Goal: Information Seeking & Learning: Find specific fact

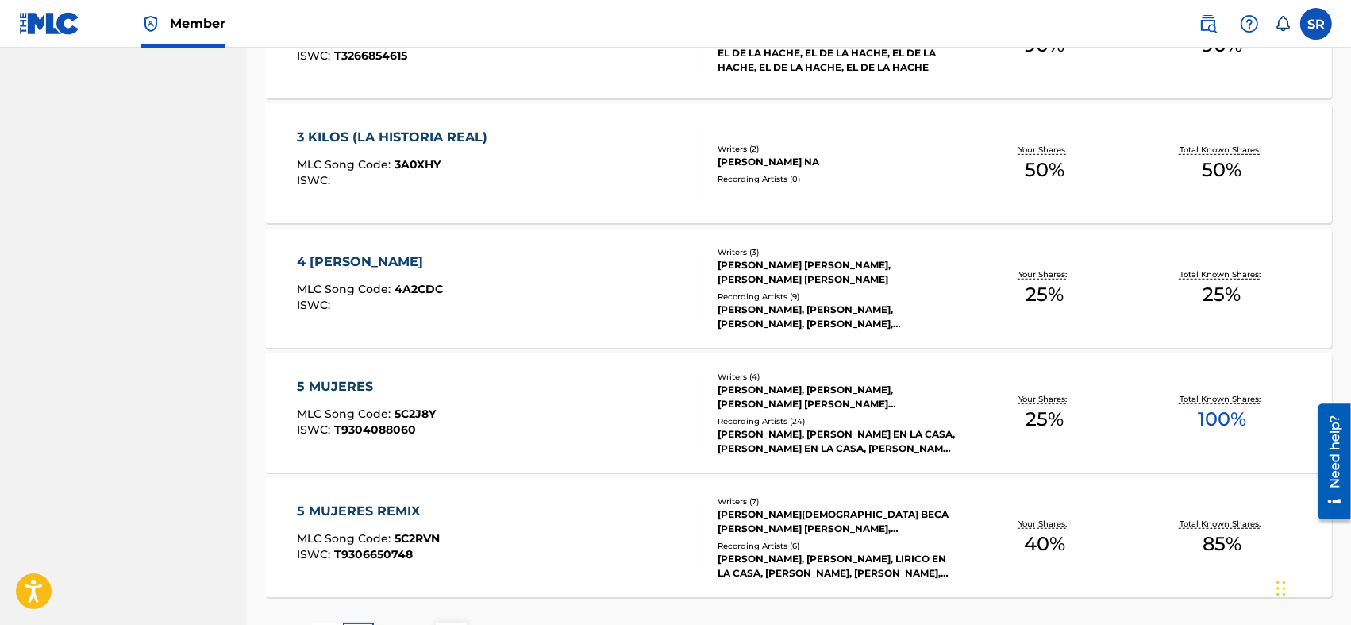
scroll to position [1192, 0]
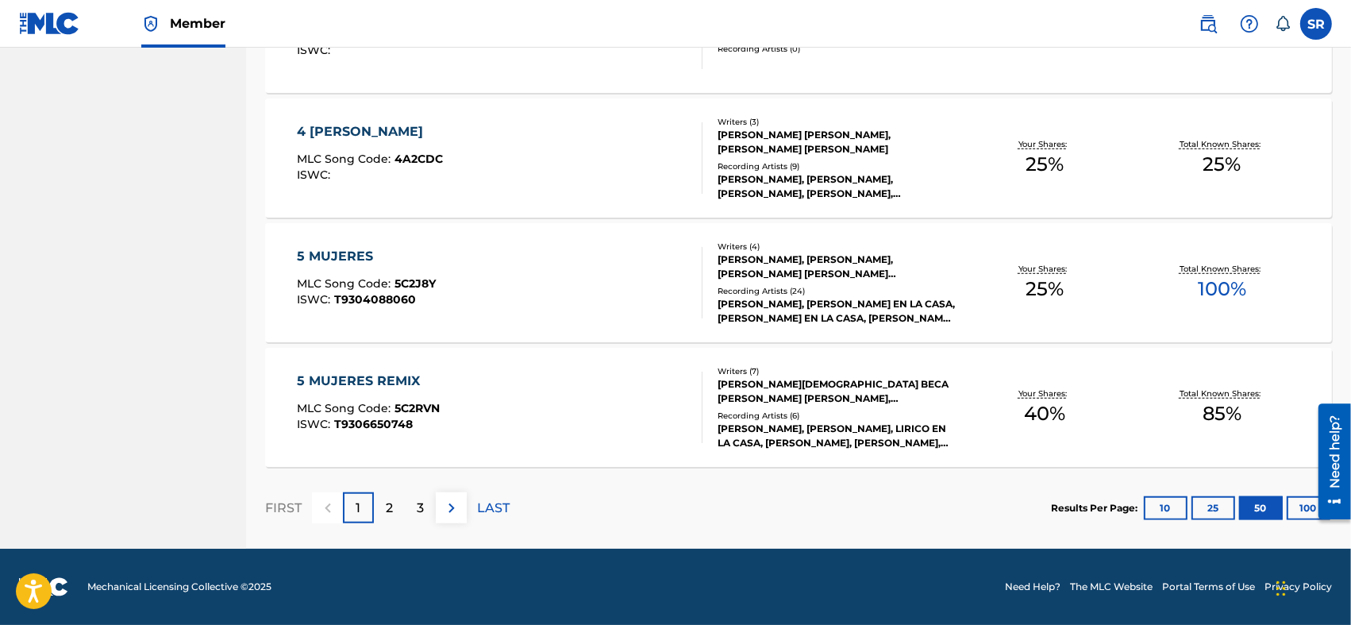
click at [413, 516] on div "3" at bounding box center [420, 507] width 31 height 31
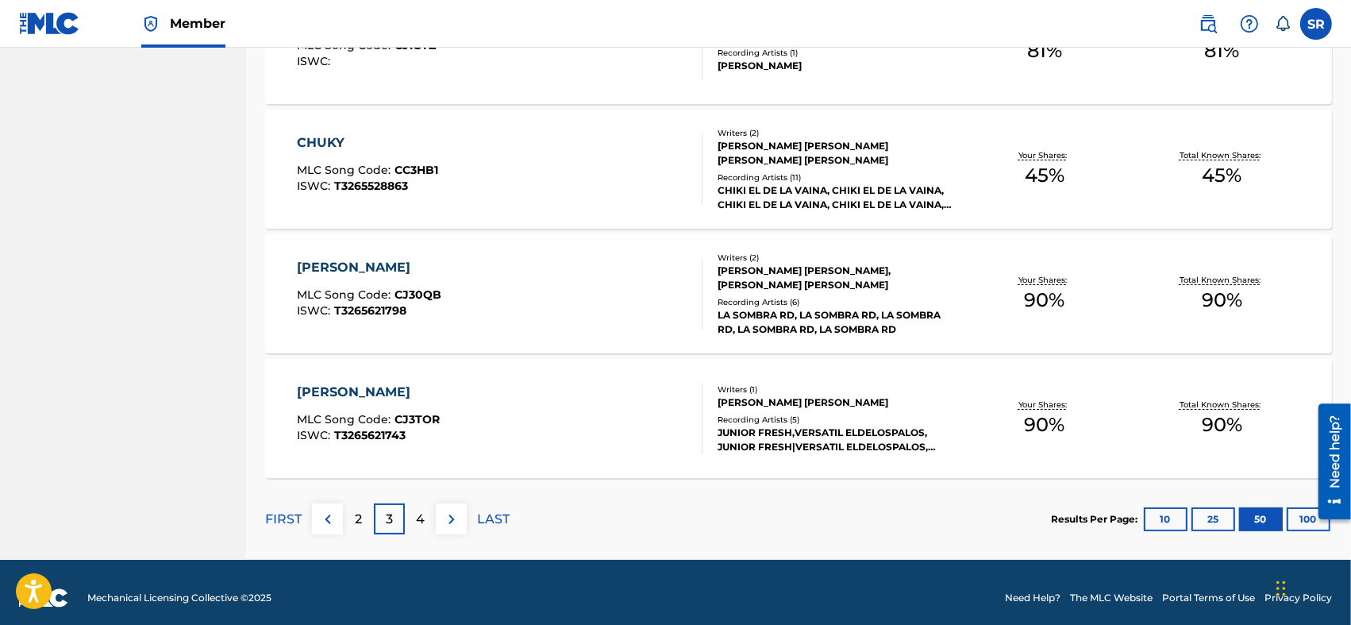
scroll to position [6176, 0]
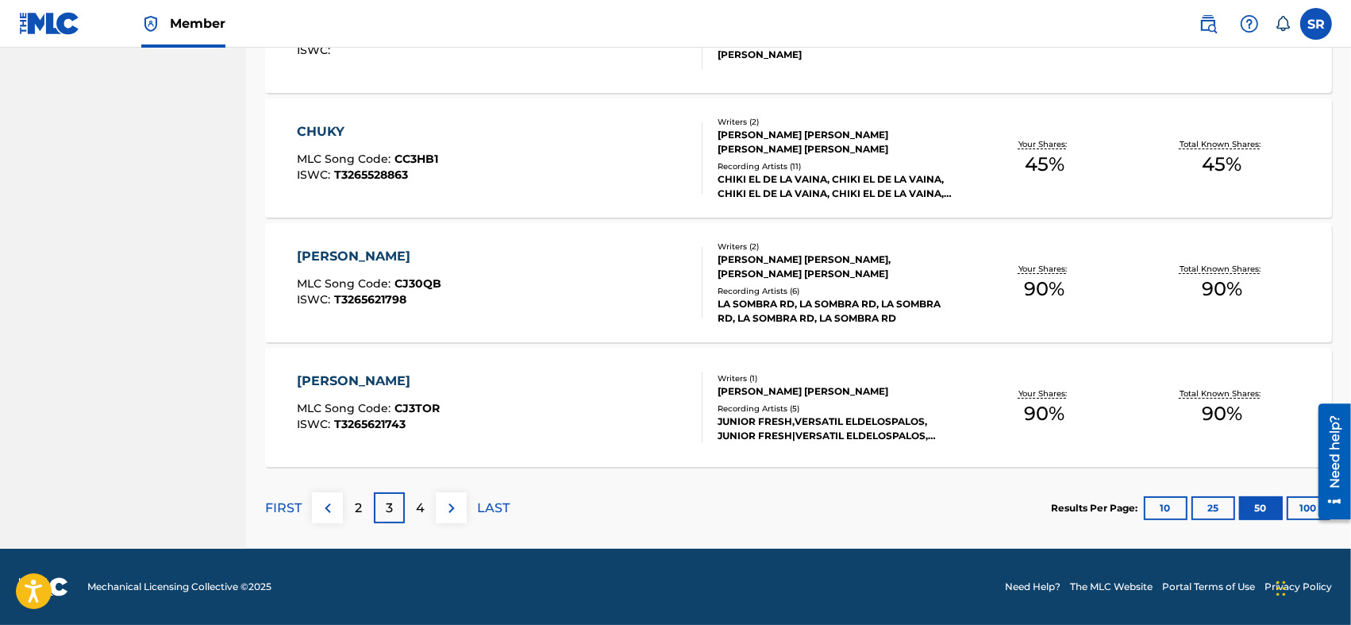
click at [413, 510] on div "4" at bounding box center [420, 507] width 31 height 31
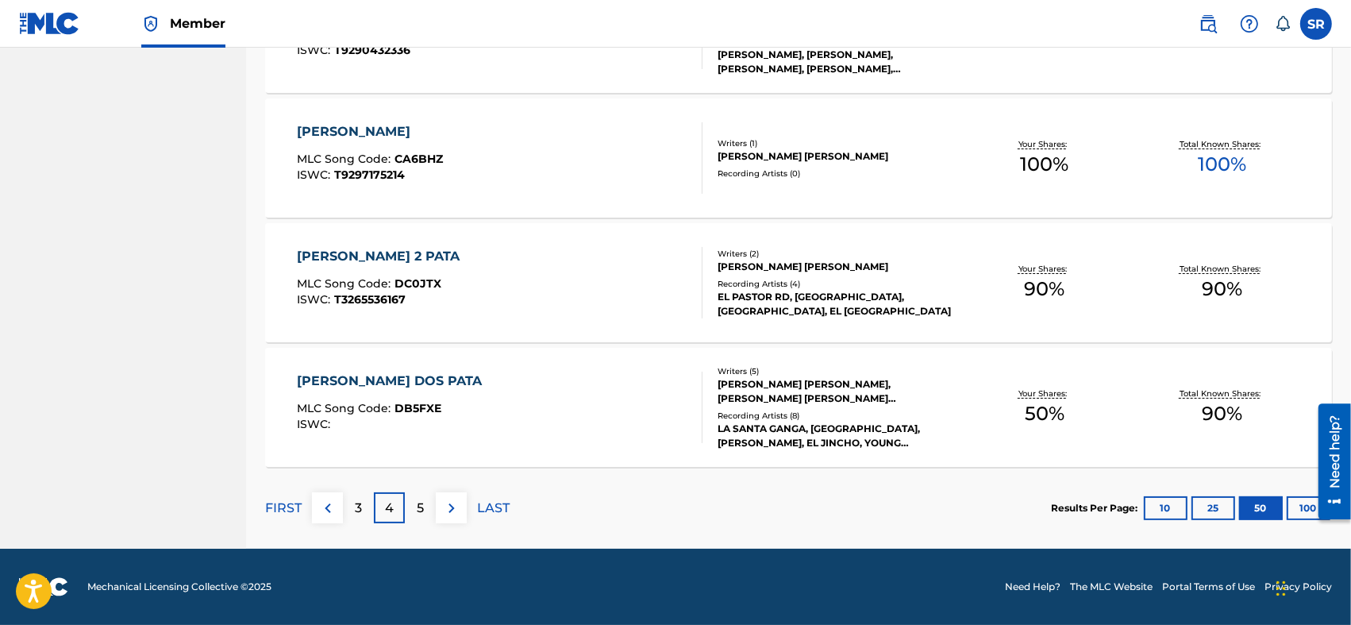
click at [413, 510] on div "5" at bounding box center [420, 507] width 31 height 31
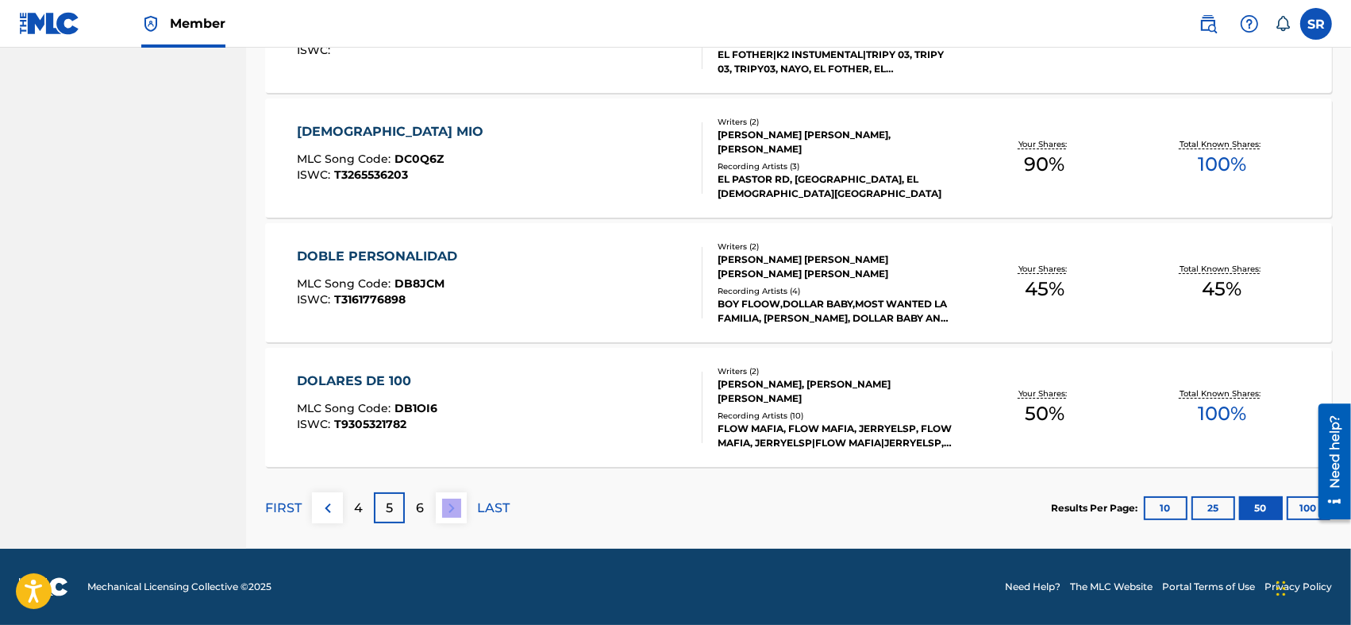
click at [437, 544] on div "FIRST 4 5 6 LAST" at bounding box center [387, 508] width 244 height 82
click at [419, 516] on p "6" at bounding box center [421, 507] width 8 height 19
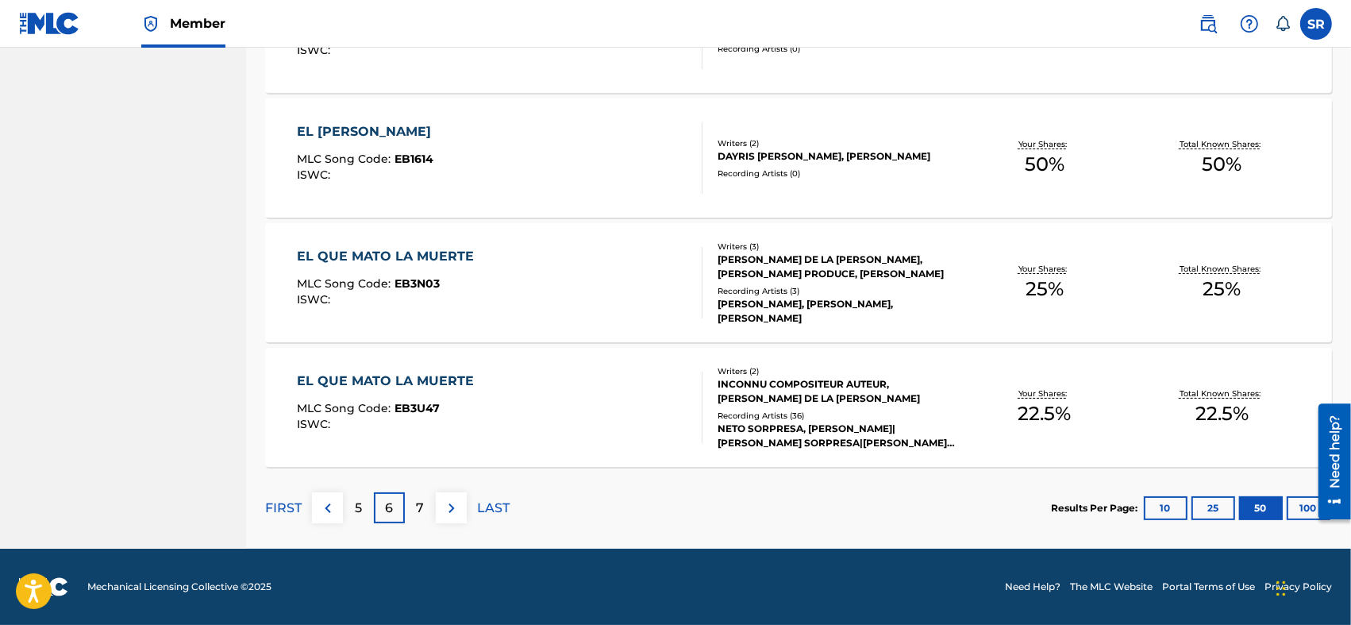
click at [419, 516] on p "7" at bounding box center [421, 507] width 8 height 19
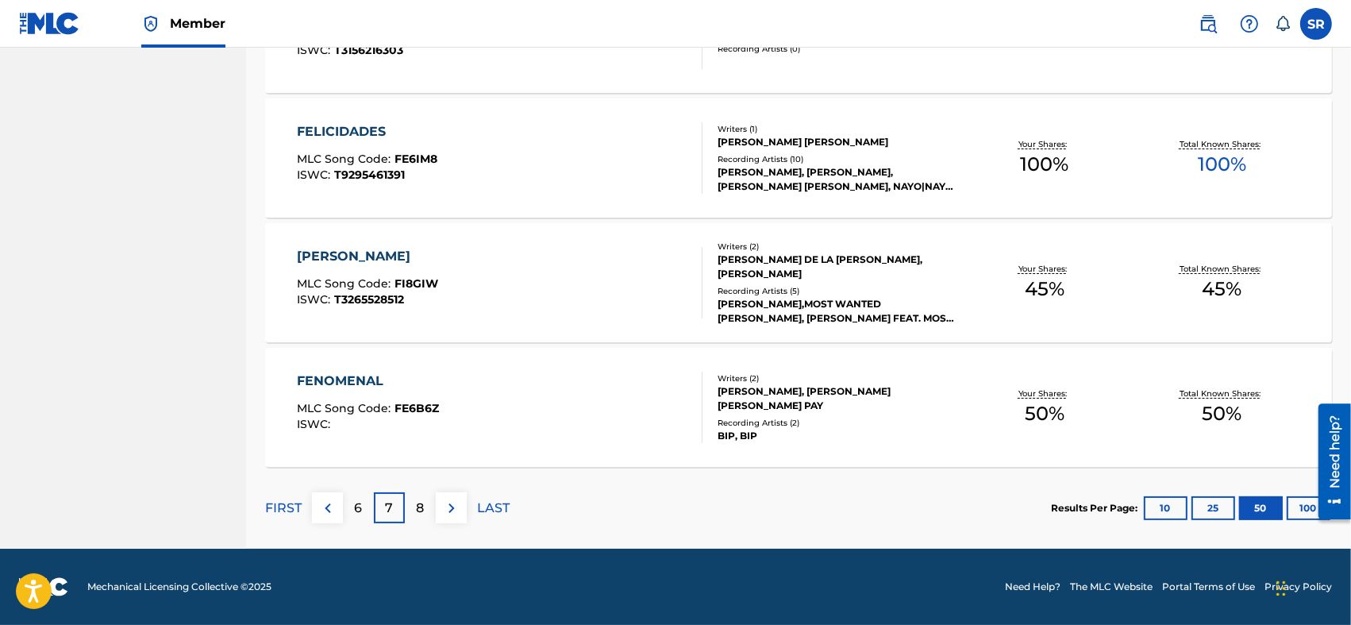
click at [419, 516] on p "8" at bounding box center [421, 507] width 8 height 19
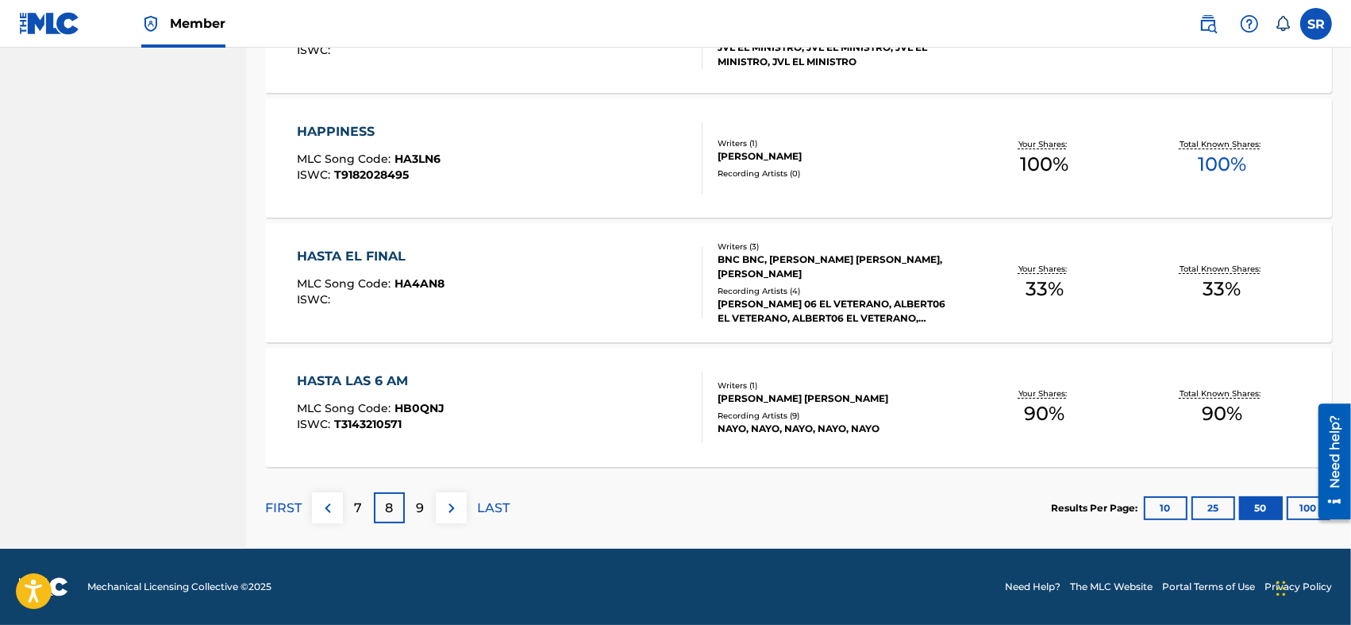
click at [419, 516] on p "9" at bounding box center [421, 507] width 8 height 19
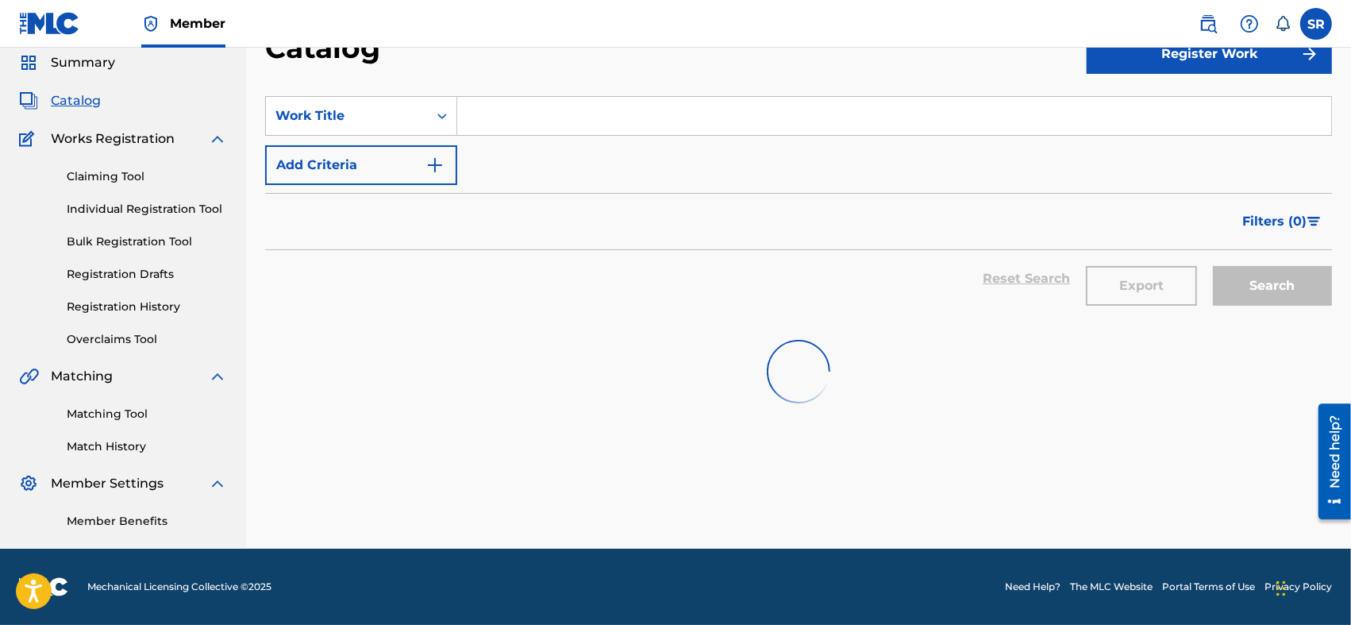
scroll to position [6176, 0]
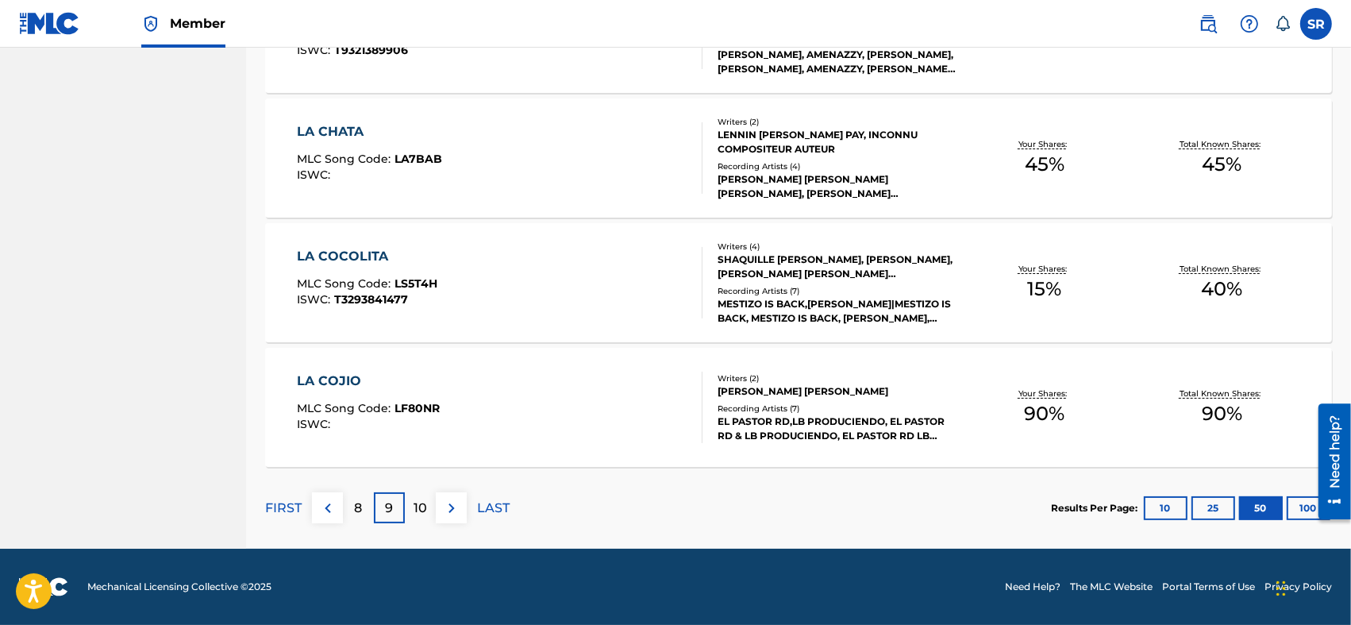
click at [419, 516] on p "10" at bounding box center [419, 507] width 13 height 19
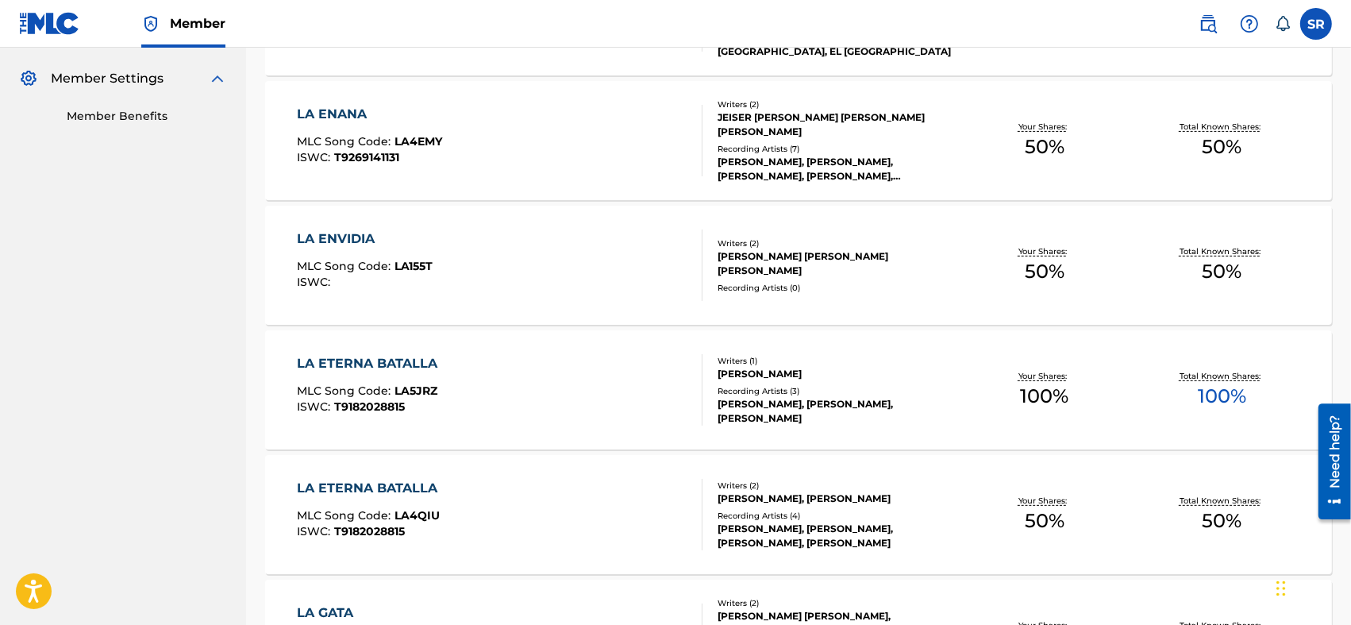
scroll to position [567, 0]
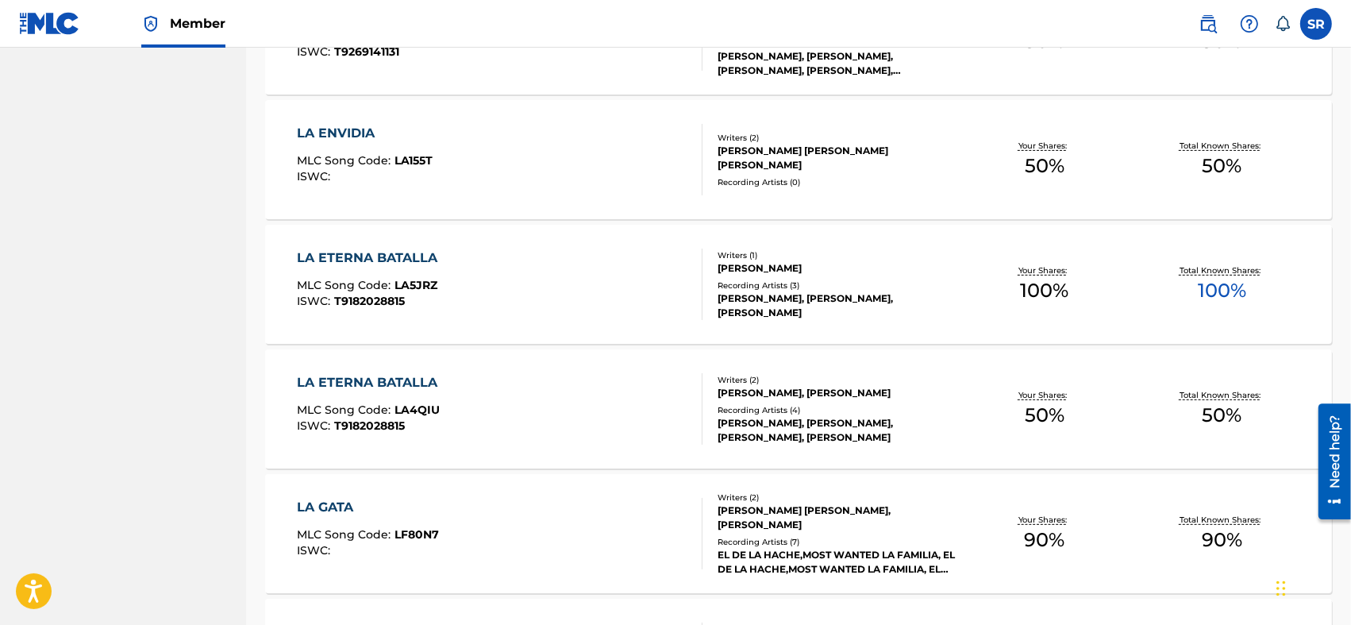
click at [498, 271] on div "LA ETERNA BATALLA MLC Song Code : LA5JRZ ISWC : T9182028815" at bounding box center [500, 283] width 406 height 71
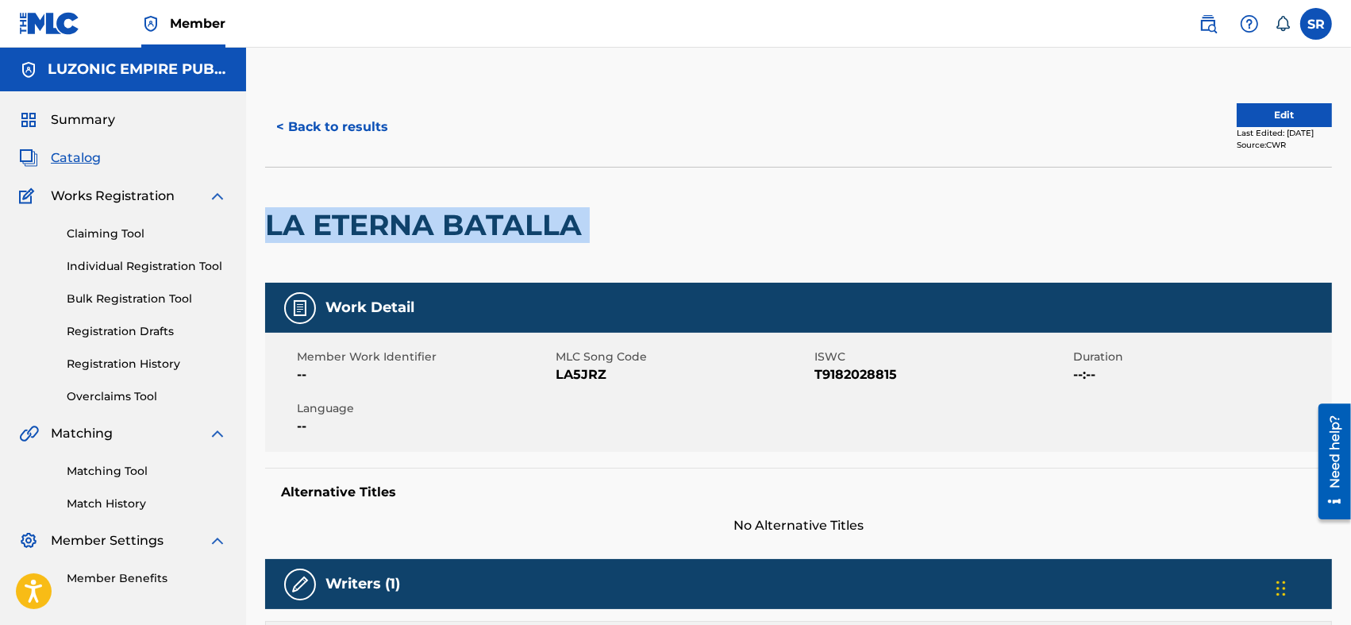
drag, startPoint x: 593, startPoint y: 229, endPoint x: 267, endPoint y: 262, distance: 327.0
click at [267, 262] on div "LA ETERNA BATALLA" at bounding box center [798, 225] width 1067 height 116
copy div "LA ETERNA BATALLA"
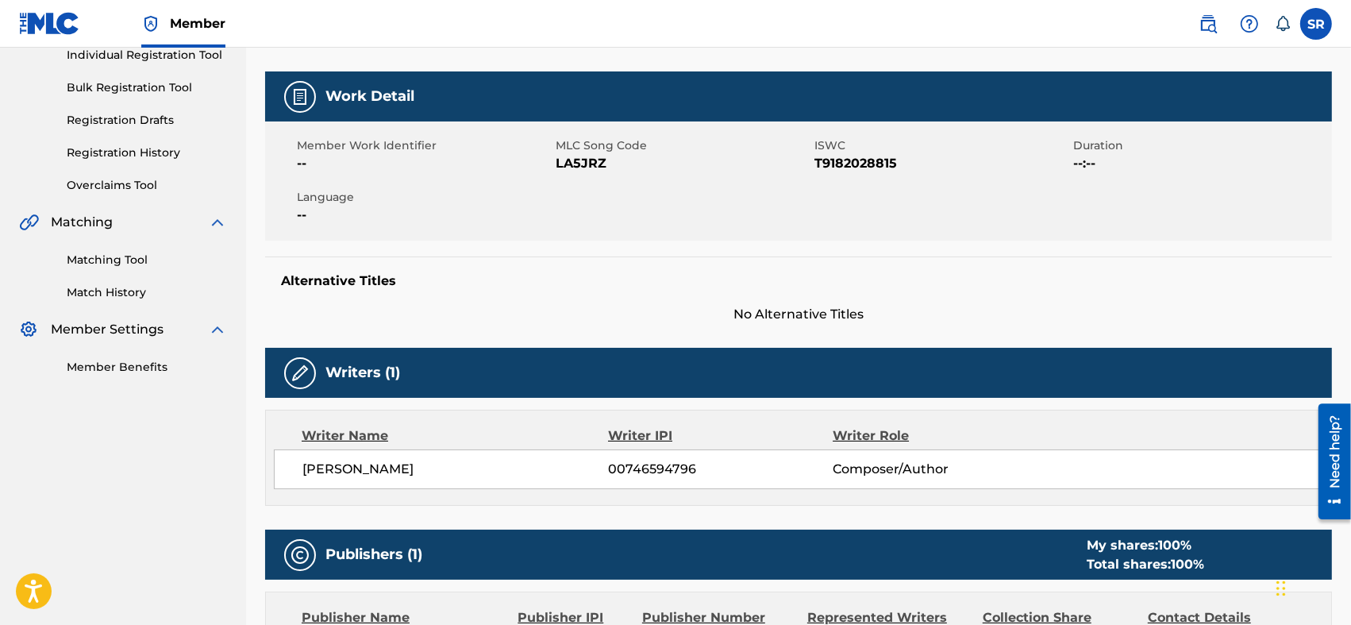
scroll to position [52, 0]
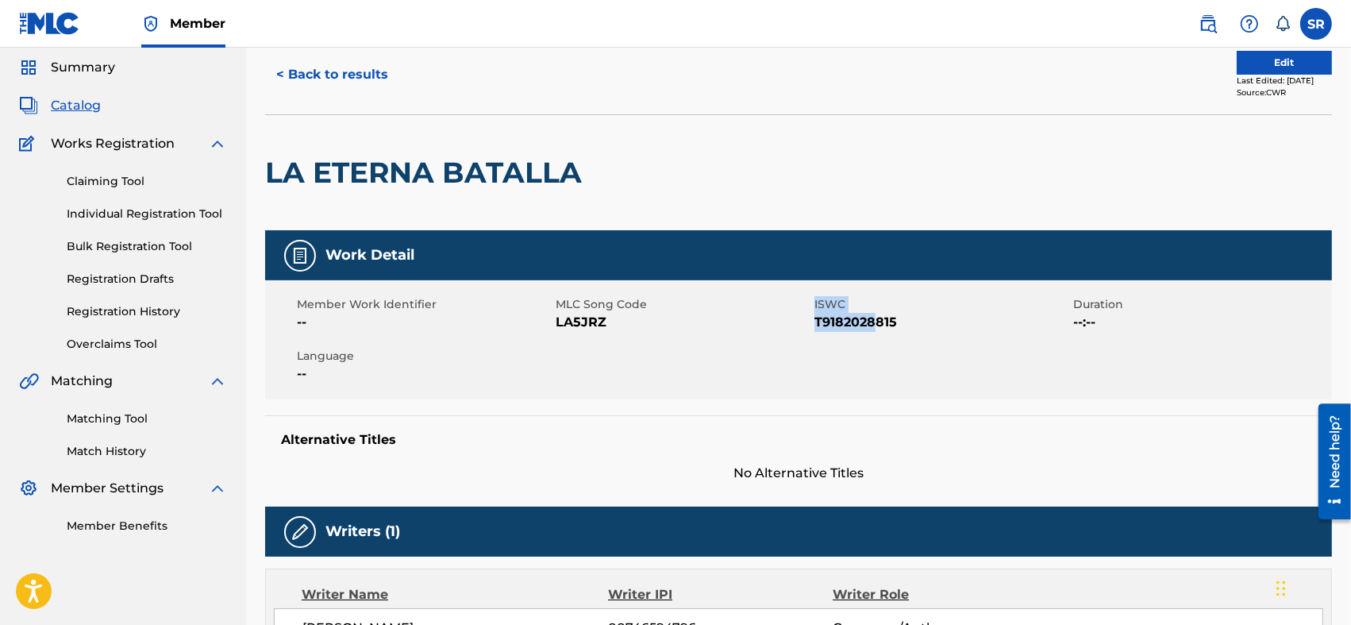
drag, startPoint x: 833, startPoint y: 319, endPoint x: 881, endPoint y: 324, distance: 48.6
click at [876, 324] on div "Member Work Identifier -- MLC Song Code LA5JRZ ISWC T9182028815 Duration --:-- …" at bounding box center [798, 339] width 1067 height 119
click at [909, 325] on span "T9182028815" at bounding box center [941, 322] width 255 height 19
drag, startPoint x: 900, startPoint y: 319, endPoint x: 814, endPoint y: 338, distance: 88.6
click at [814, 338] on div "Member Work Identifier -- MLC Song Code LA5JRZ ISWC T9182028815 Duration --:-- …" at bounding box center [798, 339] width 1067 height 119
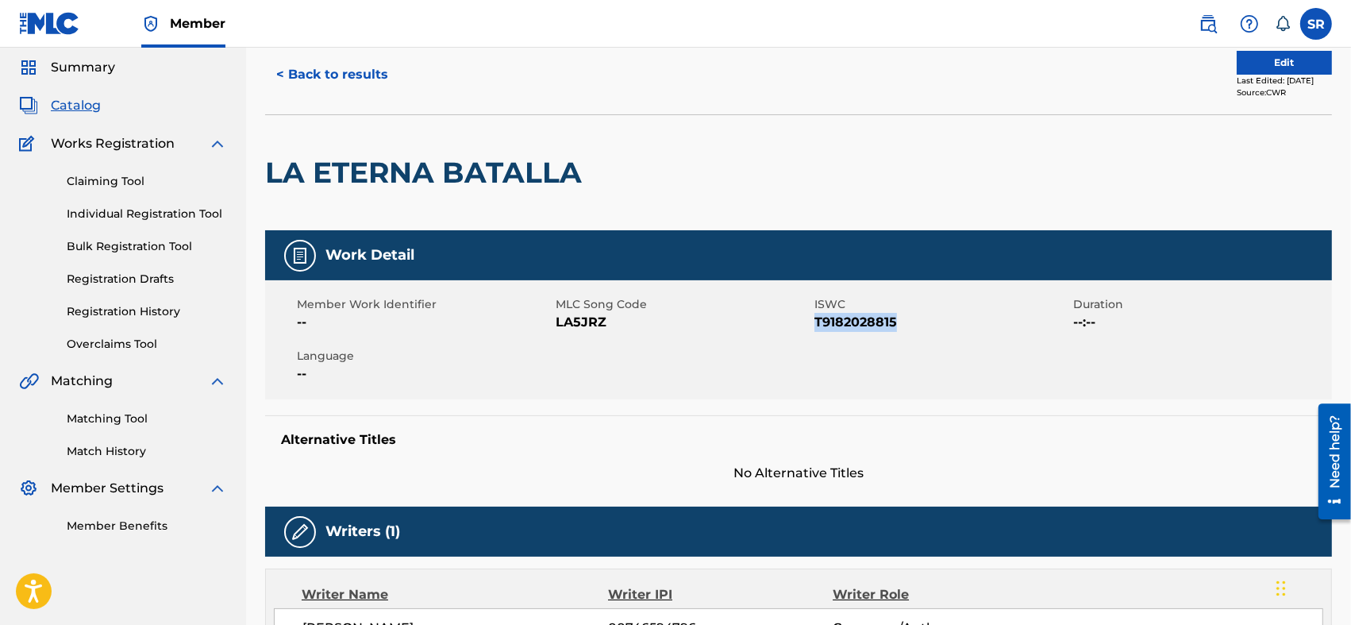
copy span "T9182028815"
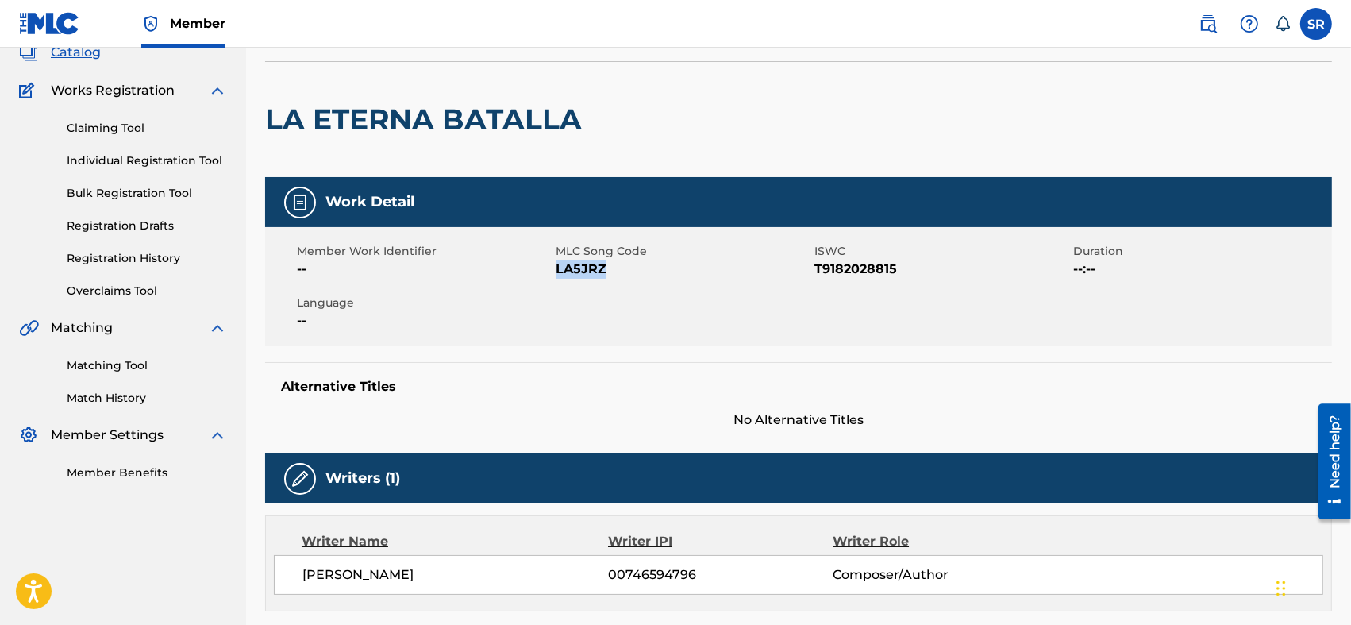
drag, startPoint x: 616, startPoint y: 267, endPoint x: 558, endPoint y: 284, distance: 60.3
click at [558, 284] on div "Member Work Identifier -- MLC Song Code LA5JRZ ISWC T9182028815 Duration --:-- …" at bounding box center [798, 286] width 1067 height 119
copy span "LA5JRZ"
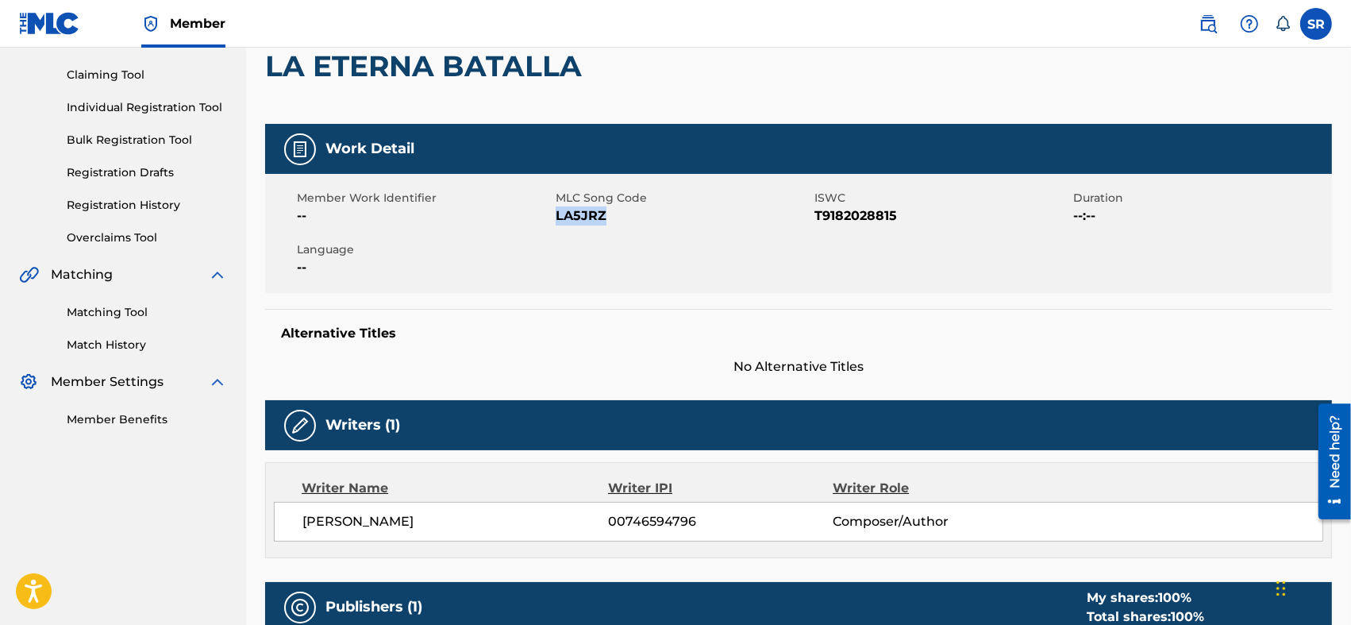
scroll to position [0, 0]
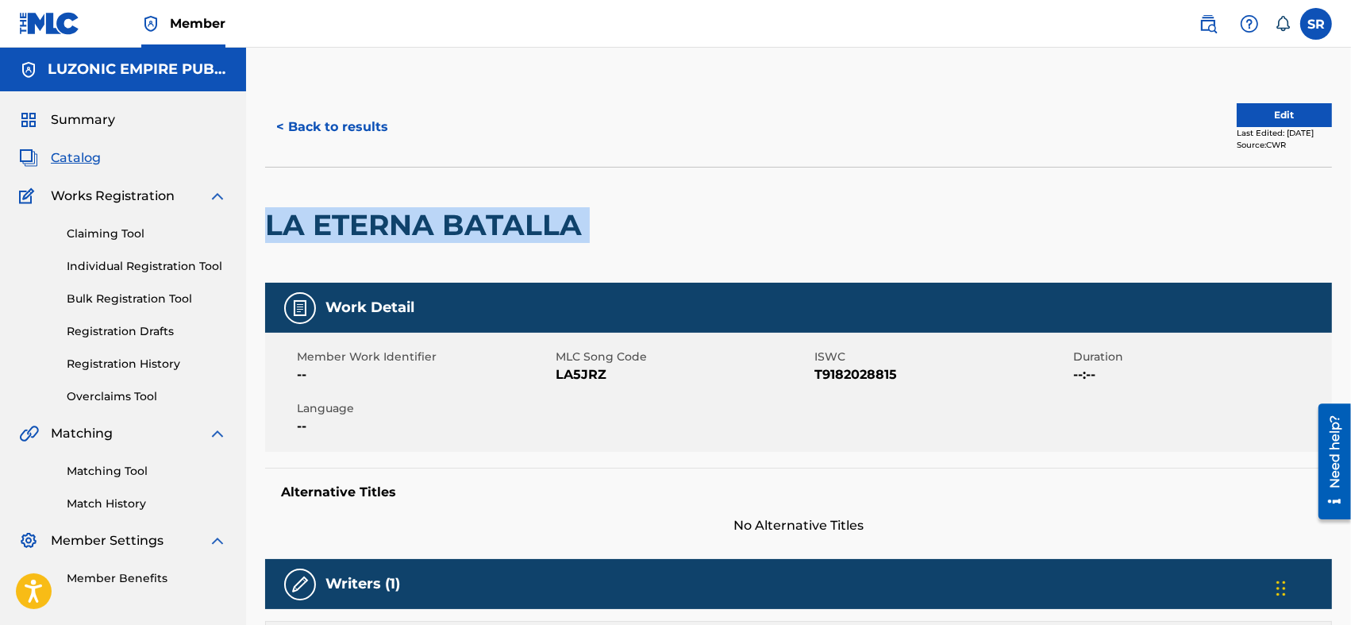
drag, startPoint x: 542, startPoint y: 233, endPoint x: 272, endPoint y: 243, distance: 270.0
click at [272, 243] on div "LA ETERNA BATALLA" at bounding box center [798, 225] width 1067 height 116
copy div "LA ETERNA BATALLA"
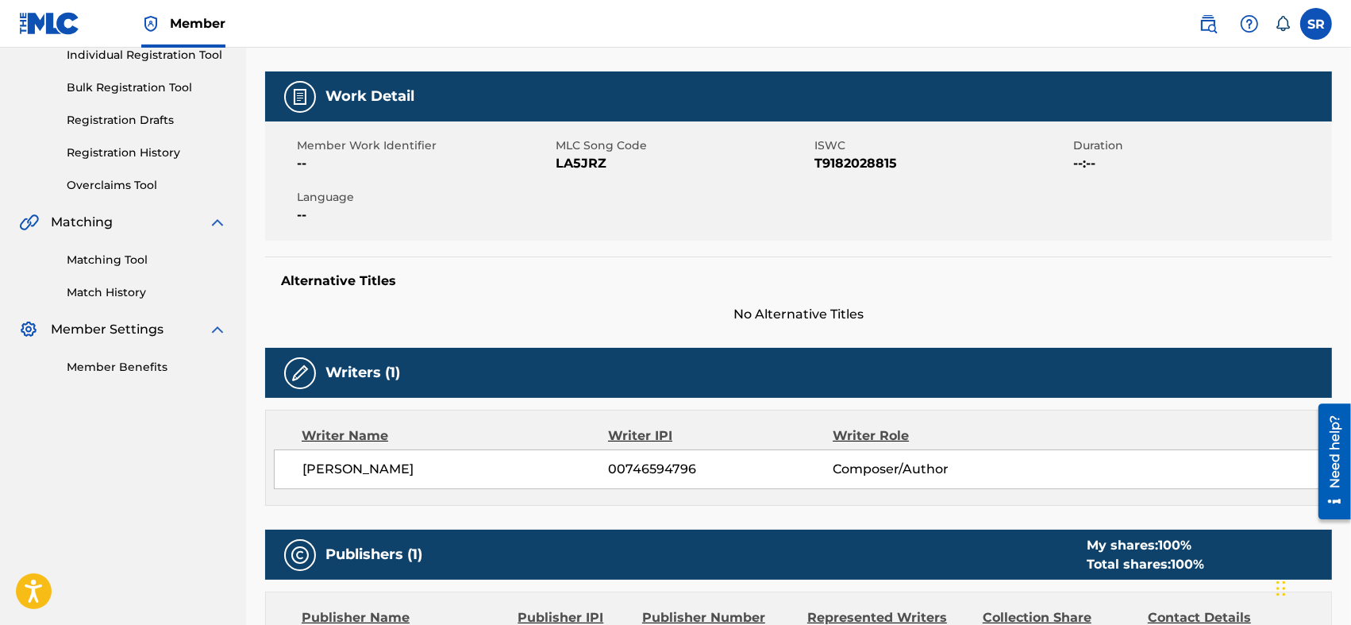
scroll to position [317, 0]
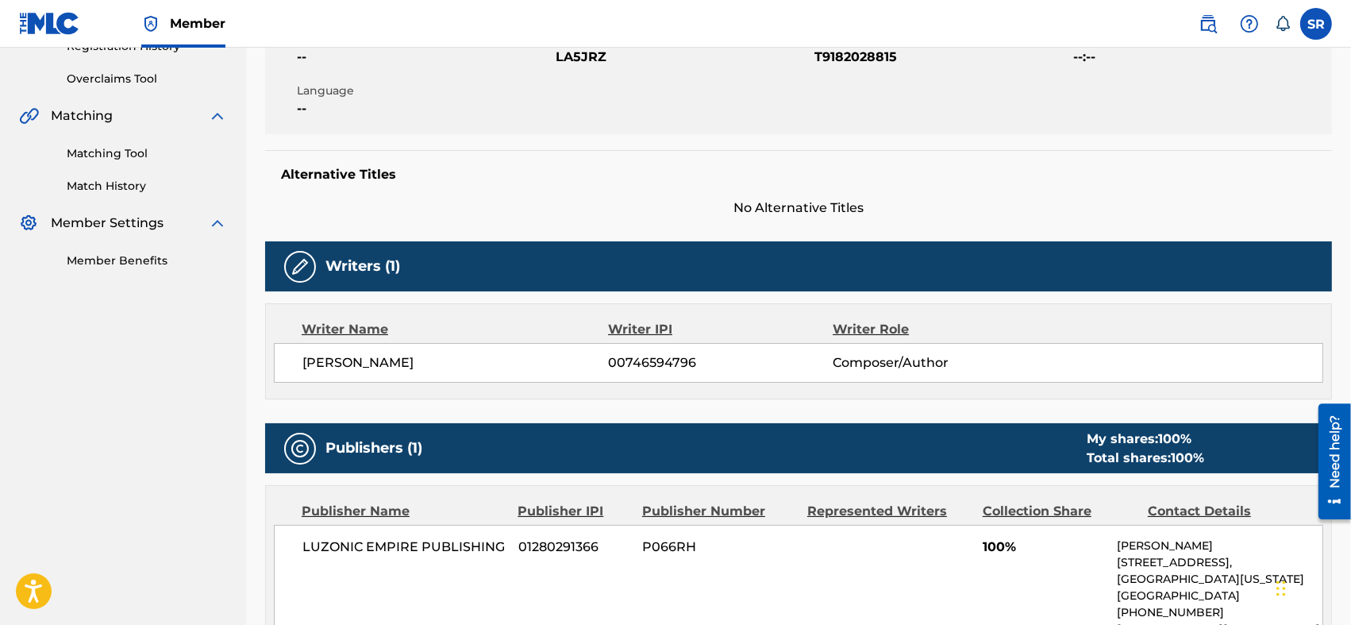
drag, startPoint x: 499, startPoint y: 363, endPoint x: 298, endPoint y: 370, distance: 200.9
click at [298, 370] on div "[PERSON_NAME] [PERSON_NAME] 00746594796 Composer/Author" at bounding box center [798, 363] width 1049 height 40
copy span "[PERSON_NAME]"
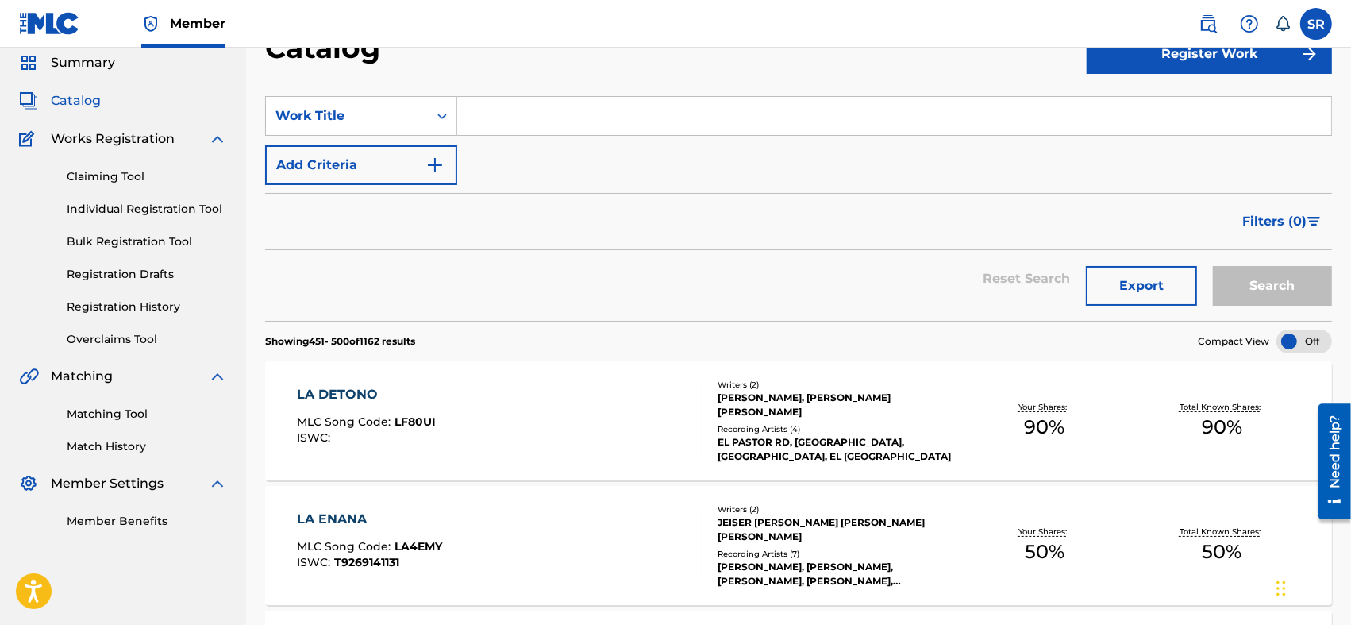
scroll to position [567, 0]
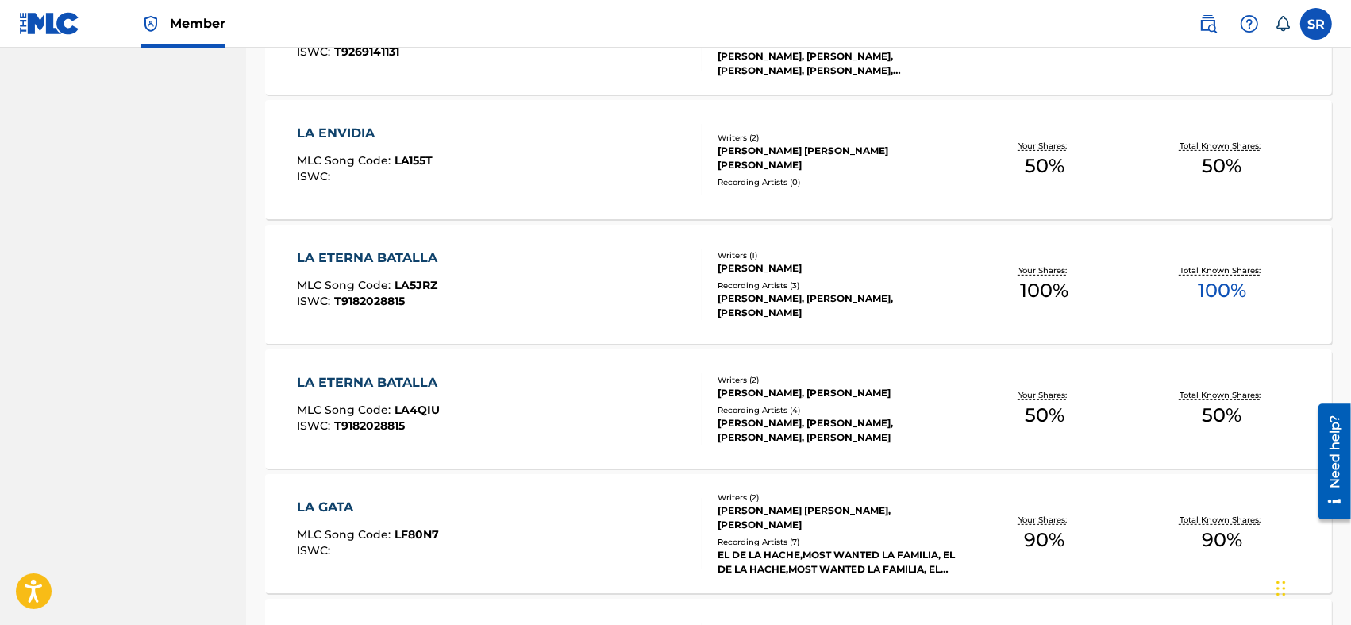
click at [515, 397] on div "LA ETERNA BATALLA MLC Song Code : LA4QIU ISWC : T9182028815" at bounding box center [500, 408] width 406 height 71
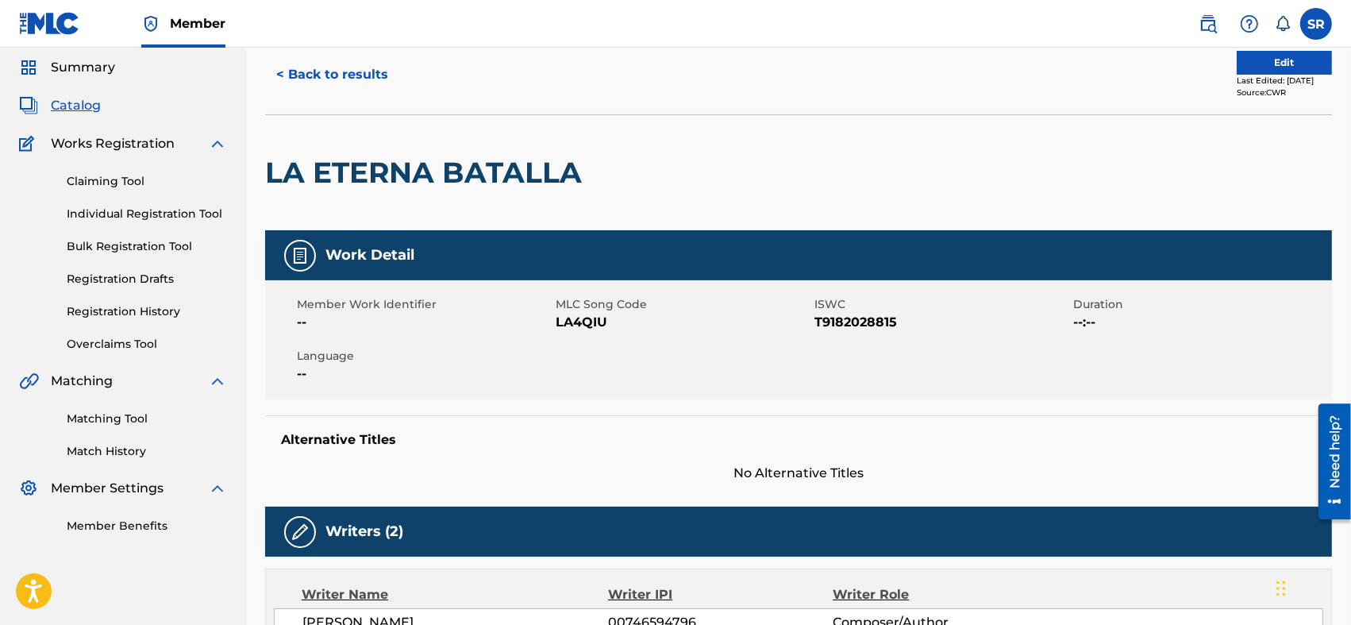
scroll to position [106, 0]
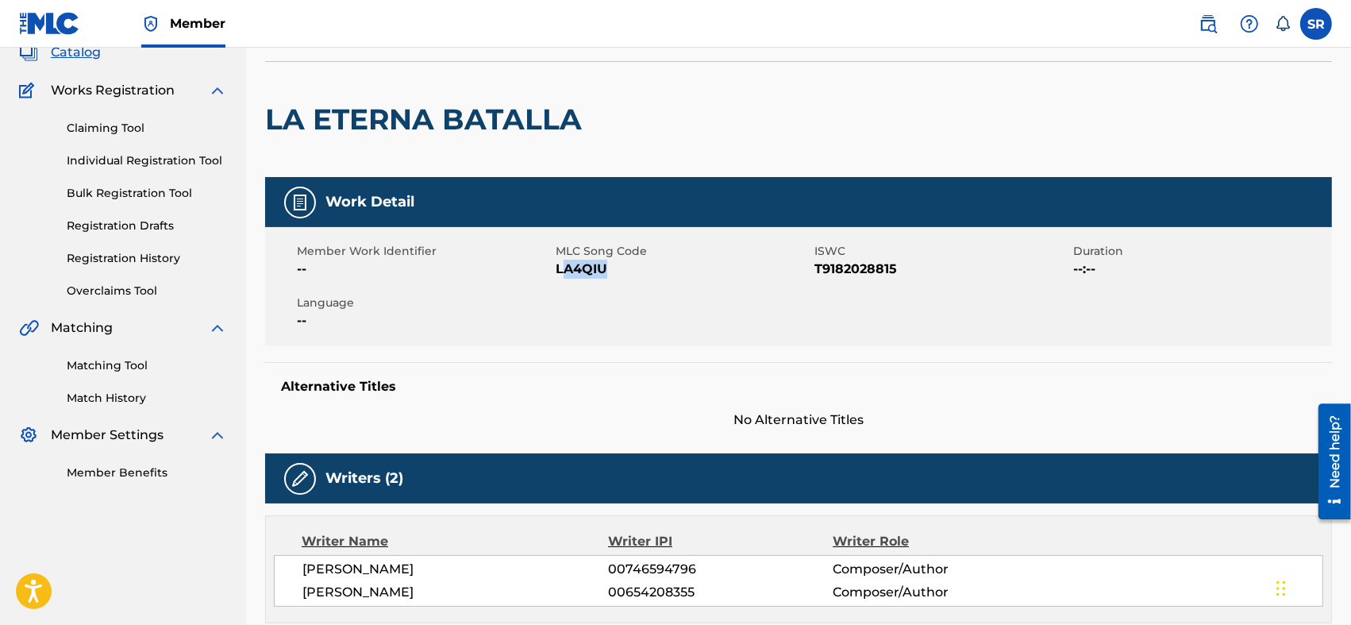
drag, startPoint x: 621, startPoint y: 274, endPoint x: 560, endPoint y: 268, distance: 62.2
click at [560, 268] on span "LA4QIU" at bounding box center [683, 269] width 255 height 19
drag, startPoint x: 554, startPoint y: 272, endPoint x: 573, endPoint y: 275, distance: 19.2
click at [573, 275] on div "Member Work Identifier -- MLC Song Code LA4QIU ISWC T9182028815 Duration --:-- …" at bounding box center [798, 286] width 1067 height 119
click at [587, 273] on span "LA4QIU" at bounding box center [683, 269] width 255 height 19
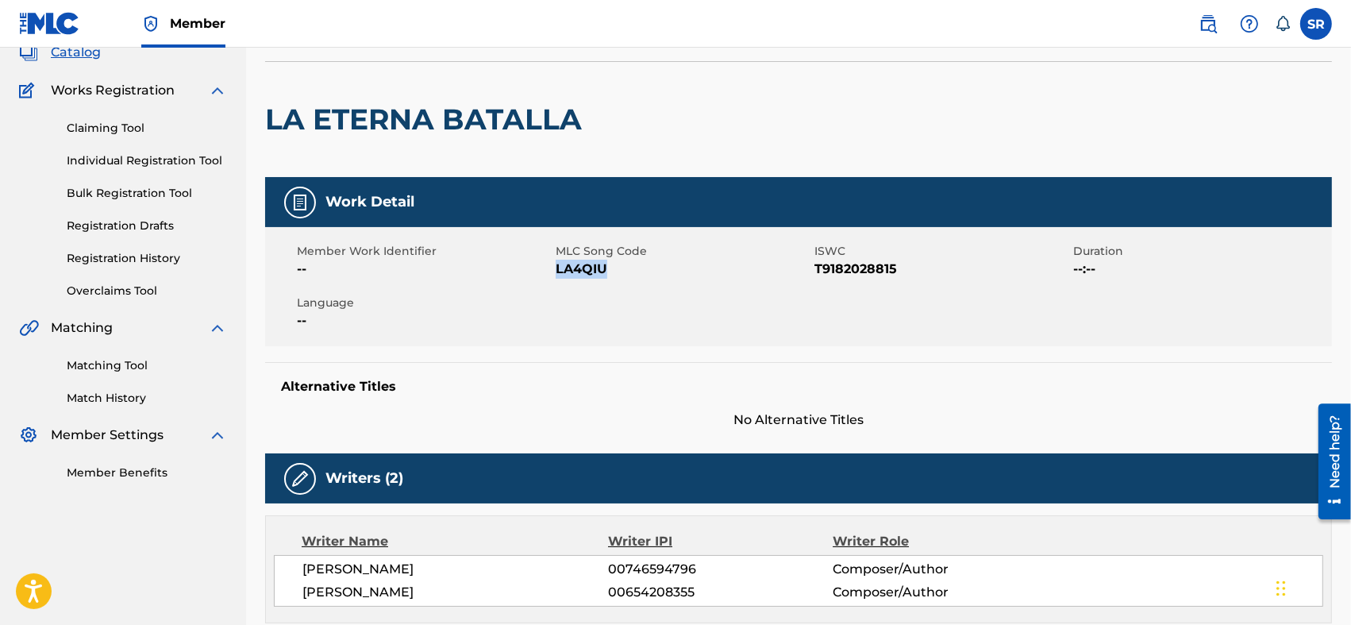
drag, startPoint x: 621, startPoint y: 264, endPoint x: 556, endPoint y: 275, distance: 65.9
click at [556, 275] on span "LA4QIU" at bounding box center [683, 269] width 255 height 19
copy span "LA4QIU"
drag, startPoint x: 903, startPoint y: 268, endPoint x: 814, endPoint y: 275, distance: 89.1
click at [814, 275] on span "T9182028815" at bounding box center [941, 269] width 255 height 19
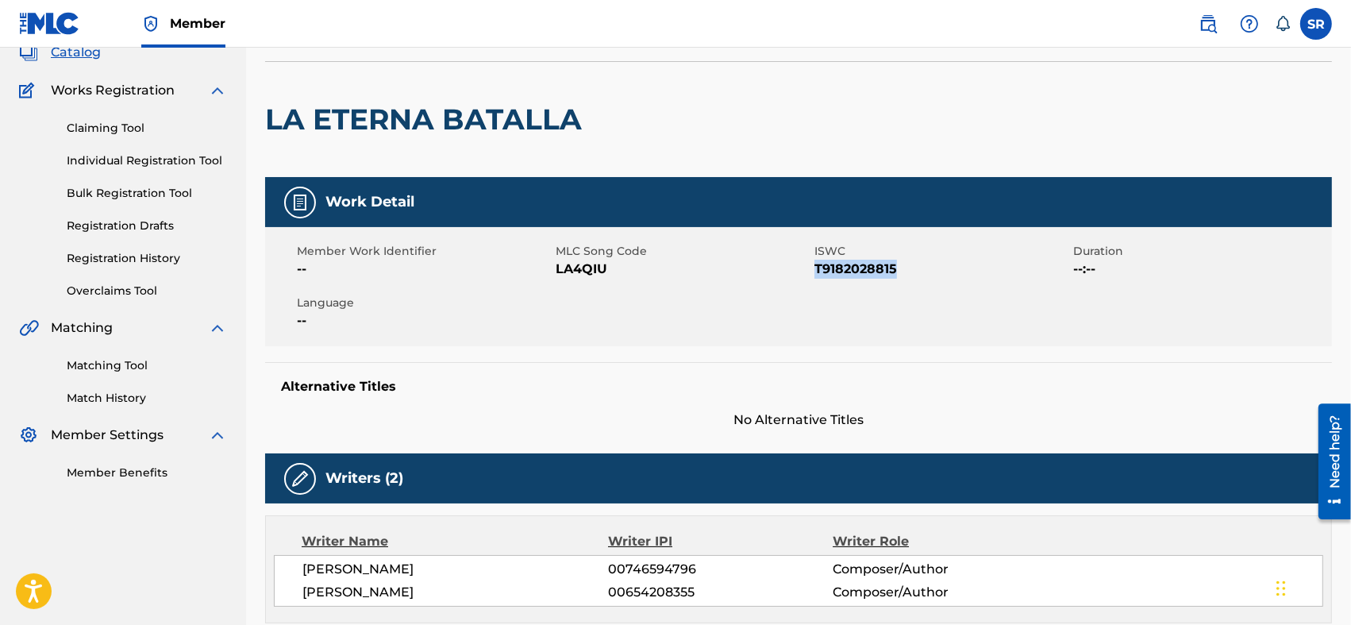
copy span "T9182028815"
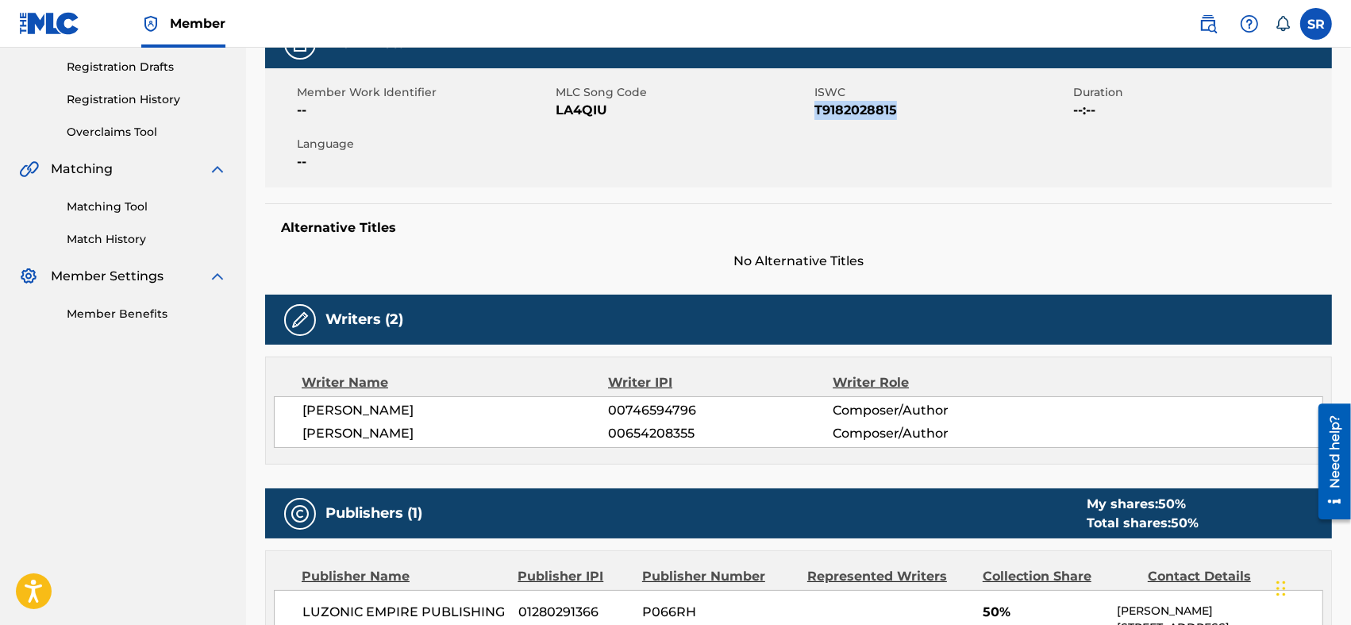
scroll to position [317, 0]
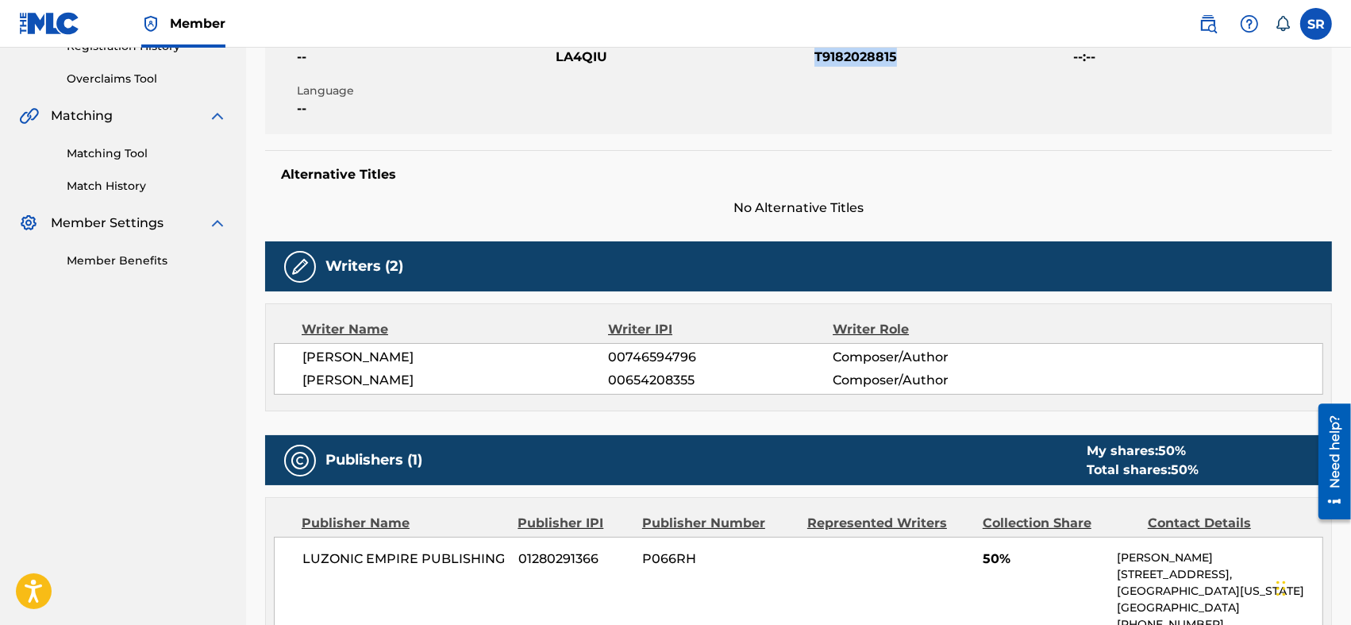
drag, startPoint x: 521, startPoint y: 382, endPoint x: 303, endPoint y: 381, distance: 217.5
click at [304, 383] on span "[PERSON_NAME]" at bounding box center [455, 380] width 306 height 19
copy span "[PERSON_NAME]"
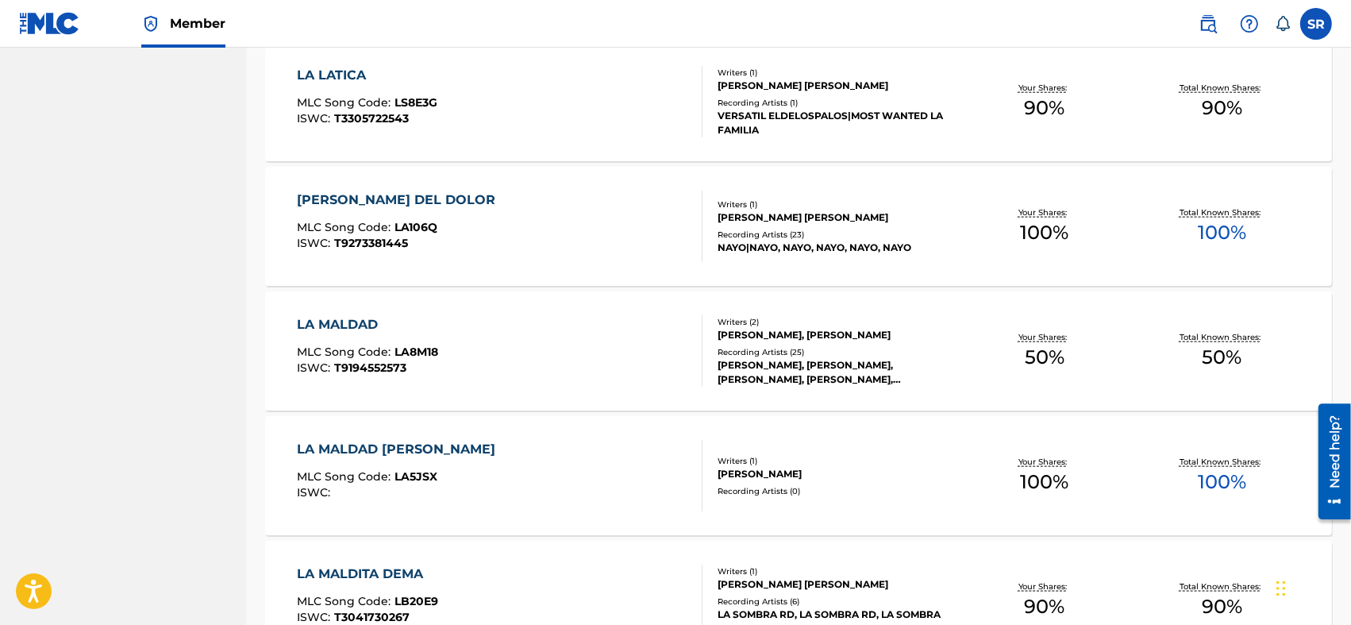
scroll to position [2049, 0]
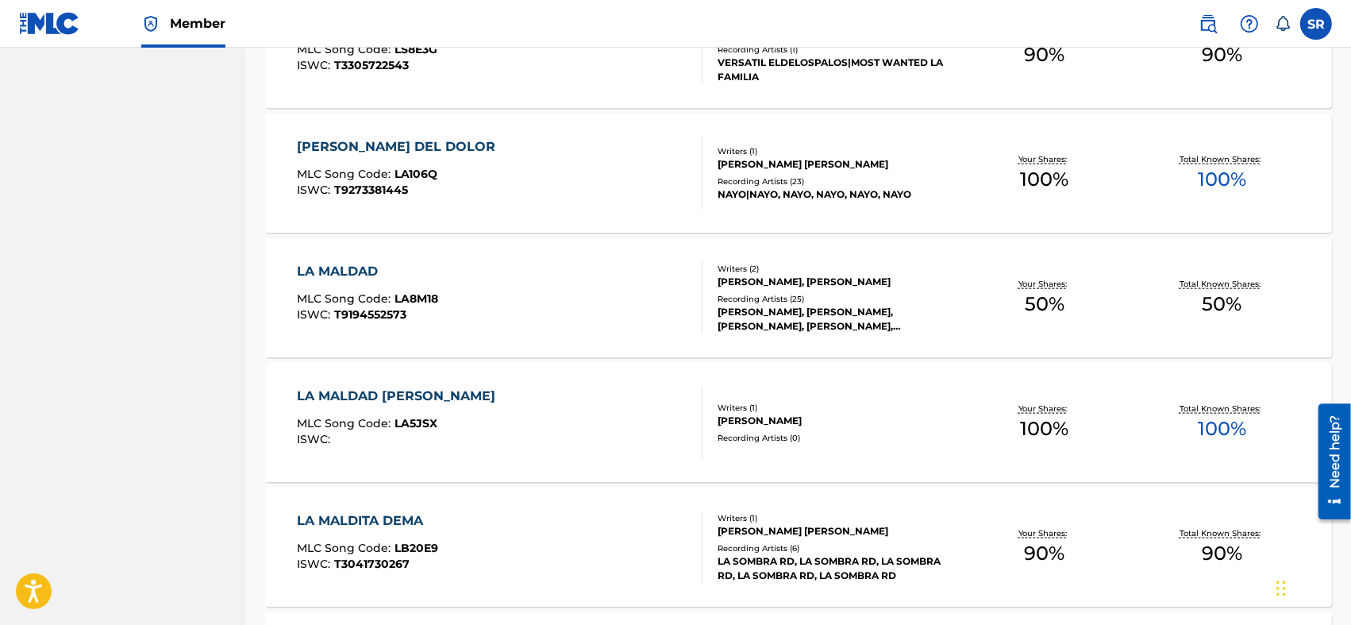
click at [521, 293] on div "LA MALDAD MLC Song Code : LA8M18 ISWC : T9194552573" at bounding box center [500, 297] width 406 height 71
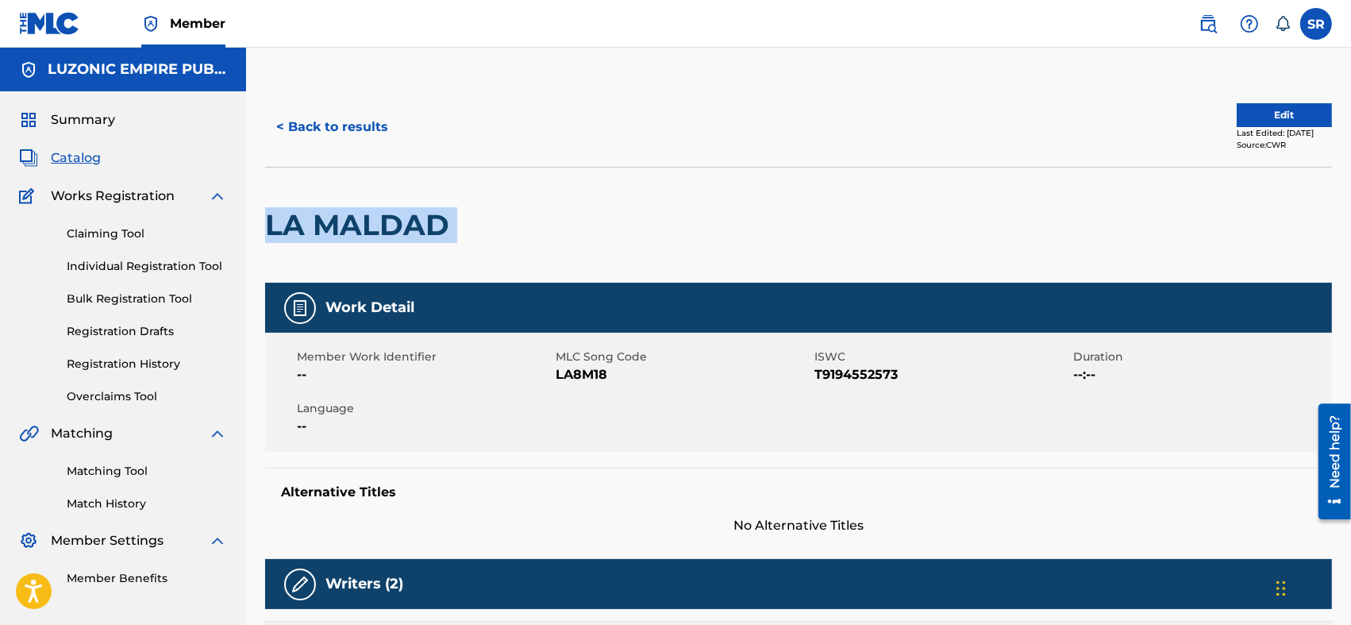
drag, startPoint x: 463, startPoint y: 226, endPoint x: 267, endPoint y: 244, distance: 196.0
click at [267, 244] on div "LA MALDAD" at bounding box center [798, 225] width 1067 height 116
copy div "LA MALDAD"
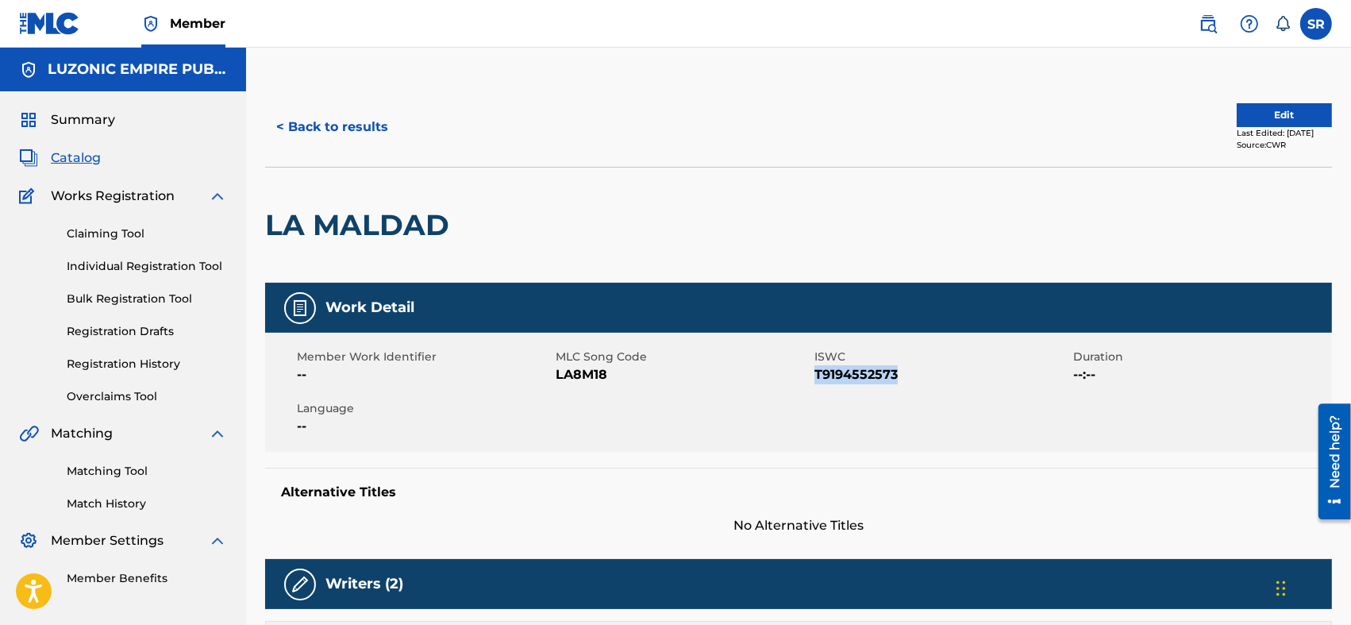
drag, startPoint x: 814, startPoint y: 379, endPoint x: 906, endPoint y: 381, distance: 91.3
click at [906, 381] on span "T9194552573" at bounding box center [941, 374] width 255 height 19
copy span "T9194552573"
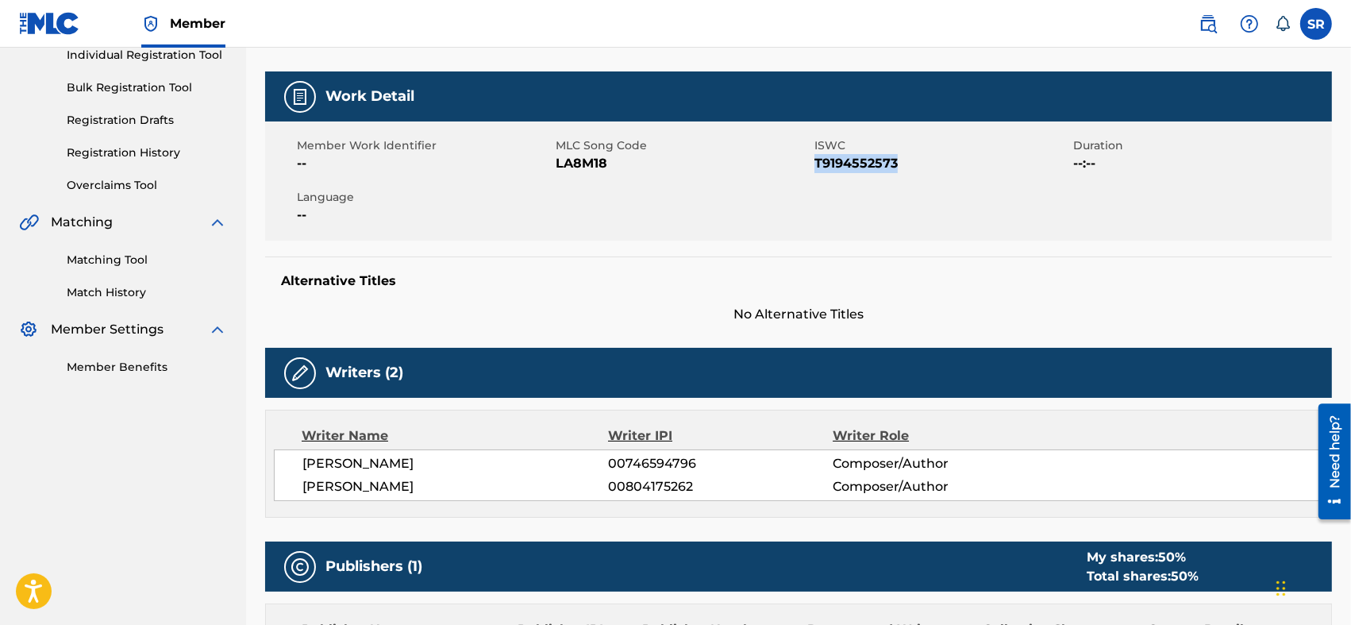
drag, startPoint x: 510, startPoint y: 479, endPoint x: 283, endPoint y: 458, distance: 228.7
click at [283, 458] on div "[PERSON_NAME] [PERSON_NAME] 00746594796 Composer/Author [PERSON_NAME] 008041752…" at bounding box center [798, 475] width 1049 height 52
click at [565, 227] on div "Member Work Identifier -- MLC Song Code LA8M18 ISWC T9194552573 Duration --:-- …" at bounding box center [798, 180] width 1067 height 119
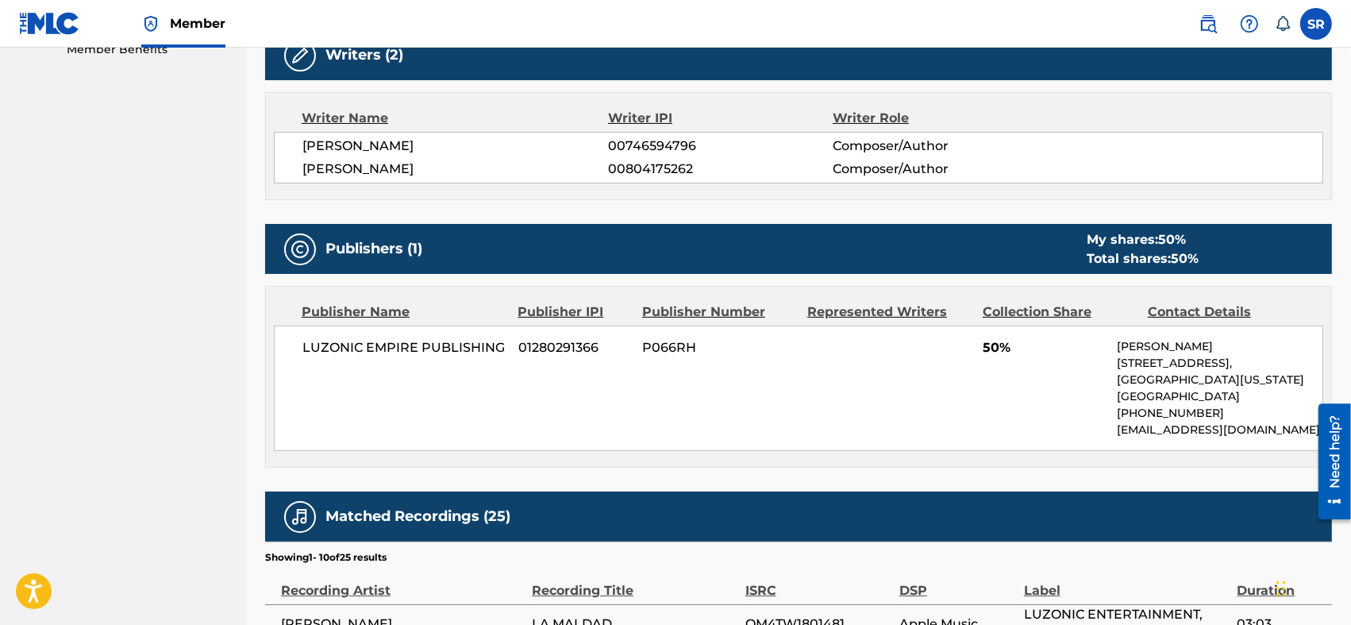
scroll to position [687, 0]
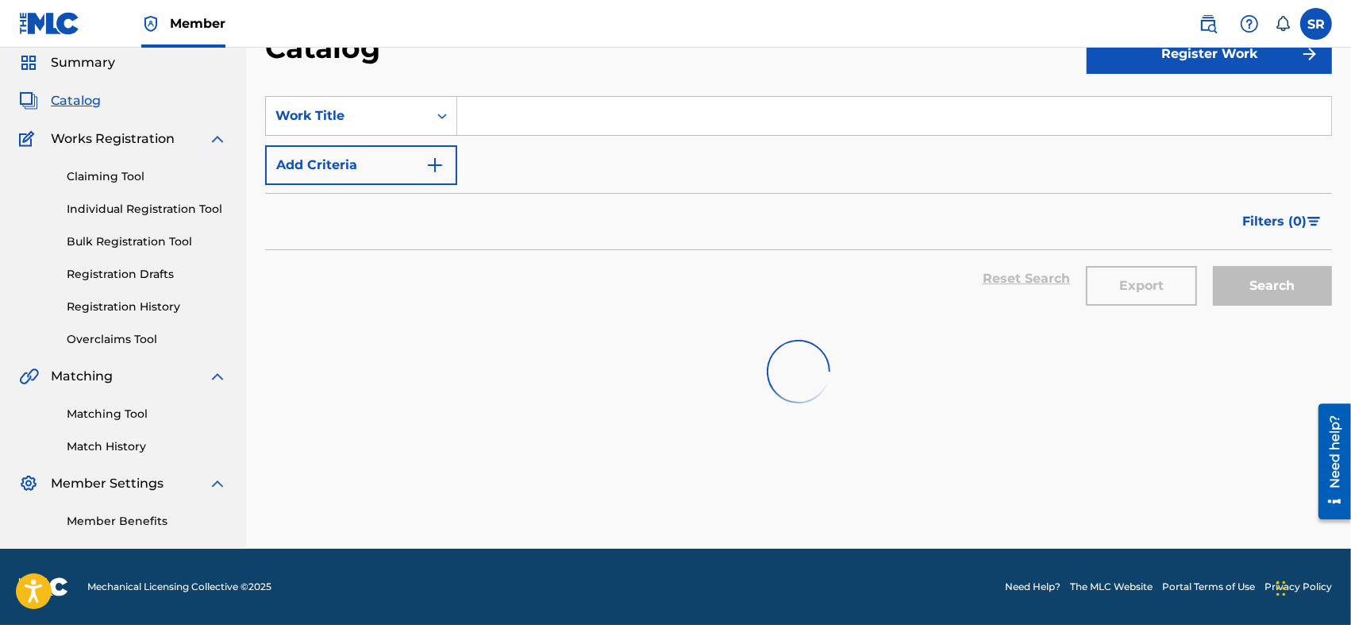
scroll to position [2049, 0]
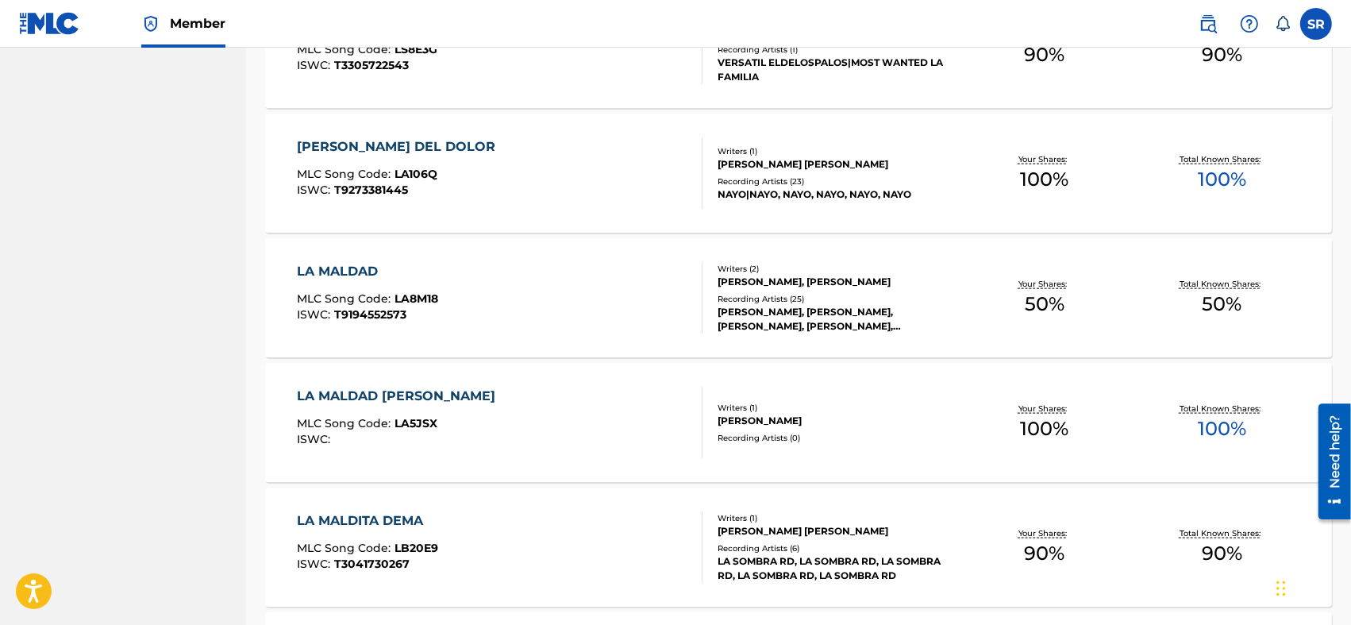
click at [601, 421] on div "LA MALDAD [PERSON_NAME] MLC Song Code : LA5JSX ISWC :" at bounding box center [500, 422] width 406 height 71
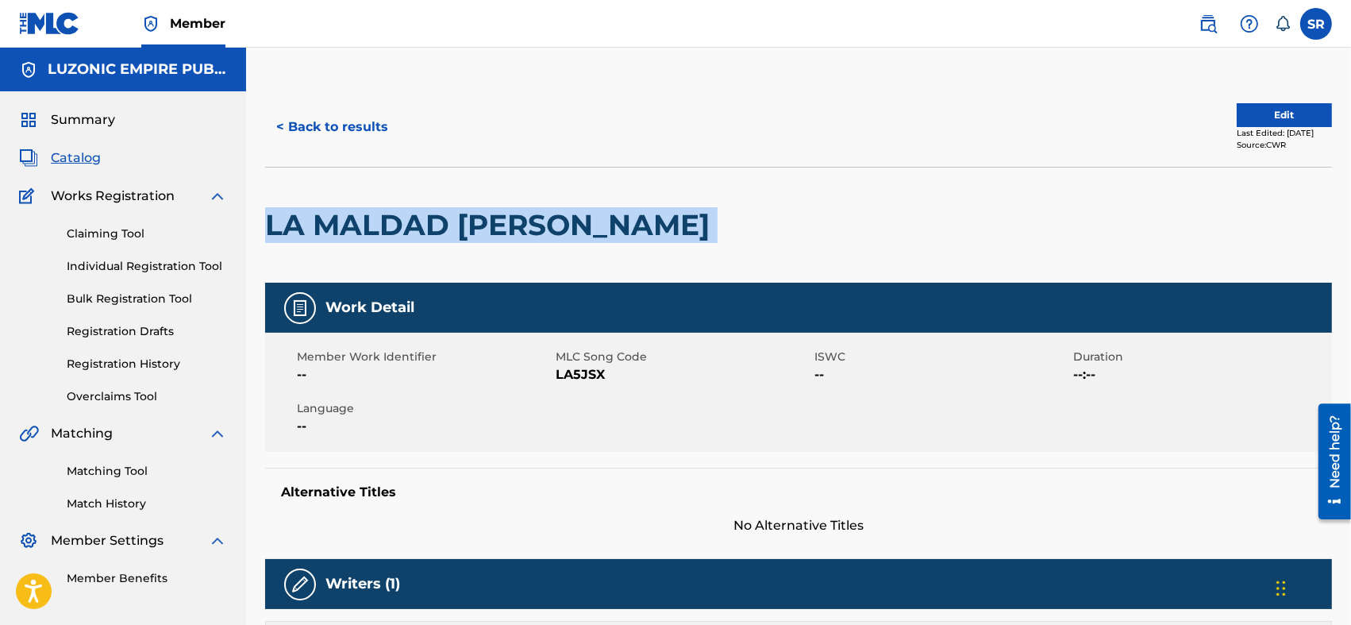
drag, startPoint x: 629, startPoint y: 225, endPoint x: 261, endPoint y: 240, distance: 367.8
click at [261, 240] on div "< Back to results Edit Last Edited: [DATE] Source: CWR LA MALDAD [PERSON_NAME] …" at bounding box center [798, 629] width 1105 height 1085
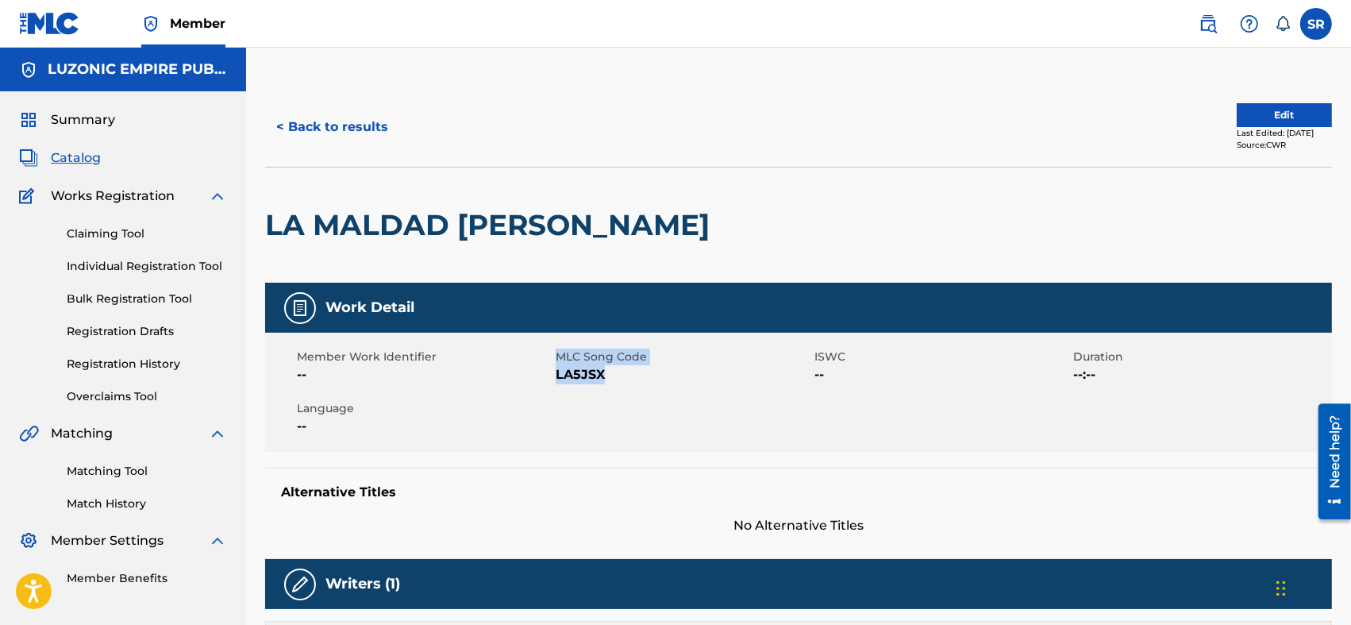
drag, startPoint x: 617, startPoint y: 377, endPoint x: 554, endPoint y: 385, distance: 63.2
click at [554, 385] on div "Member Work Identifier -- MLC Song Code LA5JSX ISWC -- Duration --:-- Language …" at bounding box center [798, 392] width 1067 height 119
drag, startPoint x: 552, startPoint y: 375, endPoint x: 610, endPoint y: 381, distance: 58.3
click at [610, 381] on div "Member Work Identifier -- MLC Song Code LA5JSX ISWC -- Duration --:-- Language …" at bounding box center [798, 392] width 1067 height 119
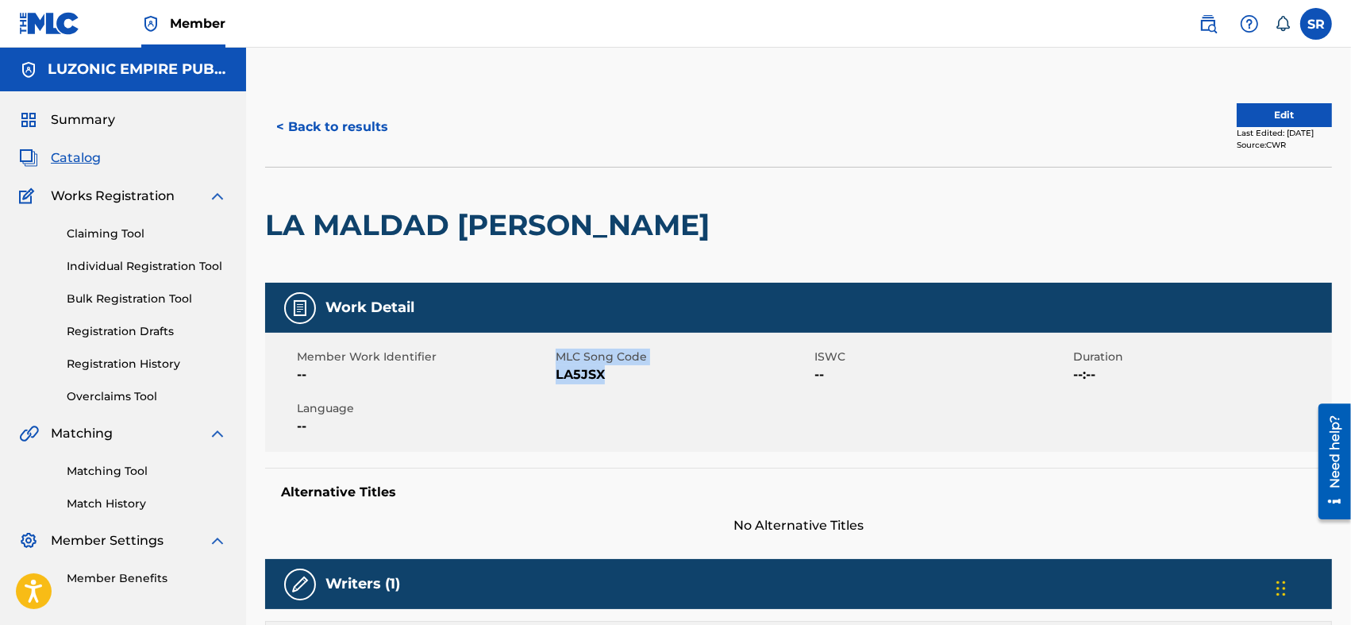
click at [605, 377] on span "LA5JSX" at bounding box center [683, 374] width 255 height 19
drag, startPoint x: 614, startPoint y: 371, endPoint x: 557, endPoint y: 382, distance: 58.2
click at [557, 382] on span "LA5JSX" at bounding box center [683, 374] width 255 height 19
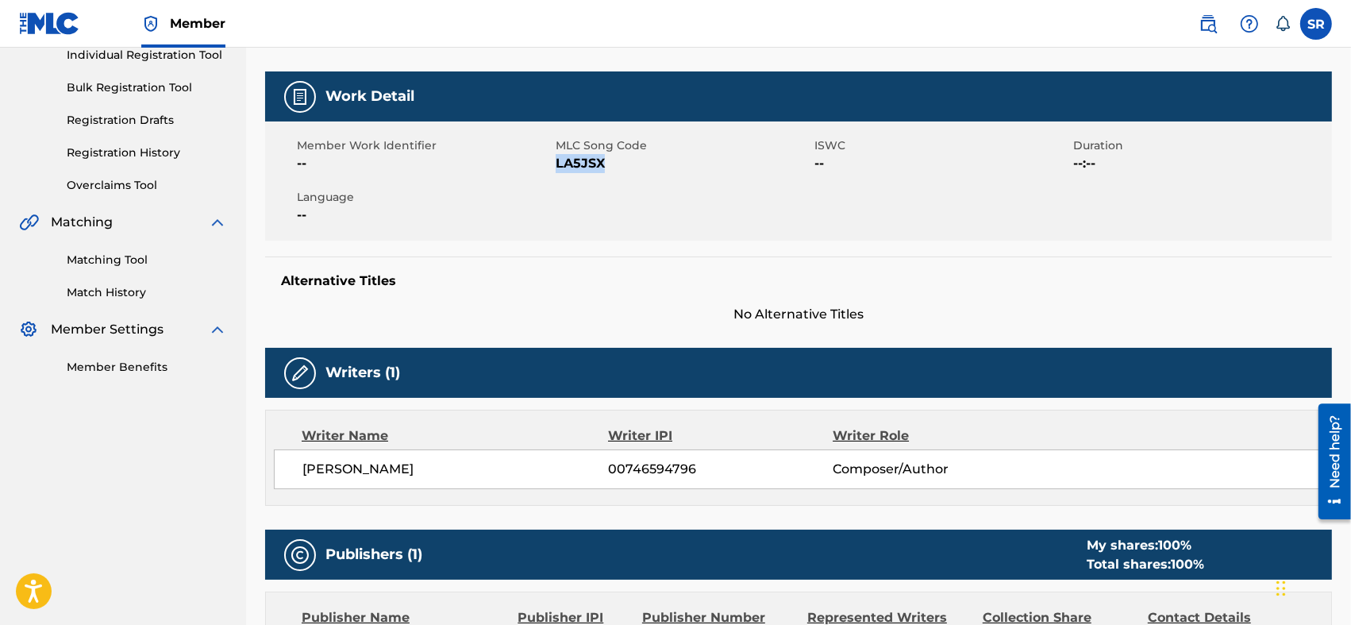
scroll to position [317, 0]
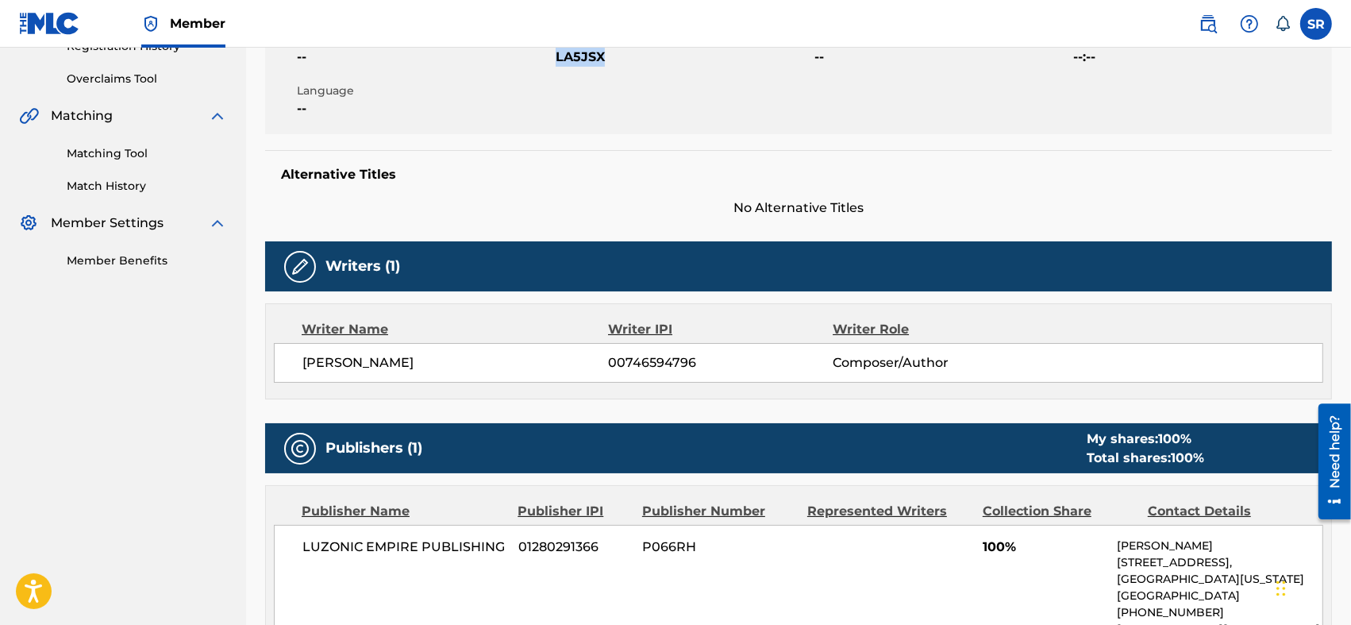
drag, startPoint x: 493, startPoint y: 363, endPoint x: 299, endPoint y: 376, distance: 194.1
click at [299, 376] on div "[PERSON_NAME] [PERSON_NAME] 00746594796 Composer/Author" at bounding box center [798, 363] width 1049 height 40
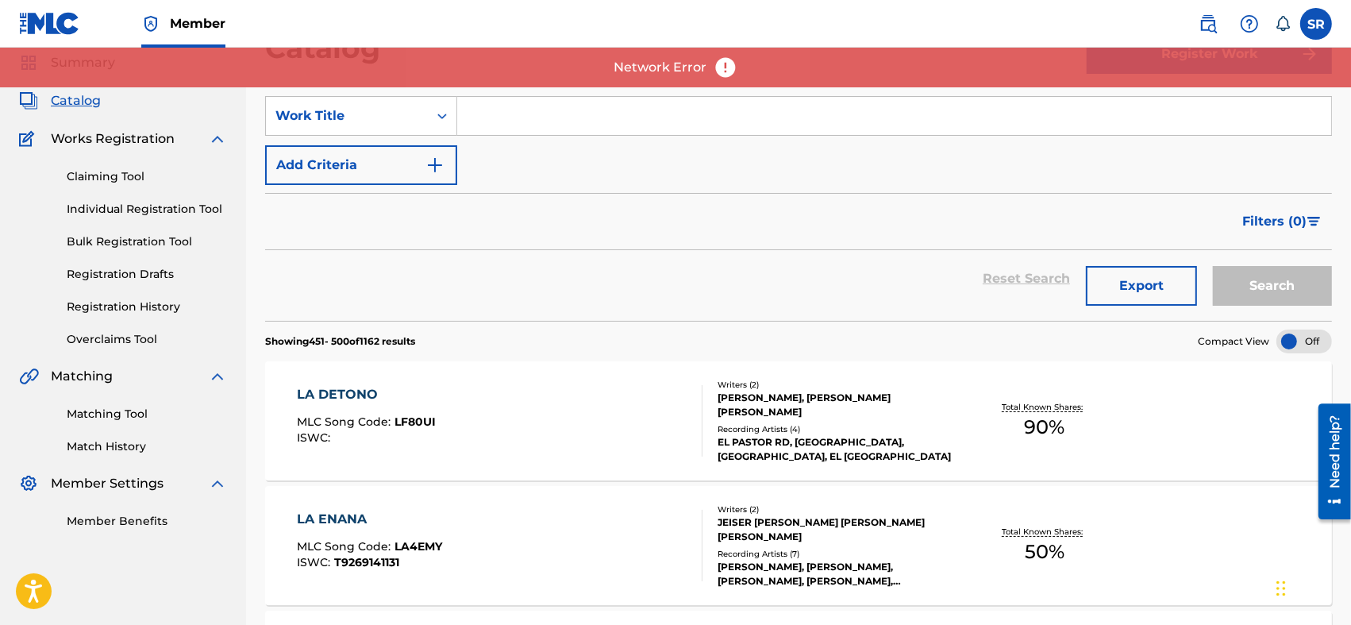
scroll to position [2049, 0]
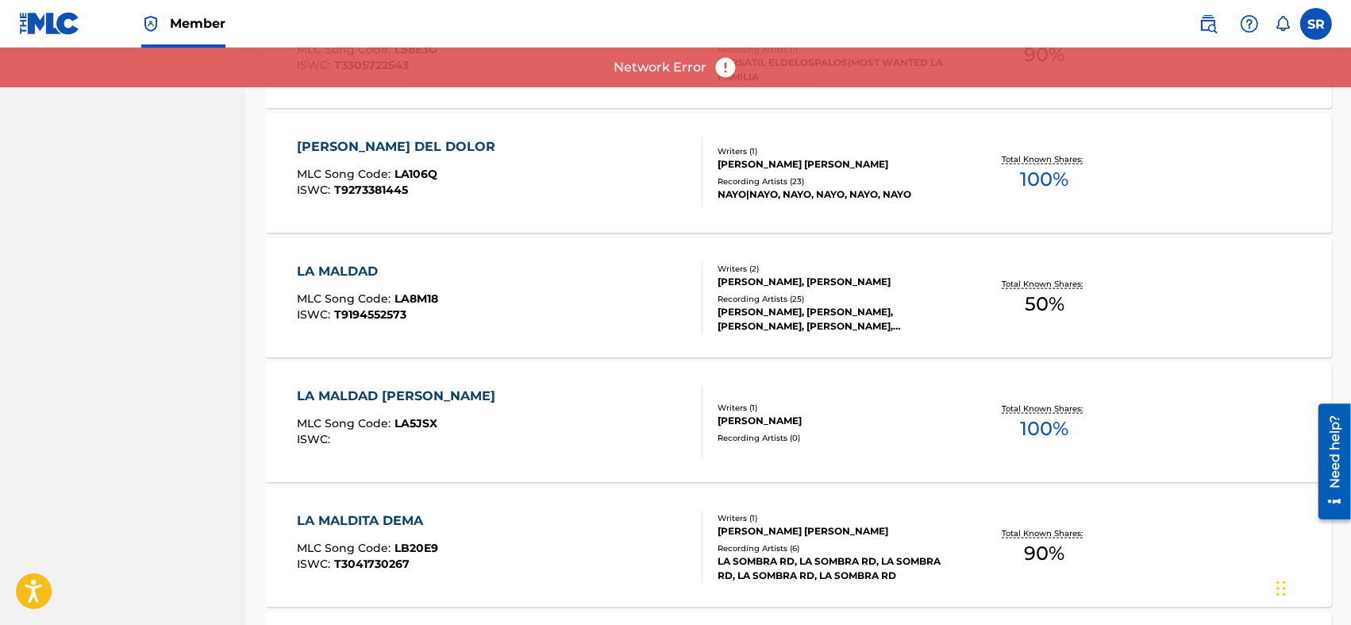
click at [456, 291] on div "LA MALDAD MLC Song Code : LA8M18 ISWC : T9194552573" at bounding box center [500, 297] width 406 height 71
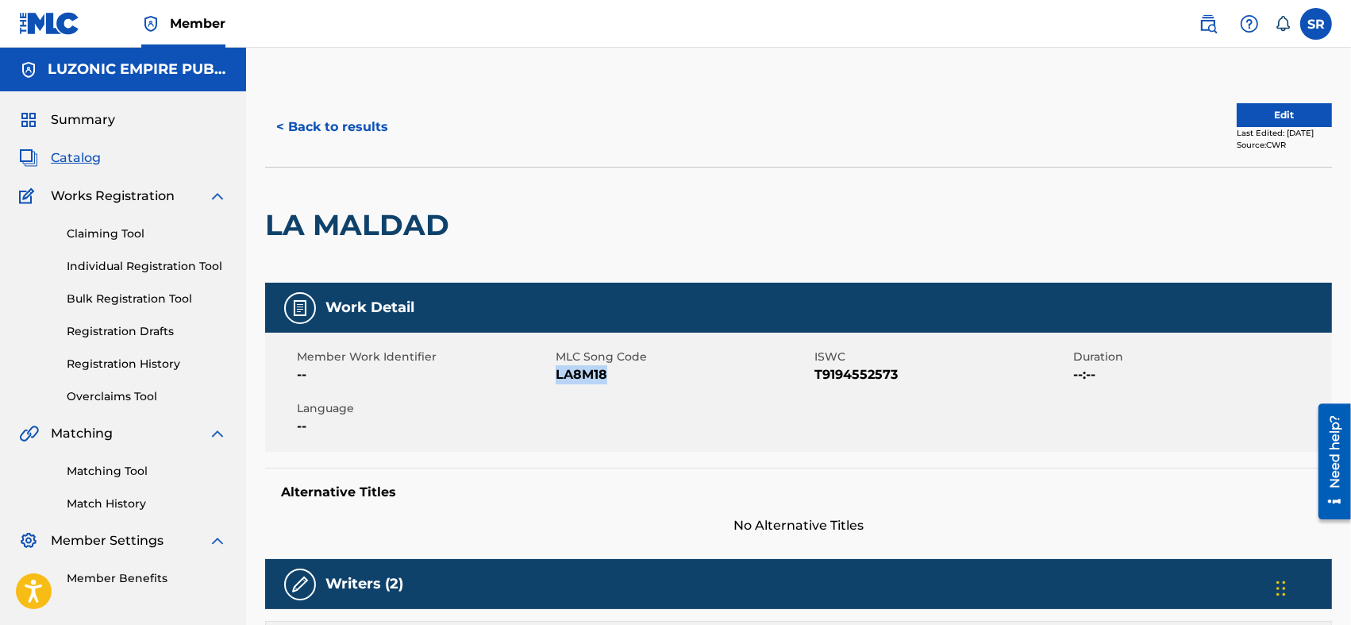
drag, startPoint x: 635, startPoint y: 373, endPoint x: 557, endPoint y: 371, distance: 77.8
click at [557, 371] on span "LA8M18" at bounding box center [683, 374] width 255 height 19
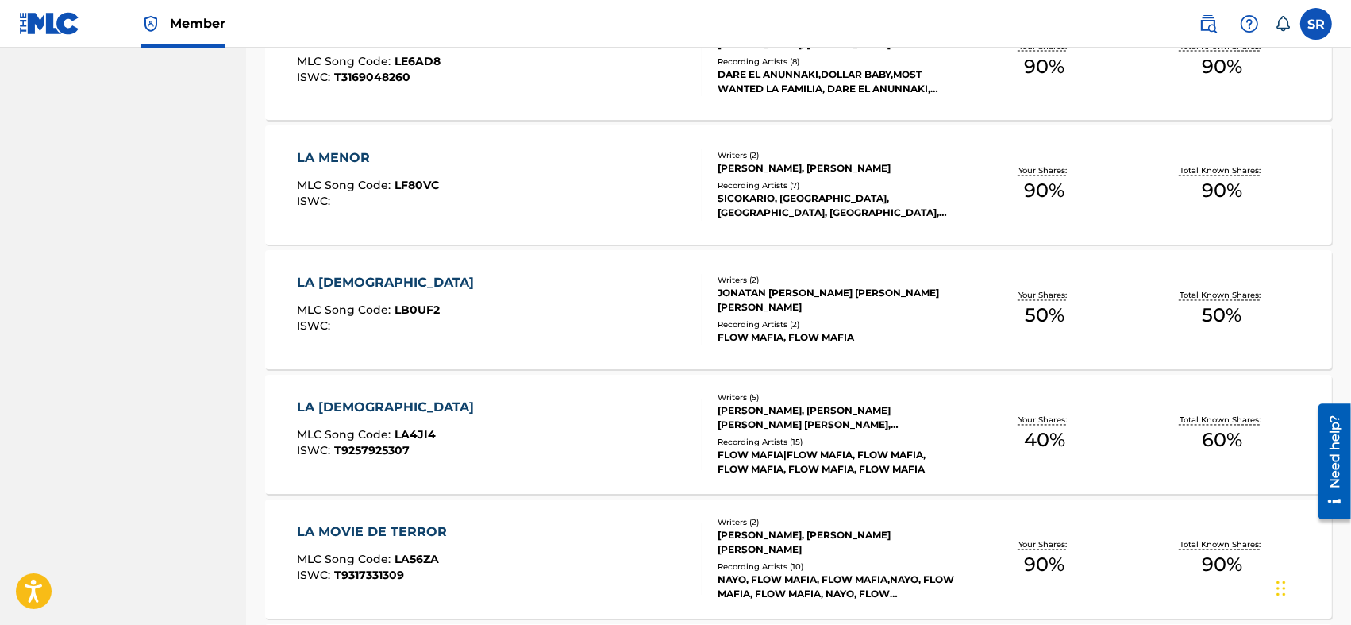
scroll to position [2963, 0]
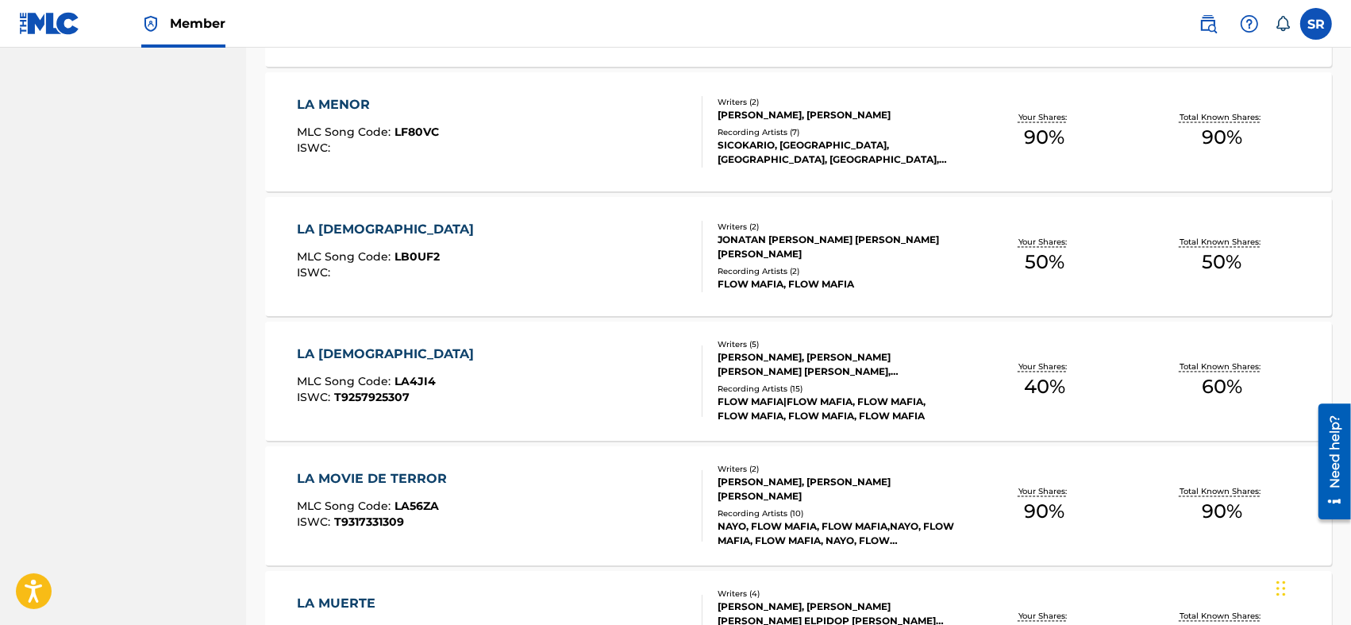
click at [610, 242] on div "LA MONJA MLC Song Code : LB0UF2 ISWC :" at bounding box center [500, 256] width 406 height 71
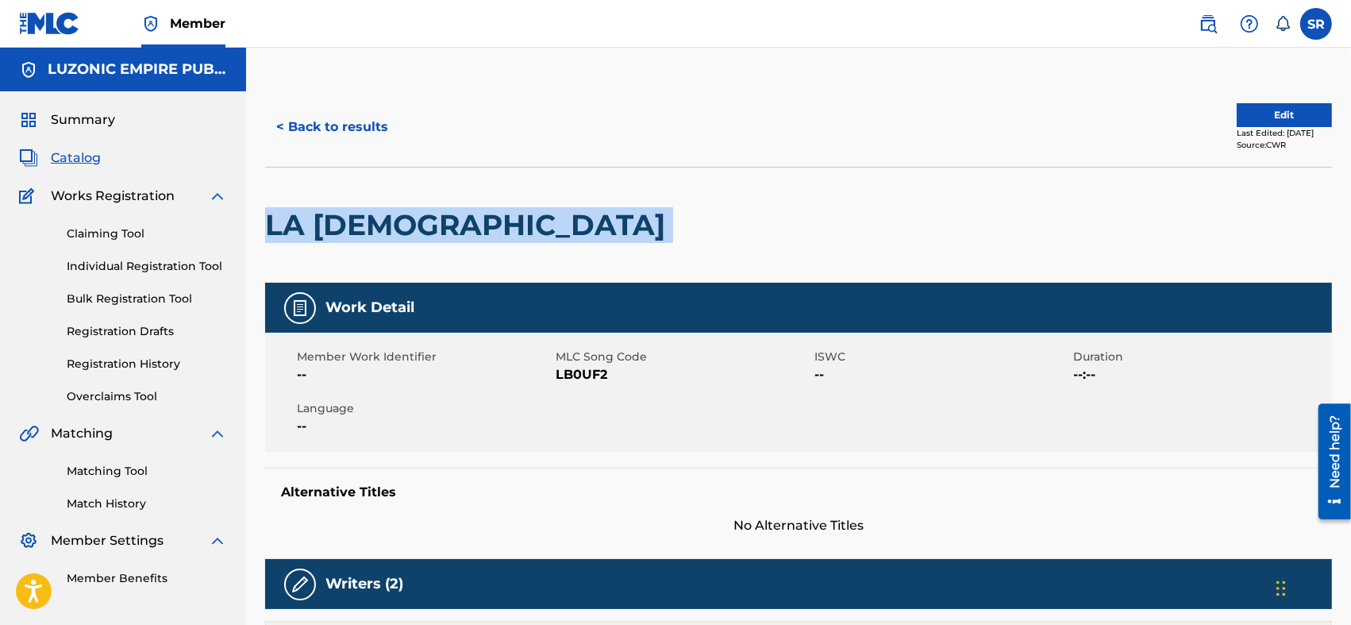
drag, startPoint x: 467, startPoint y: 210, endPoint x: 267, endPoint y: 229, distance: 201.0
click at [267, 229] on div "LA [DEMOGRAPHIC_DATA]" at bounding box center [798, 225] width 1067 height 116
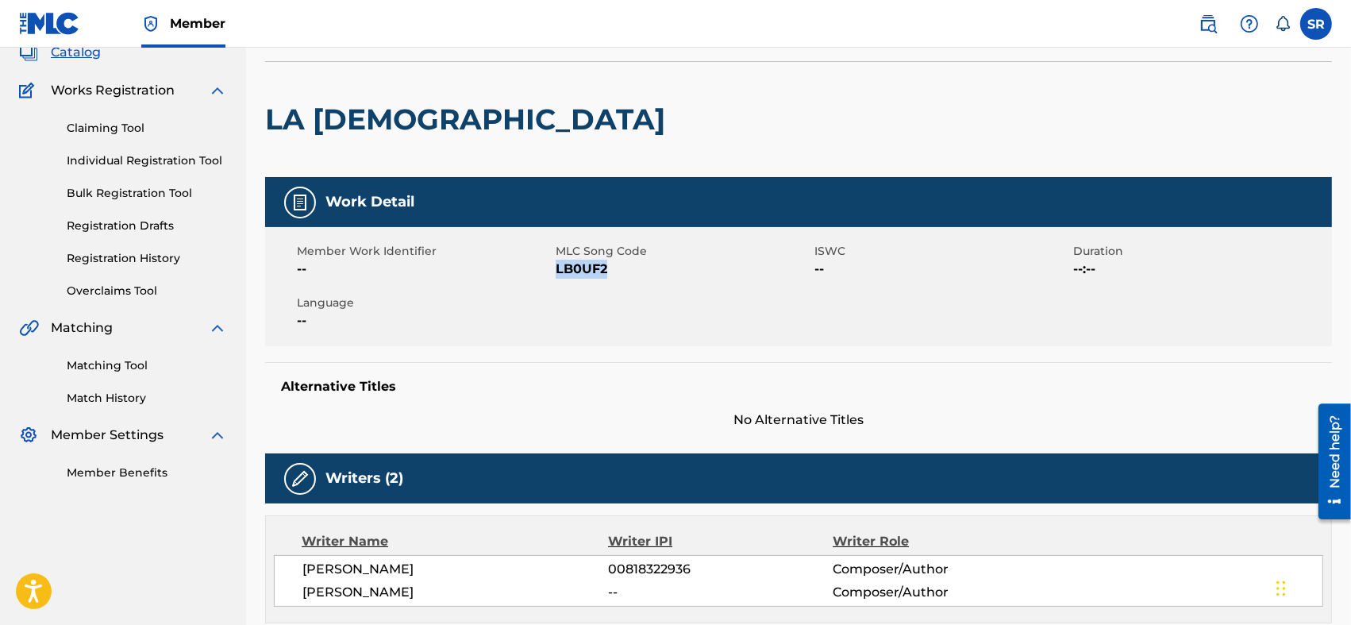
drag, startPoint x: 606, startPoint y: 269, endPoint x: 555, endPoint y: 276, distance: 52.1
click at [556, 276] on span "LB0UF2" at bounding box center [683, 269] width 255 height 19
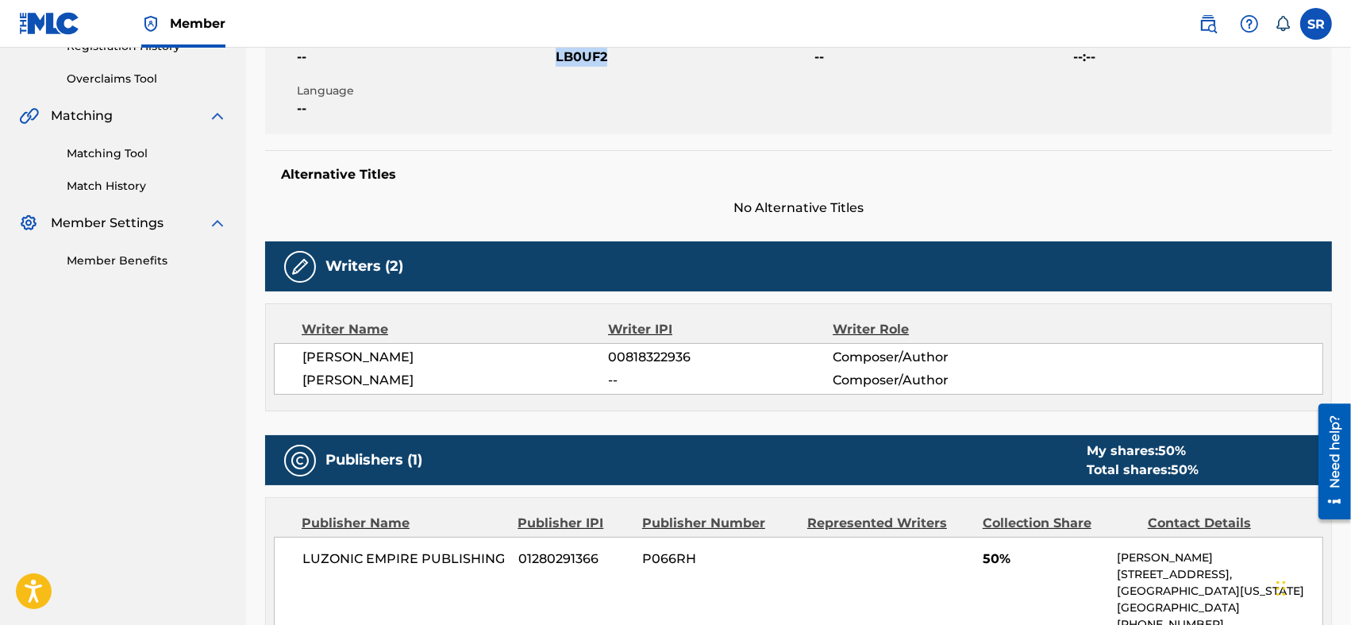
scroll to position [370, 0]
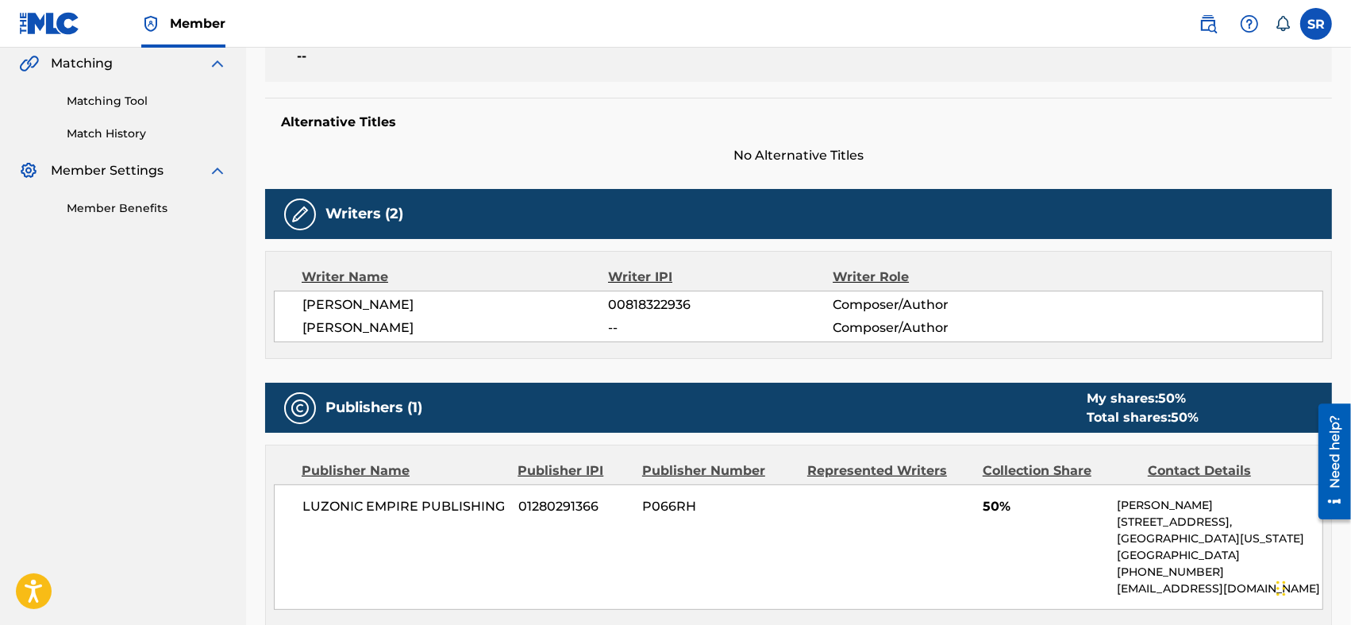
drag, startPoint x: 303, startPoint y: 306, endPoint x: 495, endPoint y: 329, distance: 193.3
click at [495, 329] on div "[PERSON_NAME] 00818322936 Composer/Author [PERSON_NAME] -- Composer/Author" at bounding box center [798, 316] width 1049 height 52
click at [752, 333] on span "--" at bounding box center [721, 327] width 225 height 19
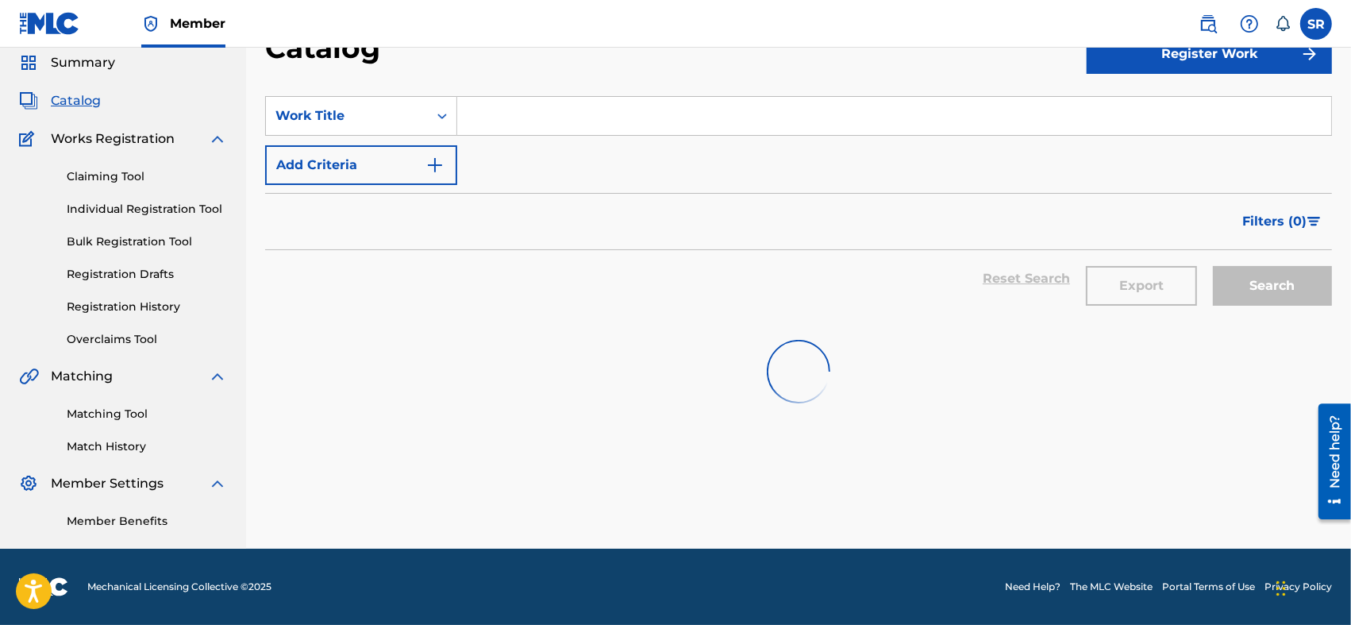
scroll to position [2963, 0]
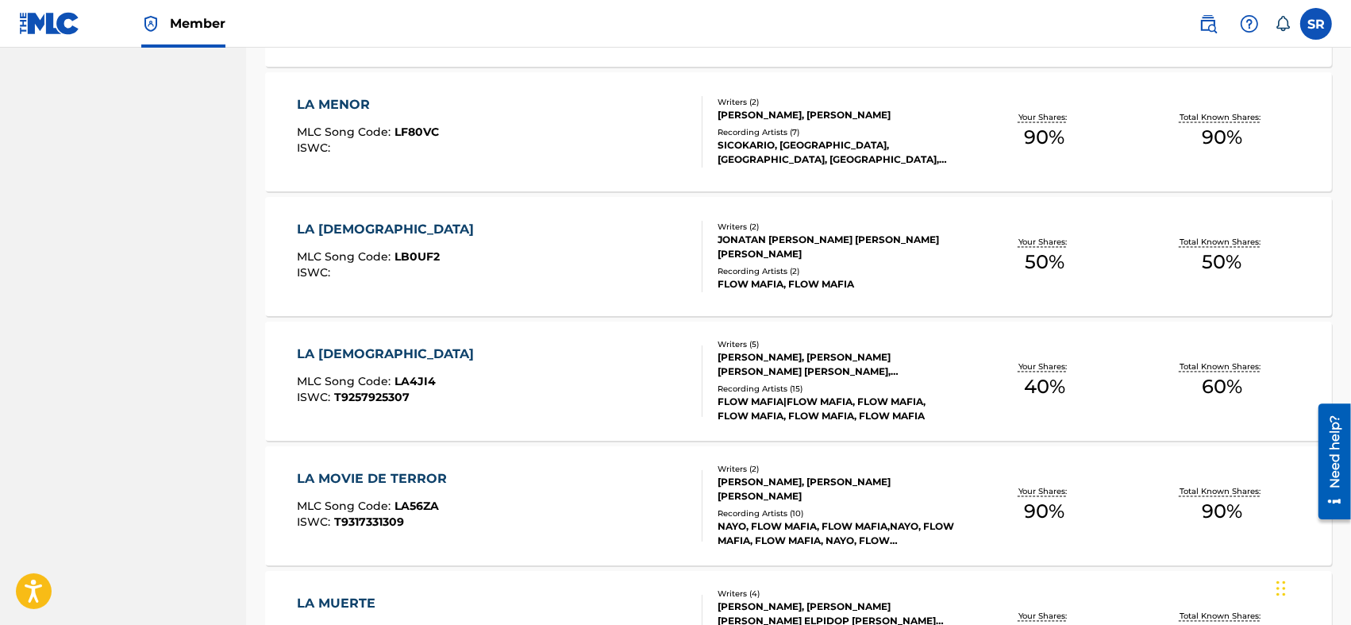
click at [540, 379] on div "LA MONJA MLC Song Code : LA4JI4 ISWC : T9257925307" at bounding box center [500, 380] width 406 height 71
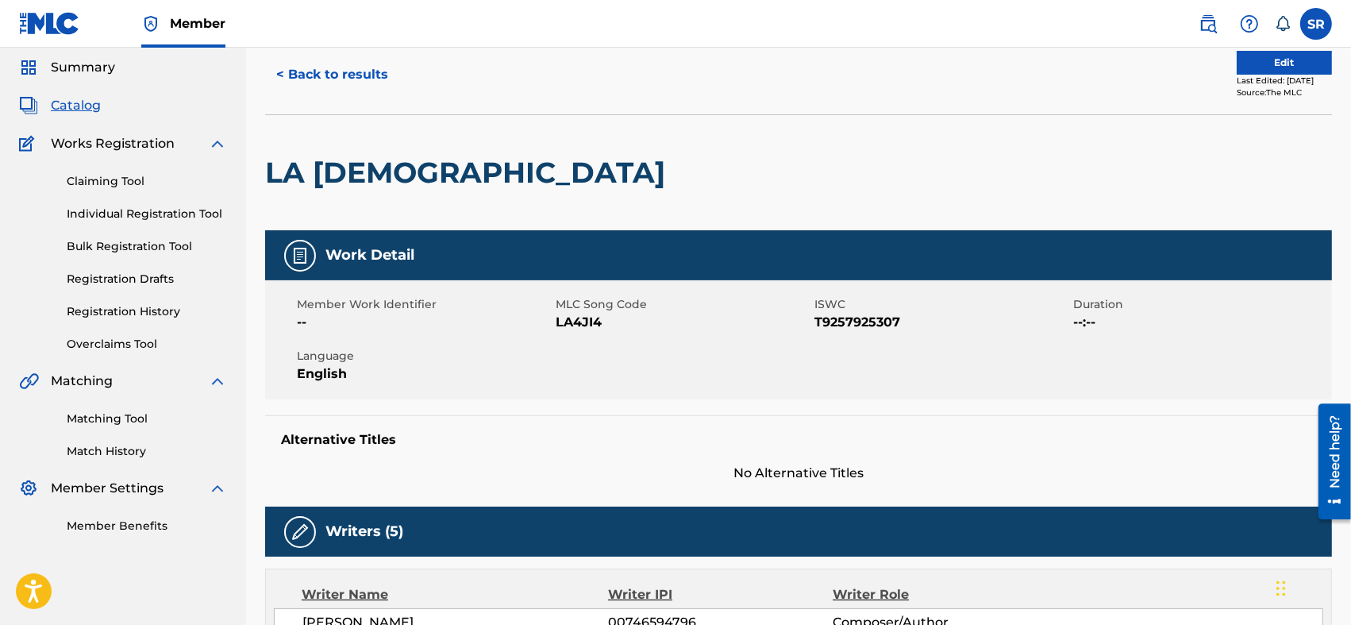
scroll to position [106, 0]
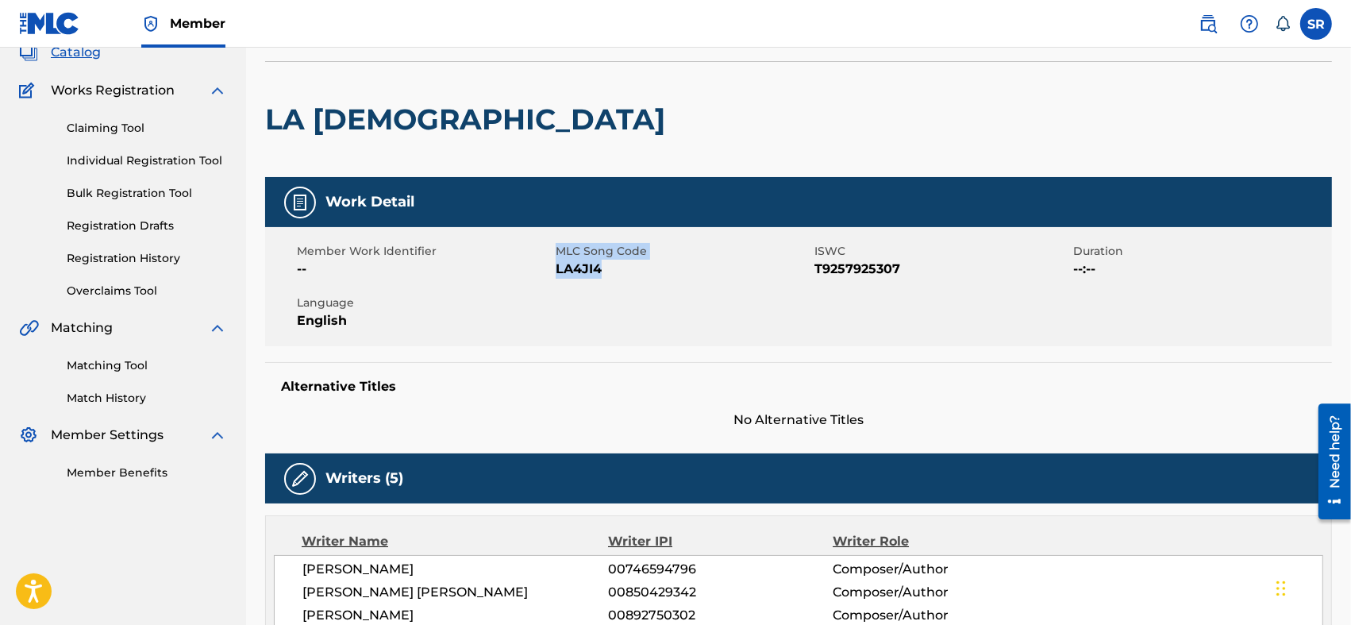
drag, startPoint x: 553, startPoint y: 271, endPoint x: 629, endPoint y: 273, distance: 75.4
click at [612, 274] on div "Member Work Identifier -- MLC Song Code LA4JI4 ISWC T9257925307 Duration --:-- …" at bounding box center [798, 286] width 1067 height 119
click at [603, 274] on span "LA4JI4" at bounding box center [683, 269] width 255 height 19
drag, startPoint x: 604, startPoint y: 267, endPoint x: 555, endPoint y: 277, distance: 50.1
click at [556, 277] on span "LA4JI4" at bounding box center [683, 269] width 255 height 19
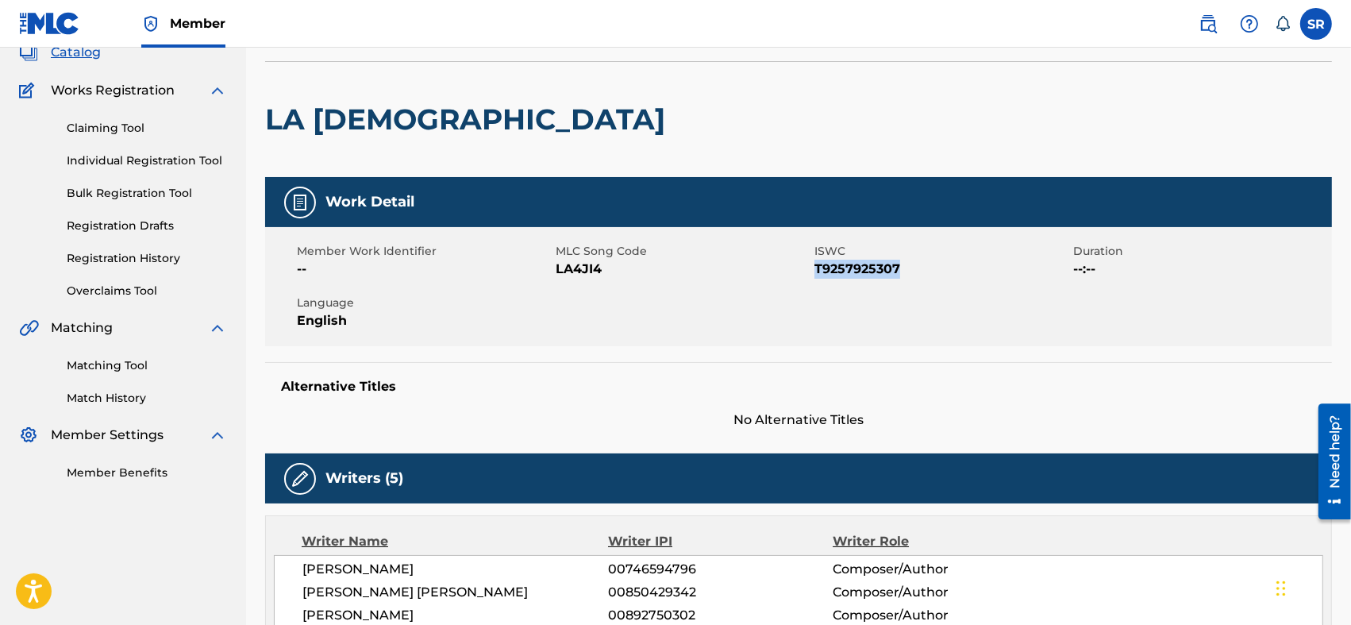
drag, startPoint x: 906, startPoint y: 267, endPoint x: 816, endPoint y: 275, distance: 90.0
click at [816, 275] on span "T9257925307" at bounding box center [941, 269] width 255 height 19
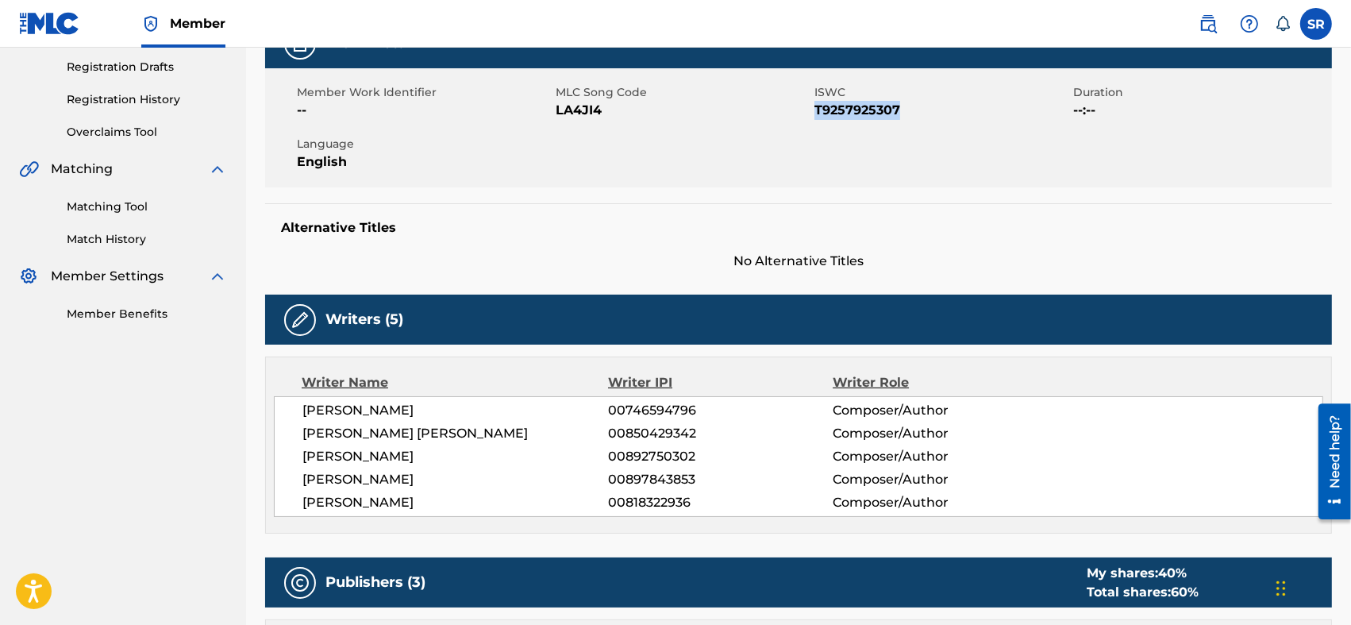
scroll to position [317, 0]
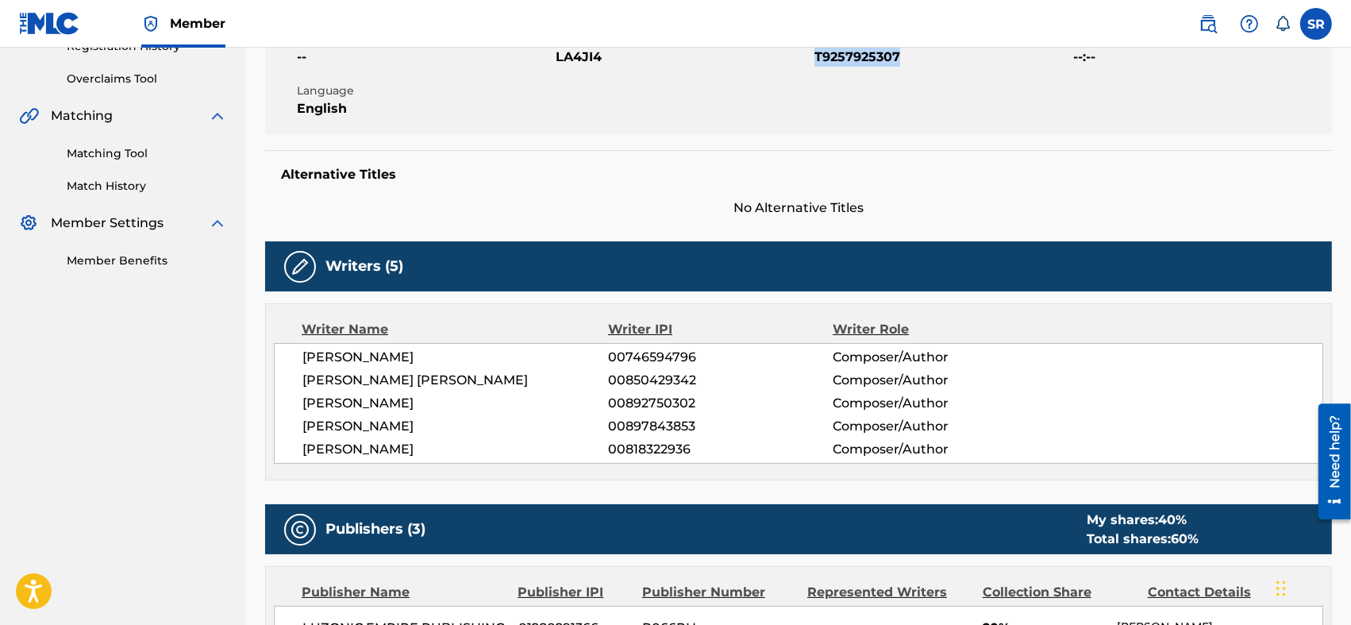
drag, startPoint x: 303, startPoint y: 356, endPoint x: 516, endPoint y: 442, distance: 229.6
click at [516, 442] on div "[PERSON_NAME] [PERSON_NAME] 00746594796 Composer/Author [PERSON_NAME] [PERSON_N…" at bounding box center [798, 403] width 1049 height 121
click at [549, 423] on span "[PERSON_NAME]" at bounding box center [455, 426] width 306 height 19
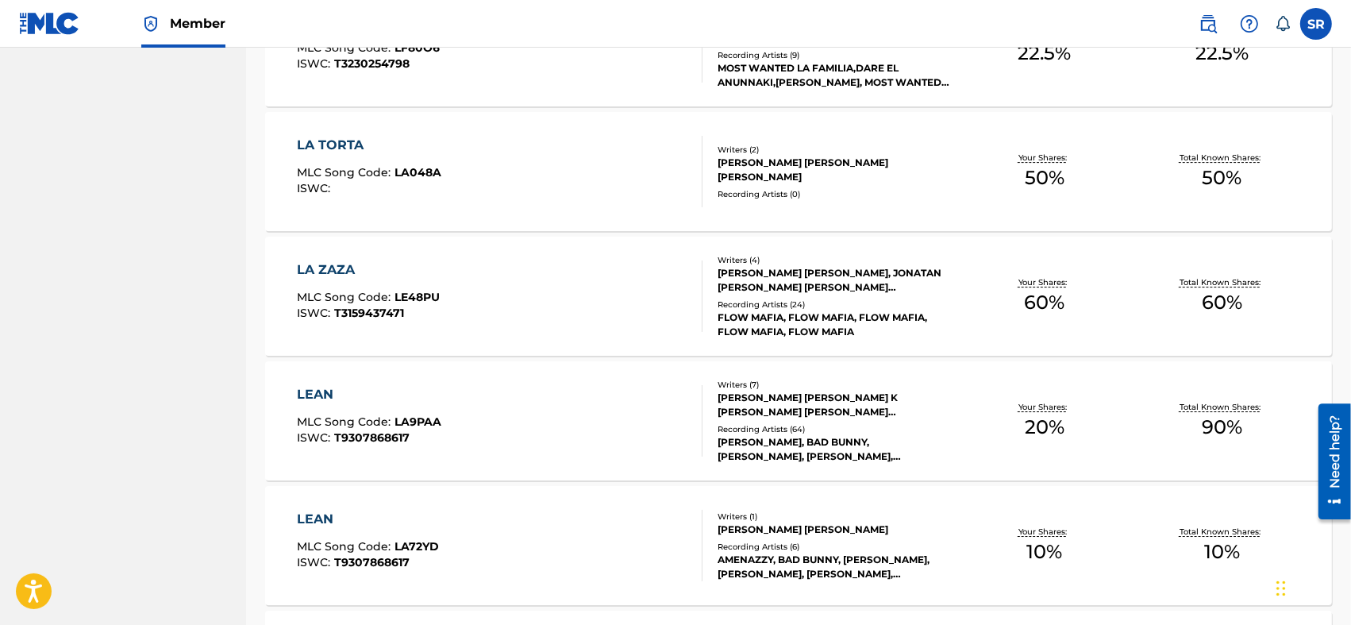
scroll to position [5344, 0]
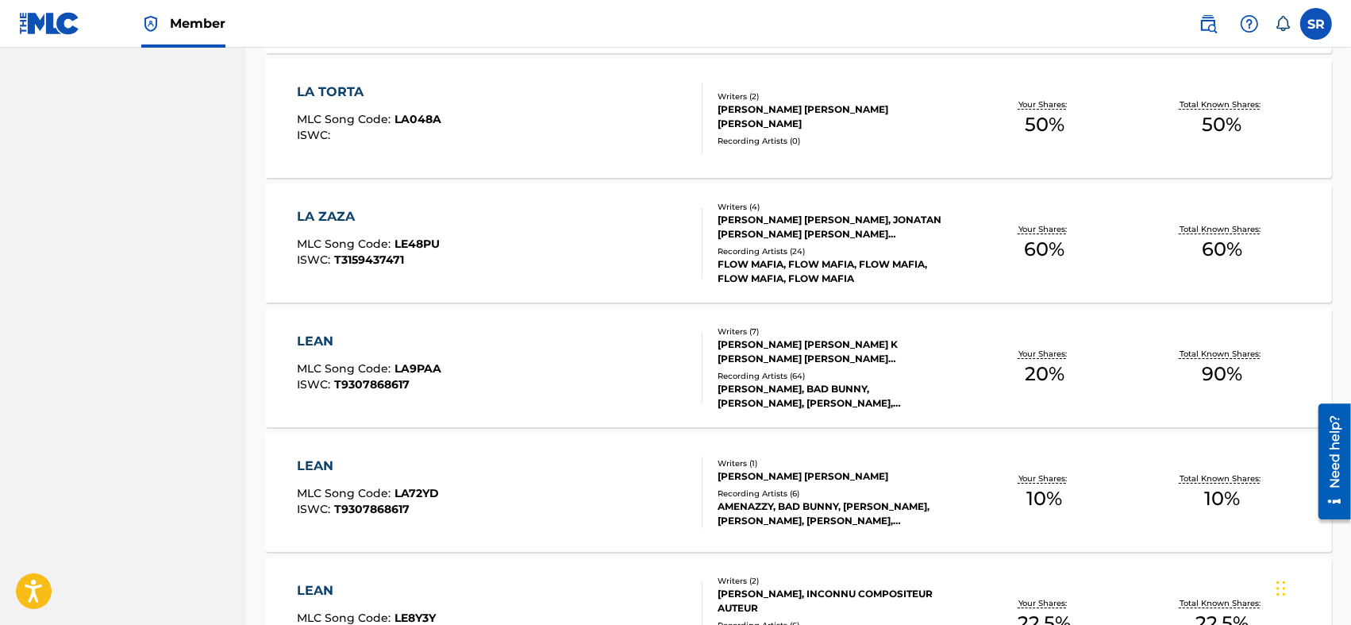
click at [552, 368] on div "LEAN MLC Song Code : LA9PAA ISWC : T9307868617" at bounding box center [500, 367] width 406 height 71
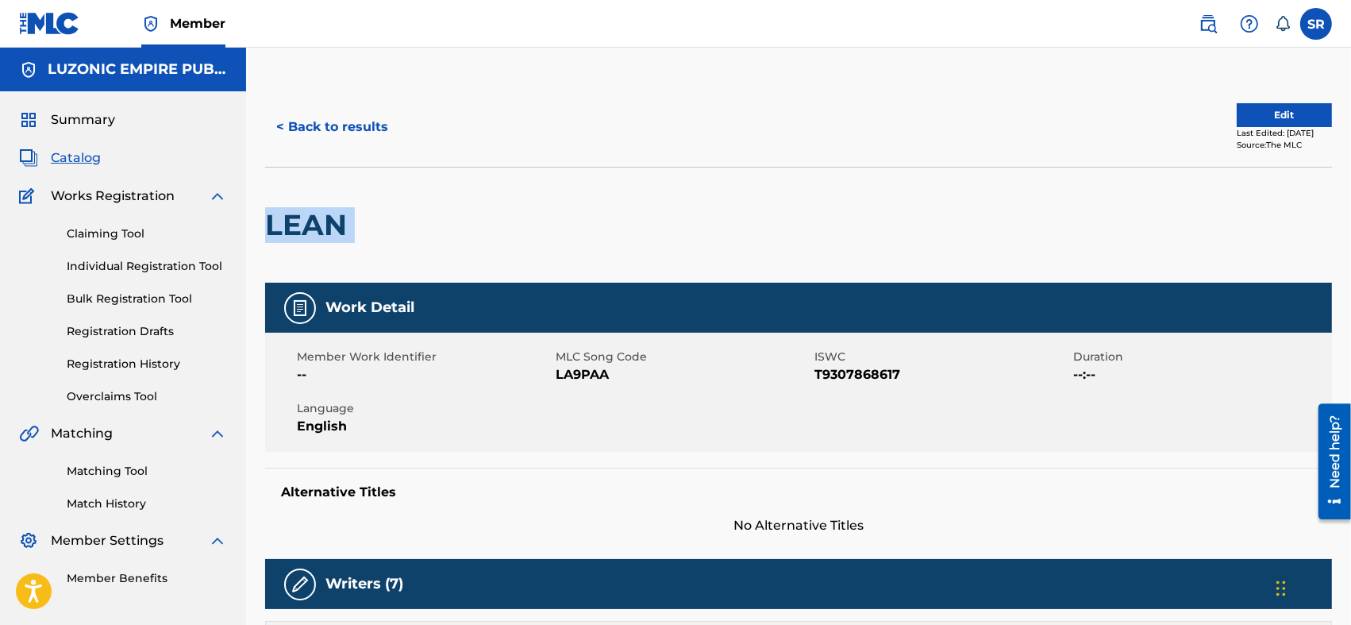
drag, startPoint x: 355, startPoint y: 230, endPoint x: 247, endPoint y: 217, distance: 108.8
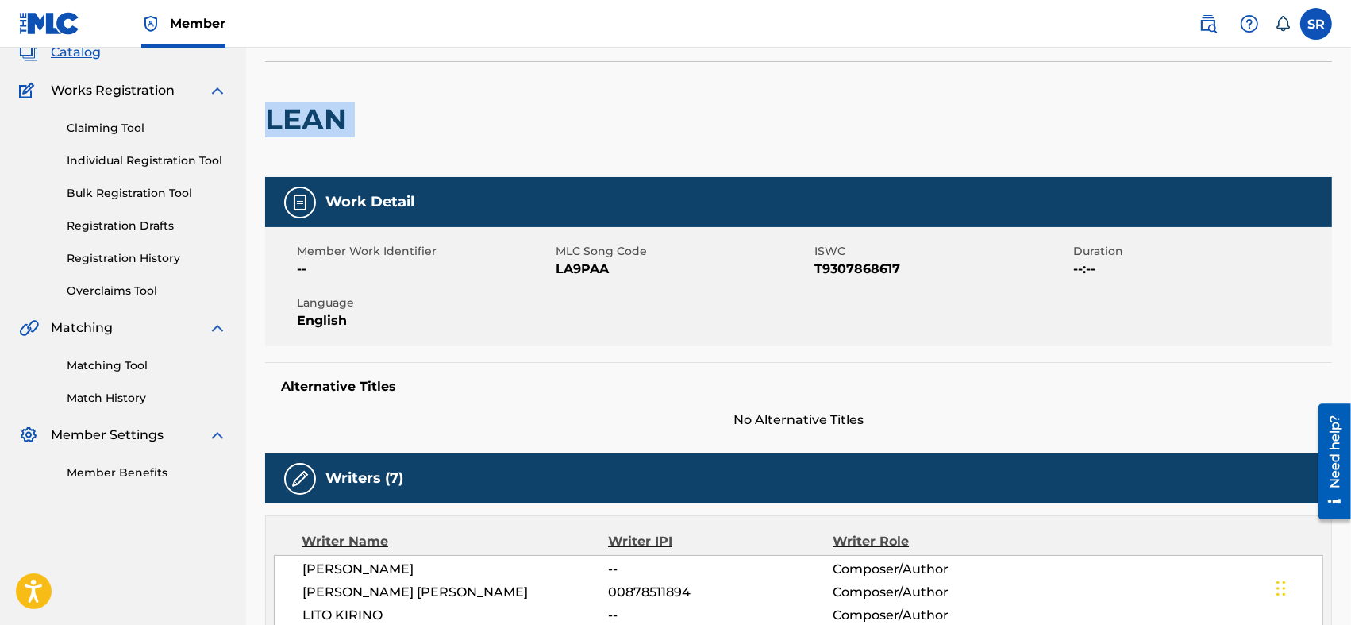
scroll to position [52, 0]
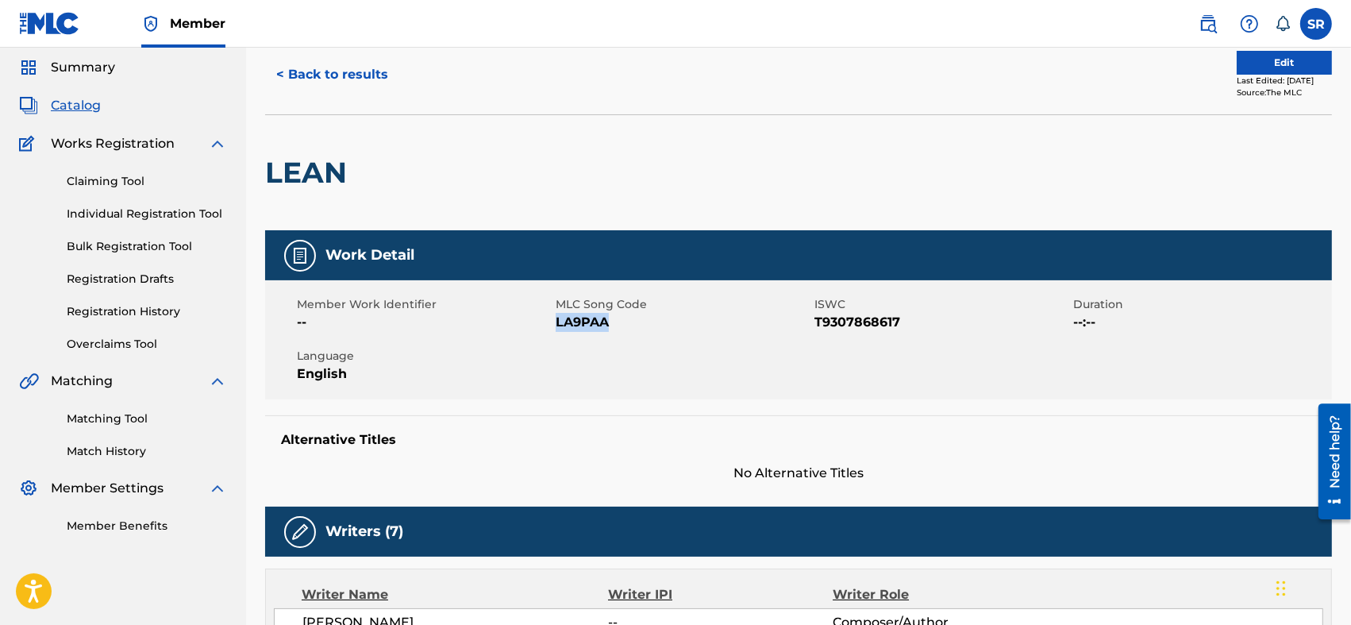
drag, startPoint x: 610, startPoint y: 321, endPoint x: 556, endPoint y: 337, distance: 56.3
click at [556, 337] on div "Member Work Identifier -- MLC Song Code LA9PAA ISWC T9307868617 Duration --:-- …" at bounding box center [798, 339] width 1067 height 119
drag, startPoint x: 817, startPoint y: 324, endPoint x: 897, endPoint y: 325, distance: 79.4
click at [897, 325] on span "T9307868617" at bounding box center [941, 322] width 255 height 19
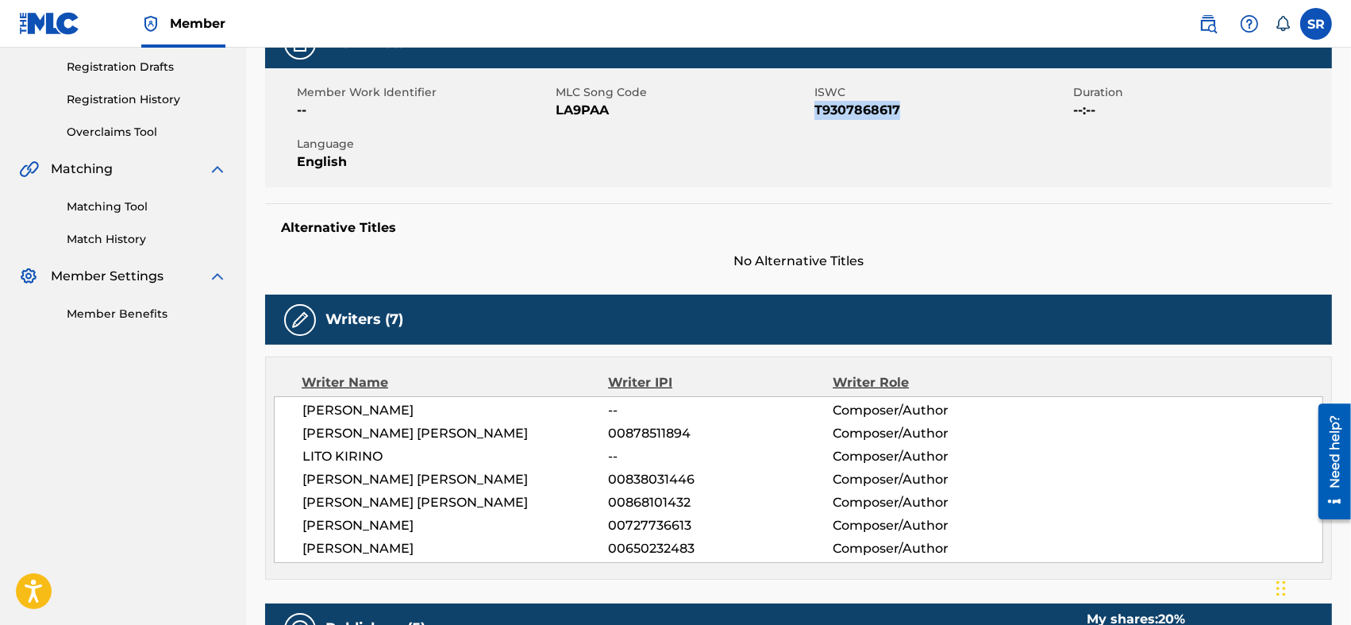
drag, startPoint x: 304, startPoint y: 407, endPoint x: 511, endPoint y: 548, distance: 250.7
click at [510, 548] on div "[PERSON_NAME] -- Composer/Author [PERSON_NAME] [PERSON_NAME] 00878511894 Compos…" at bounding box center [798, 479] width 1049 height 167
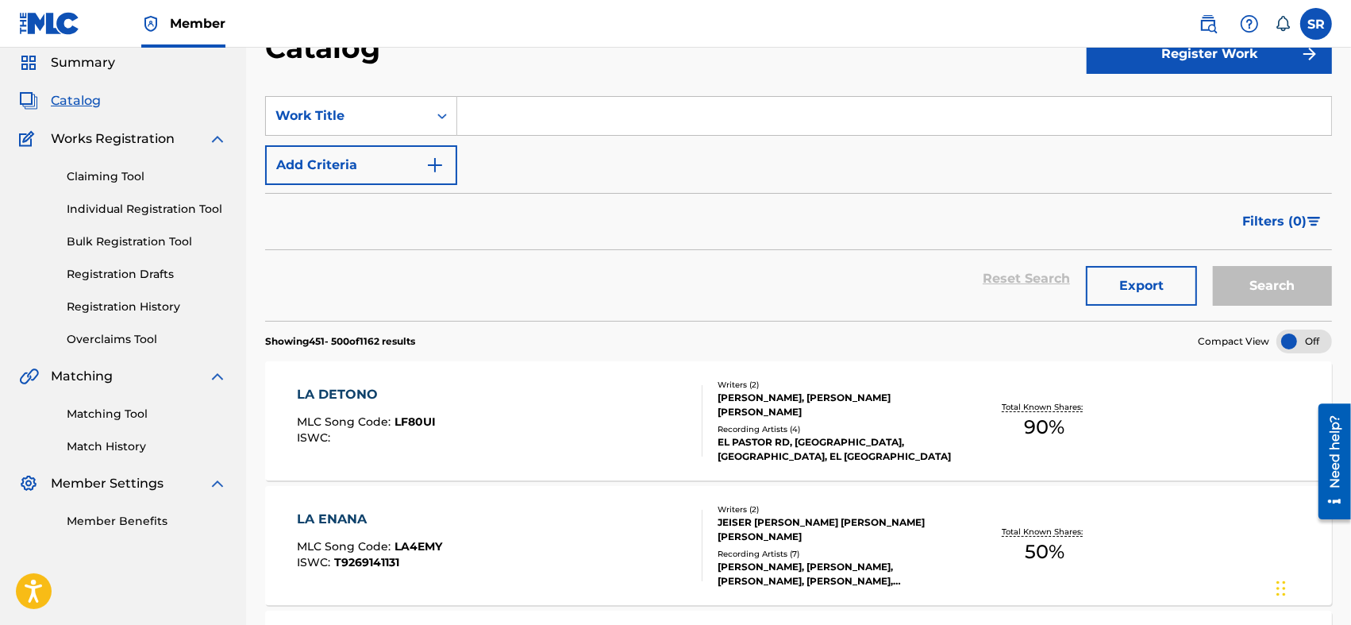
scroll to position [5344, 0]
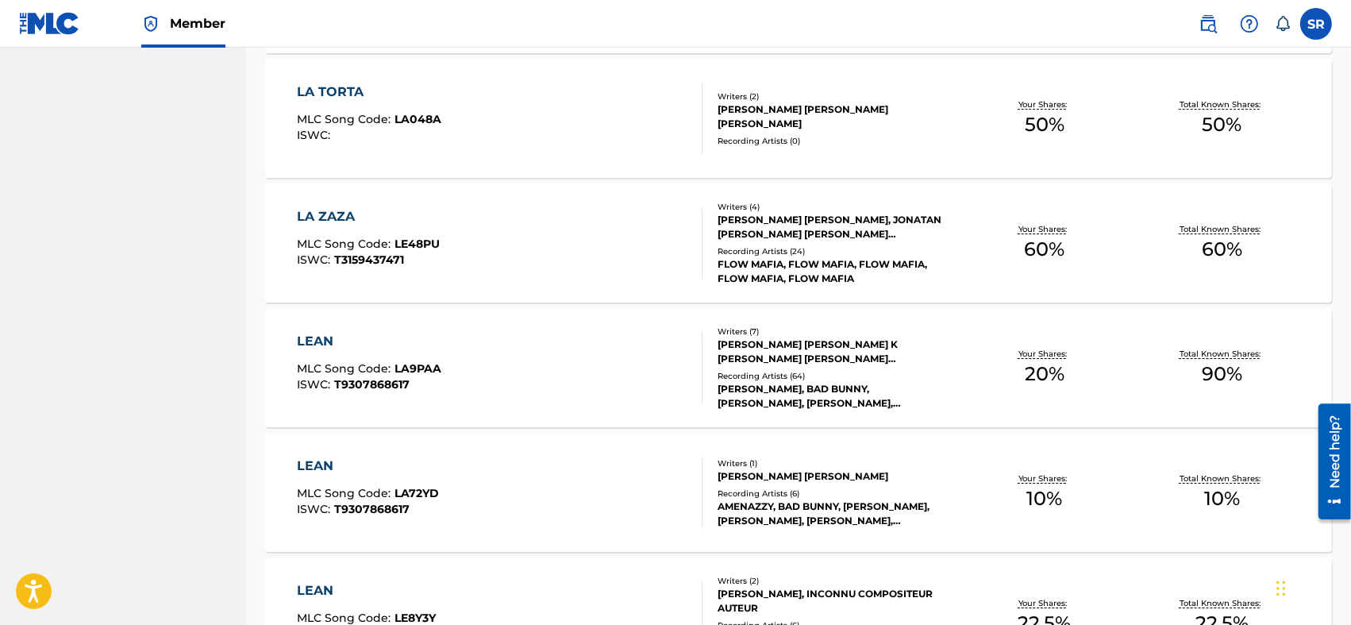
click at [584, 458] on div "LEAN MLC Song Code : LA72YD ISWC : T9307868617" at bounding box center [500, 491] width 406 height 71
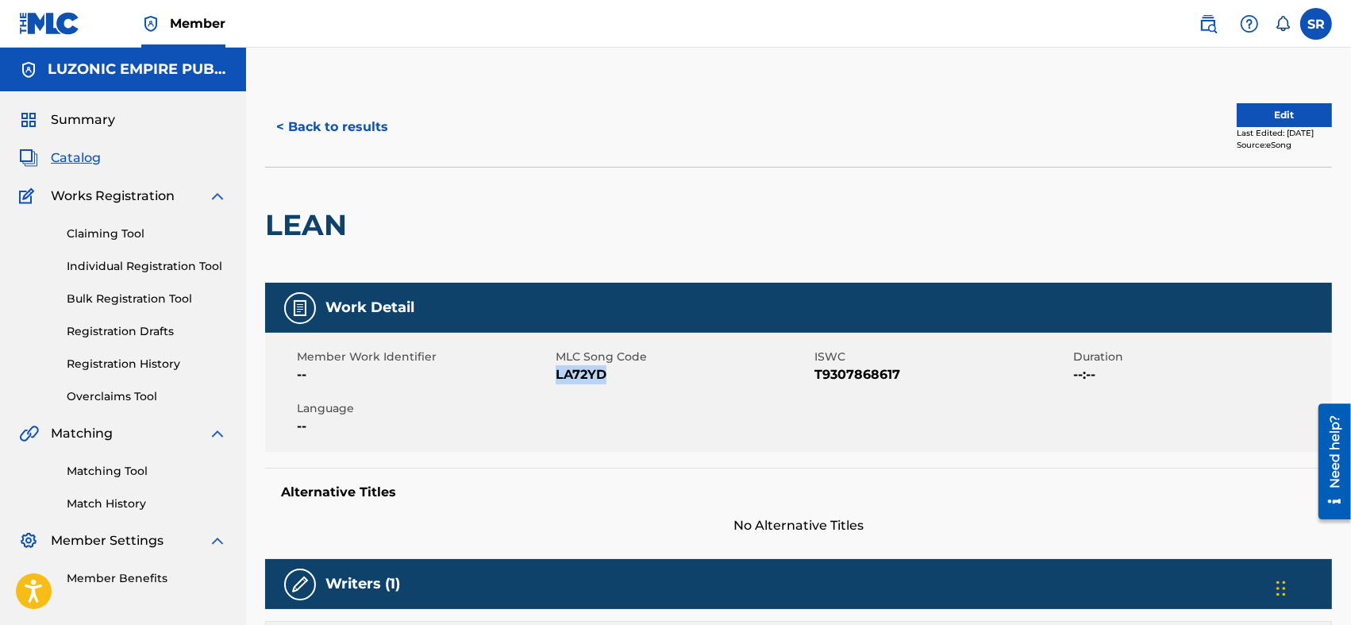
drag, startPoint x: 605, startPoint y: 377, endPoint x: 556, endPoint y: 388, distance: 50.4
click at [556, 388] on div "Member Work Identifier -- MLC Song Code LA72YD ISWC T9307868617 Duration --:-- …" at bounding box center [798, 392] width 1067 height 119
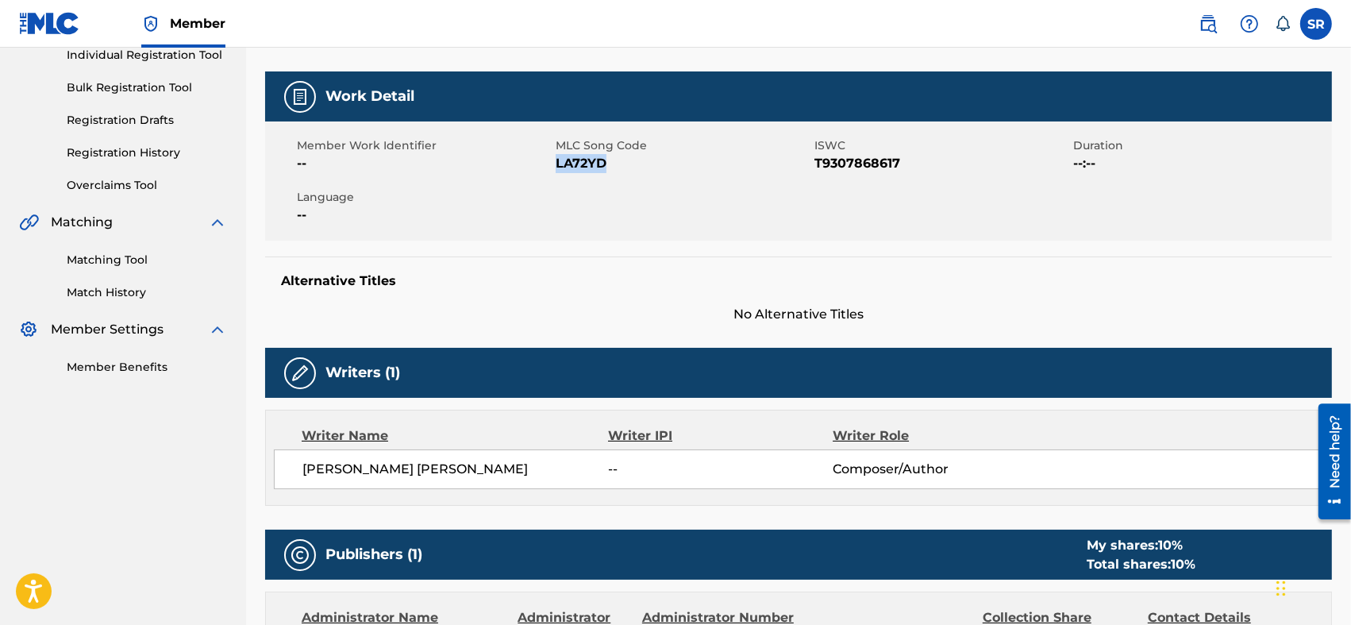
scroll to position [317, 0]
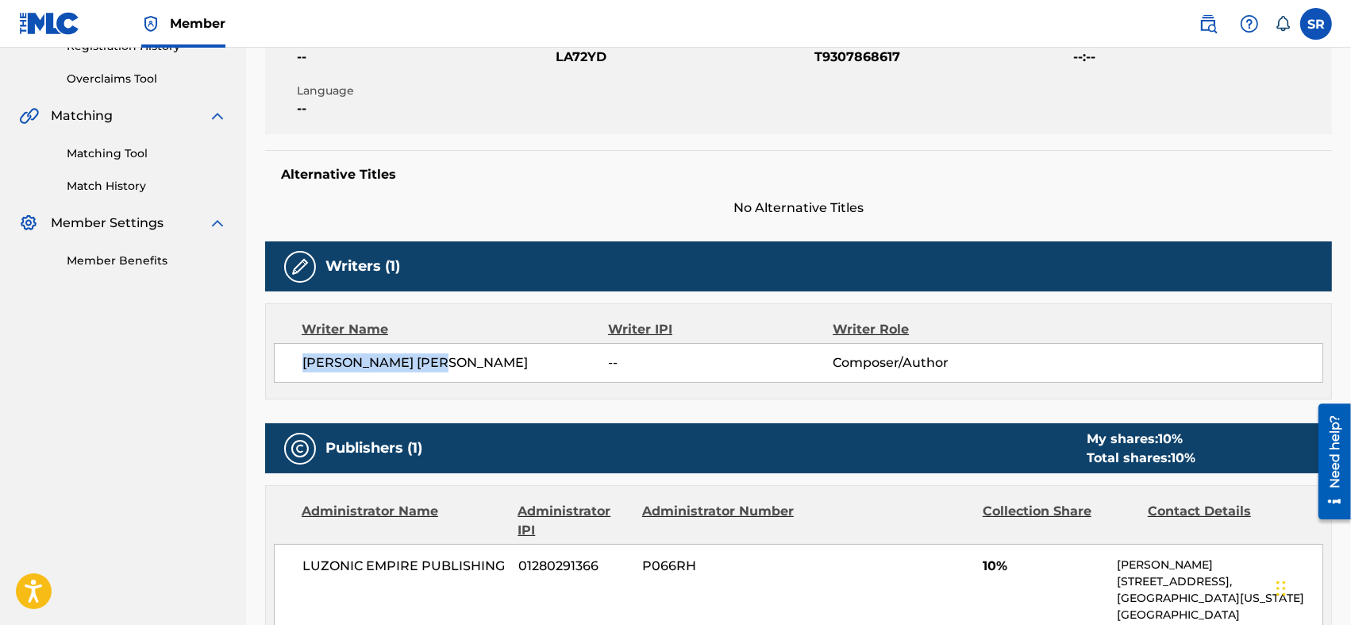
drag, startPoint x: 464, startPoint y: 363, endPoint x: 273, endPoint y: 387, distance: 192.7
click at [273, 387] on div "Writer Name Writer IPI Writer Role [PERSON_NAME] [PERSON_NAME] -- Composer/Auth…" at bounding box center [798, 351] width 1067 height 96
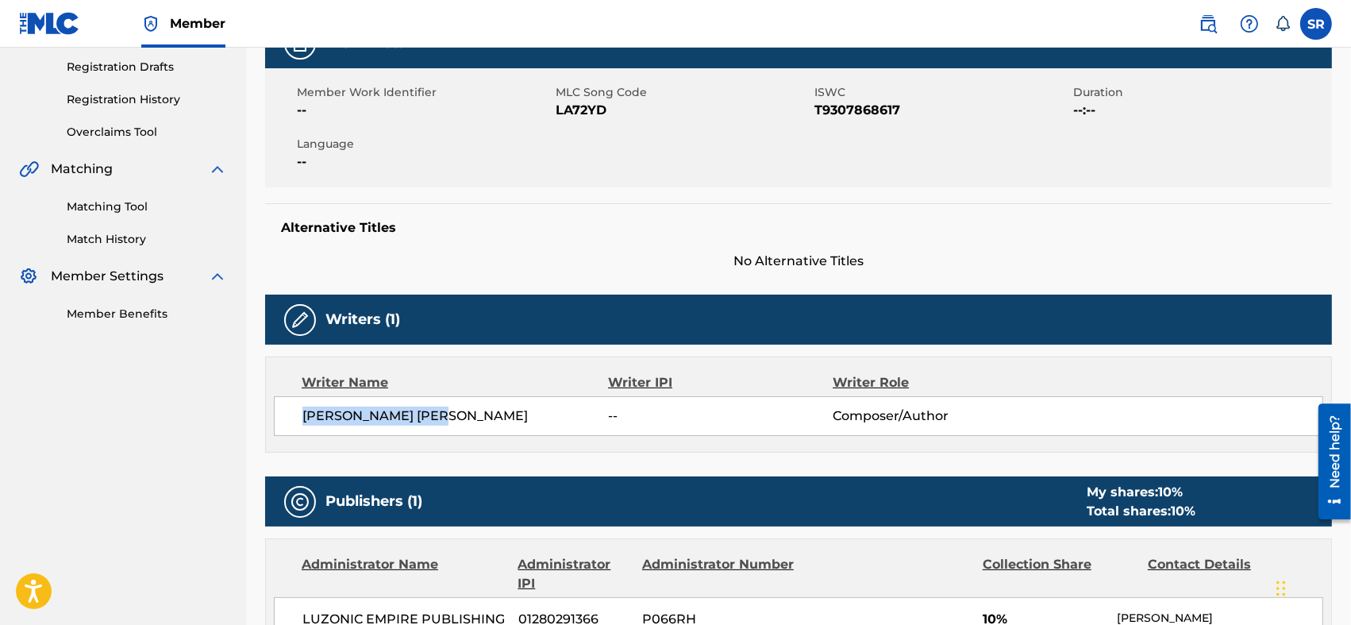
scroll to position [106, 0]
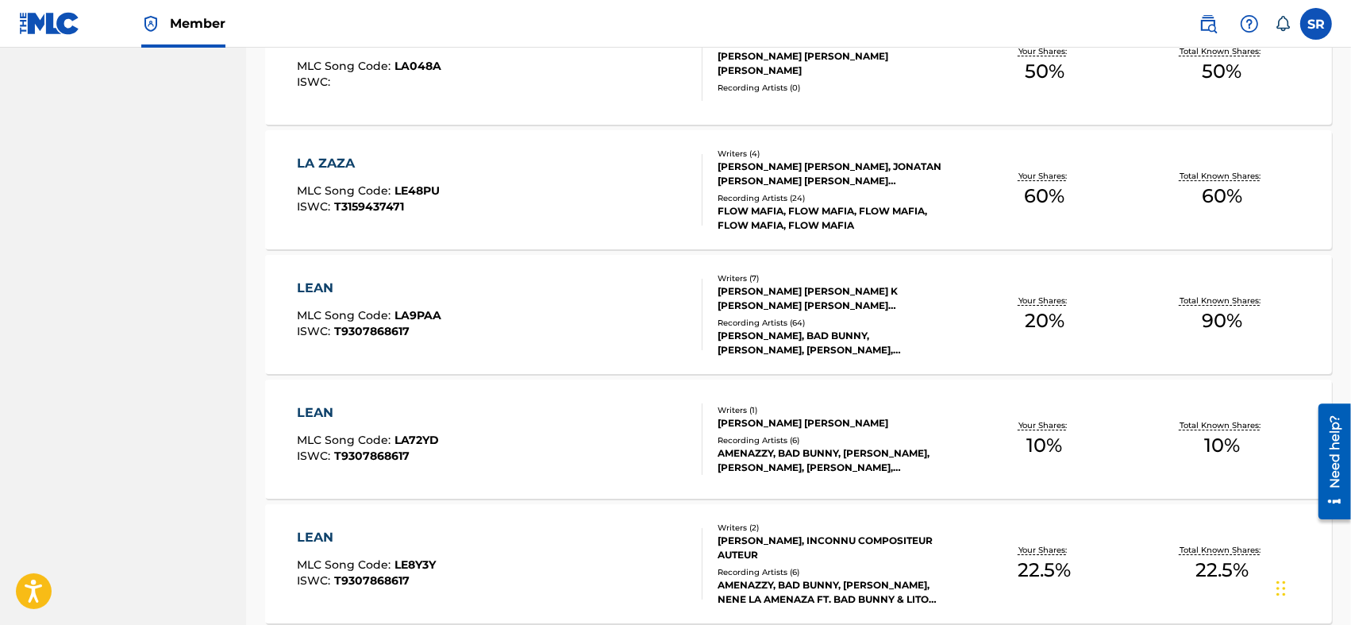
scroll to position [5449, 0]
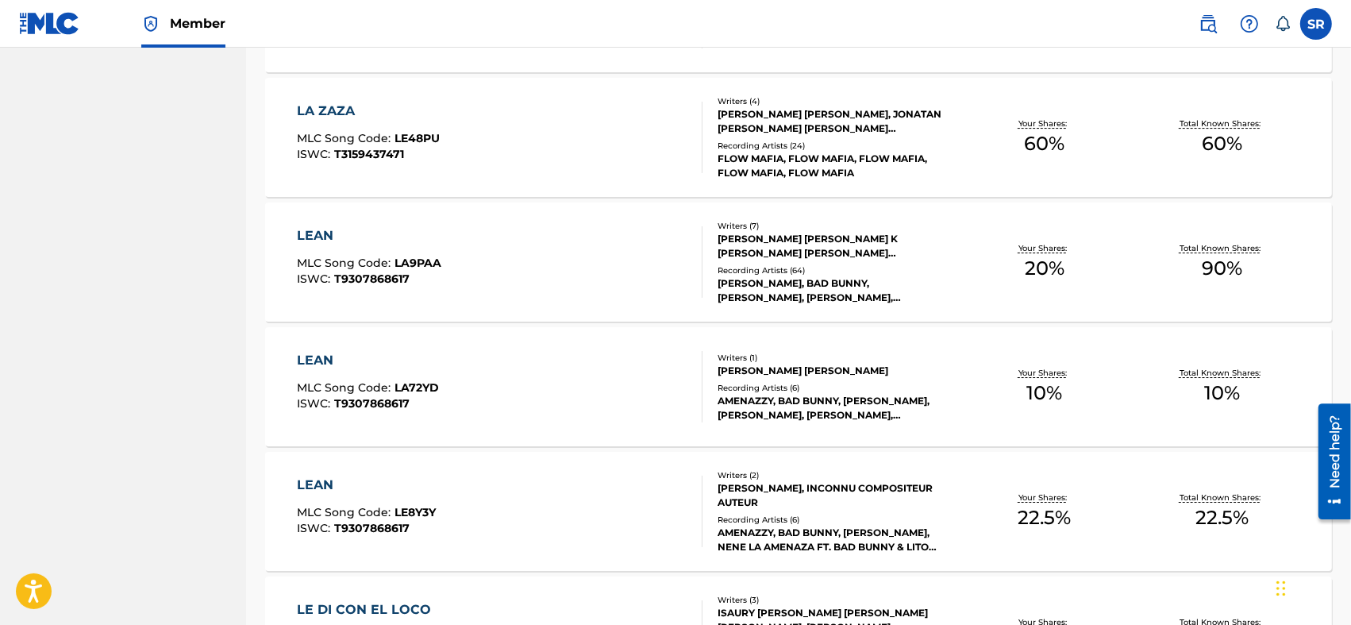
click at [523, 498] on div "LEAN MLC Song Code : LE8Y3Y ISWC : T9307868617" at bounding box center [500, 510] width 406 height 71
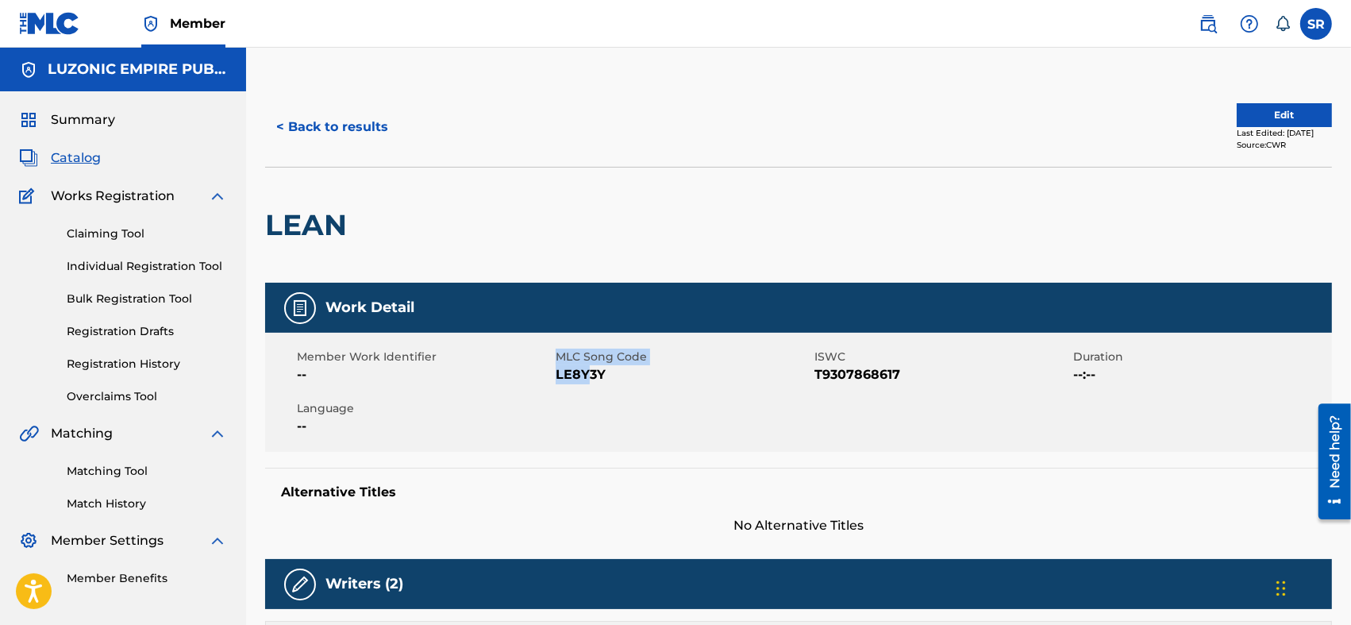
drag, startPoint x: 551, startPoint y: 383, endPoint x: 601, endPoint y: 377, distance: 50.3
click at [592, 379] on div "Member Work Identifier -- MLC Song Code LE8Y3Y ISWC T9307868617 Duration --:-- …" at bounding box center [798, 392] width 1067 height 119
click at [602, 377] on span "LE8Y3Y" at bounding box center [683, 374] width 255 height 19
drag, startPoint x: 610, startPoint y: 376, endPoint x: 548, endPoint y: 379, distance: 61.2
click at [549, 379] on div "Member Work Identifier -- MLC Song Code LE8Y3Y ISWC T9307868617 Duration --:-- …" at bounding box center [798, 392] width 1067 height 119
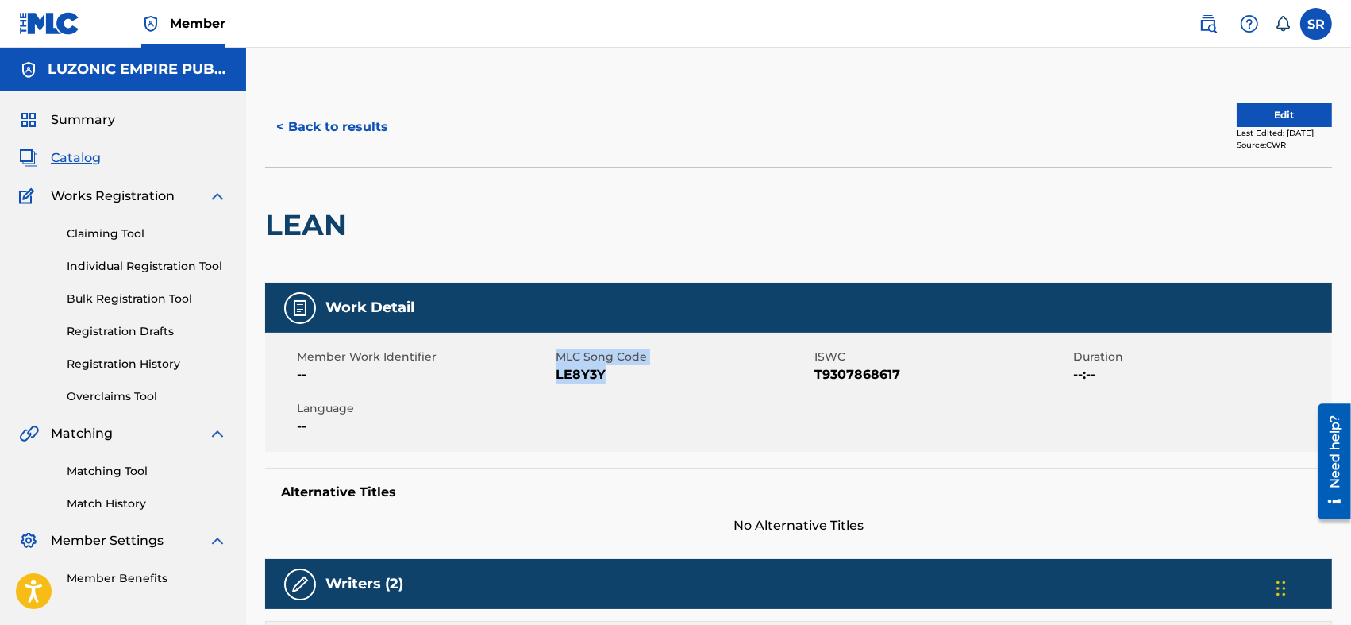
click at [557, 382] on span "LE8Y3Y" at bounding box center [683, 374] width 255 height 19
click at [627, 381] on span "LE8Y3Y" at bounding box center [683, 374] width 255 height 19
drag, startPoint x: 618, startPoint y: 377, endPoint x: 556, endPoint y: 389, distance: 63.8
click at [556, 389] on div "Member Work Identifier -- MLC Song Code LE8Y3Y ISWC T9307868617 Duration --:-- …" at bounding box center [798, 392] width 1067 height 119
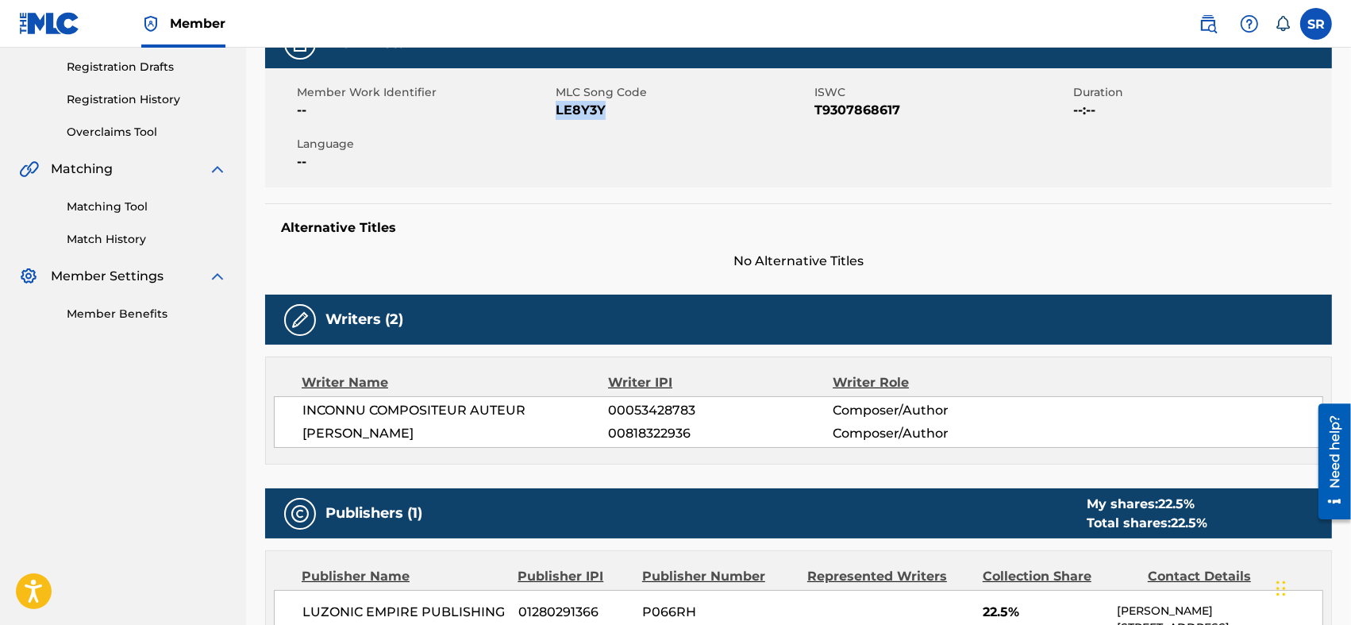
scroll to position [211, 0]
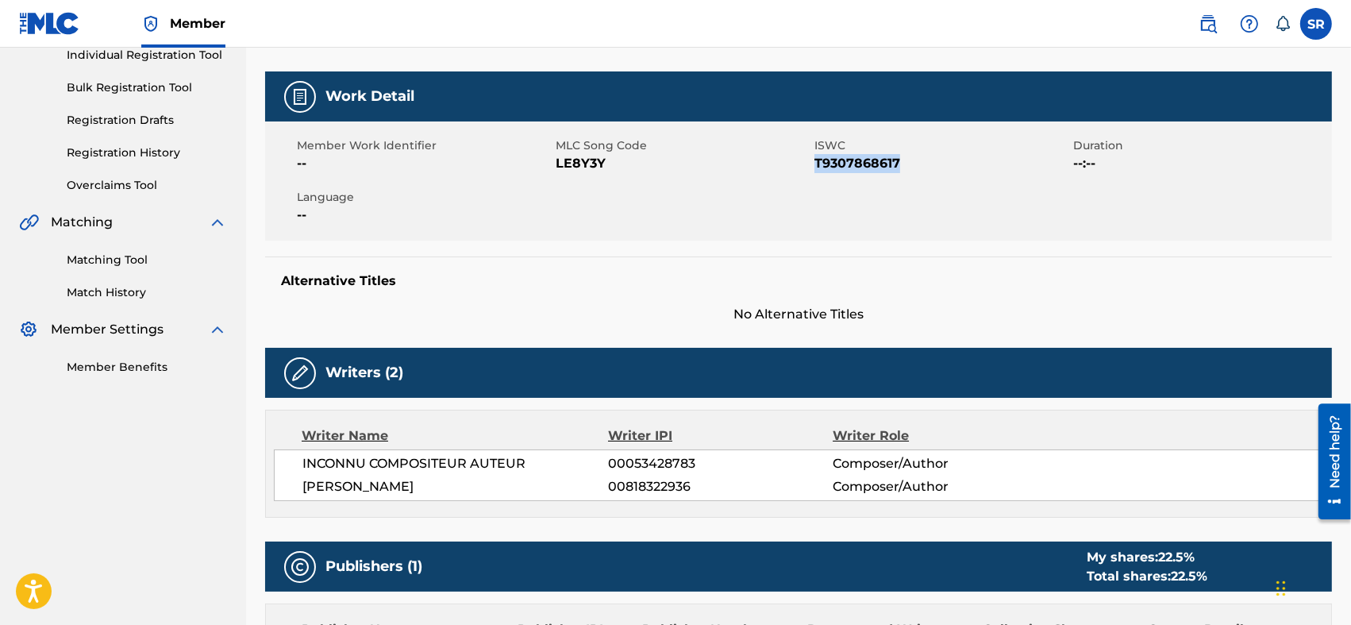
drag, startPoint x: 815, startPoint y: 167, endPoint x: 909, endPoint y: 179, distance: 94.4
click at [909, 179] on div "Member Work Identifier -- MLC Song Code LE8Y3Y ISWC T9307868617 Duration --:-- …" at bounding box center [798, 180] width 1067 height 119
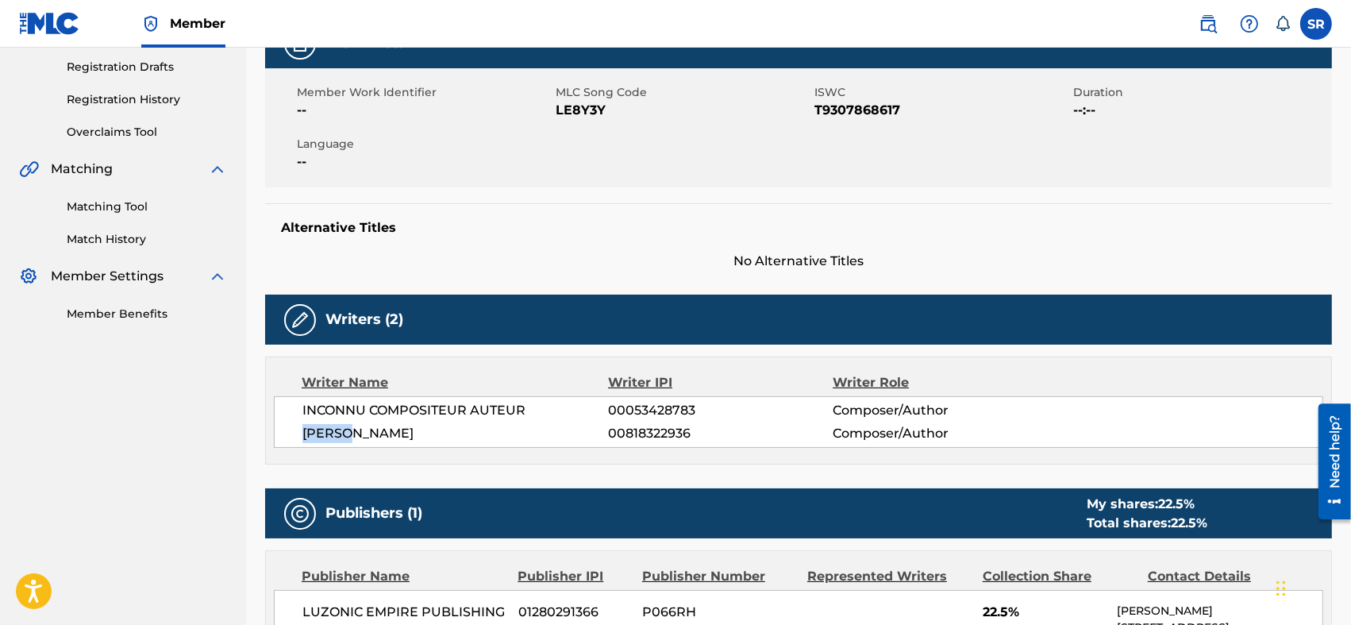
drag, startPoint x: 305, startPoint y: 425, endPoint x: 359, endPoint y: 429, distance: 54.2
click at [359, 429] on span "[PERSON_NAME]" at bounding box center [455, 433] width 306 height 19
click at [303, 412] on span "INCONNU COMPOSITEUR AUTEUR" at bounding box center [455, 410] width 306 height 19
drag, startPoint x: 298, startPoint y: 409, endPoint x: 506, endPoint y: 437, distance: 210.7
click at [506, 437] on div "INCONNU COMPOSITEUR AUTEUR 00053428783 Composer/Author [PERSON_NAME] 0081832293…" at bounding box center [798, 422] width 1049 height 52
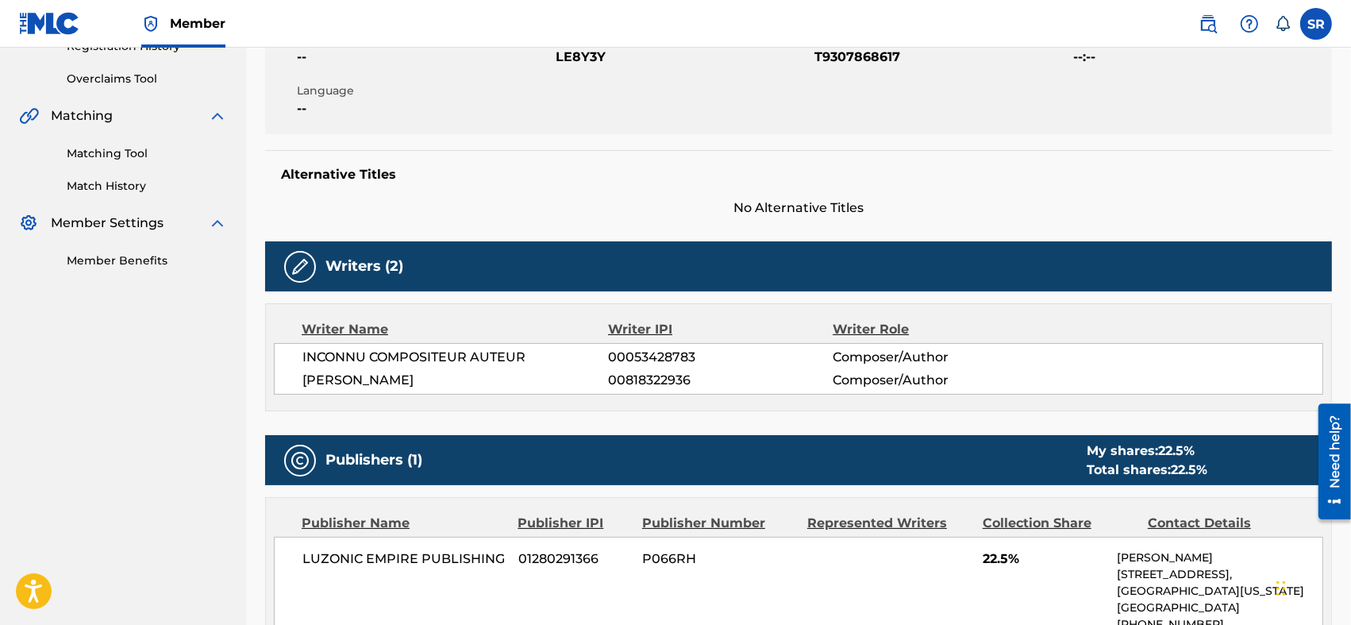
scroll to position [423, 0]
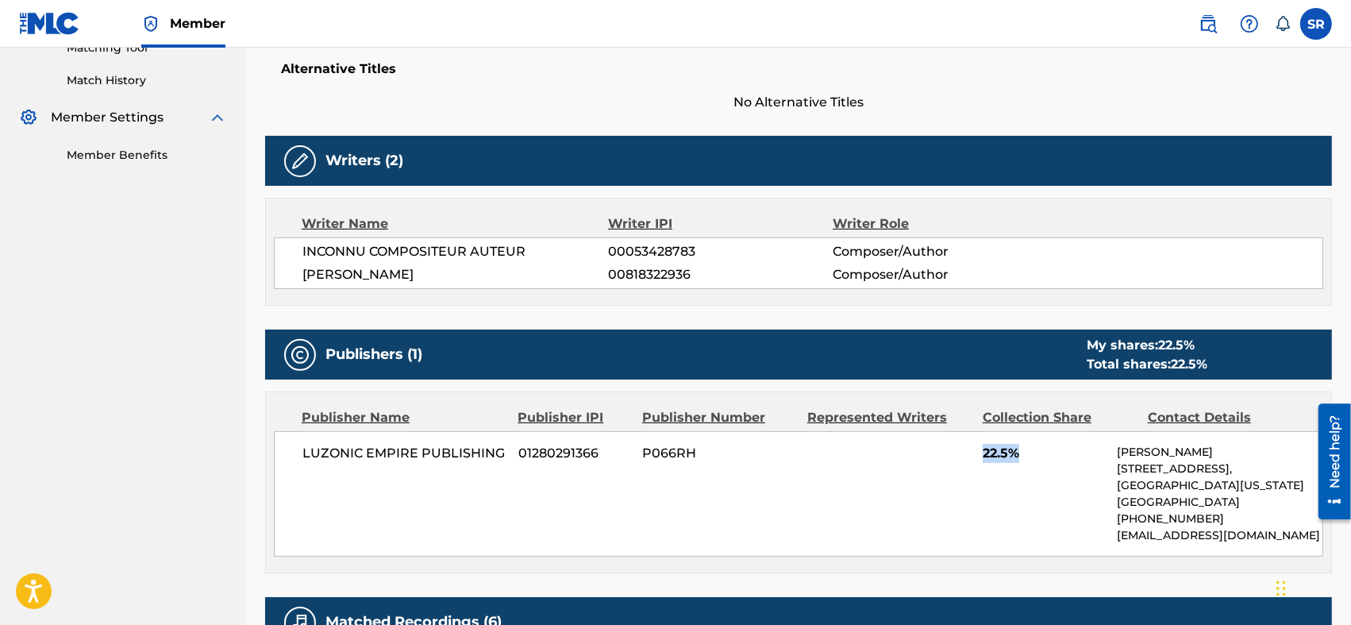
drag, startPoint x: 984, startPoint y: 452, endPoint x: 1019, endPoint y: 465, distance: 37.2
click at [1019, 465] on div "LUZONIC EMPIRE PUBLISHING 01280291366 P066RH 22.5% [PERSON_NAME] [STREET_ADDRES…" at bounding box center [798, 493] width 1049 height 125
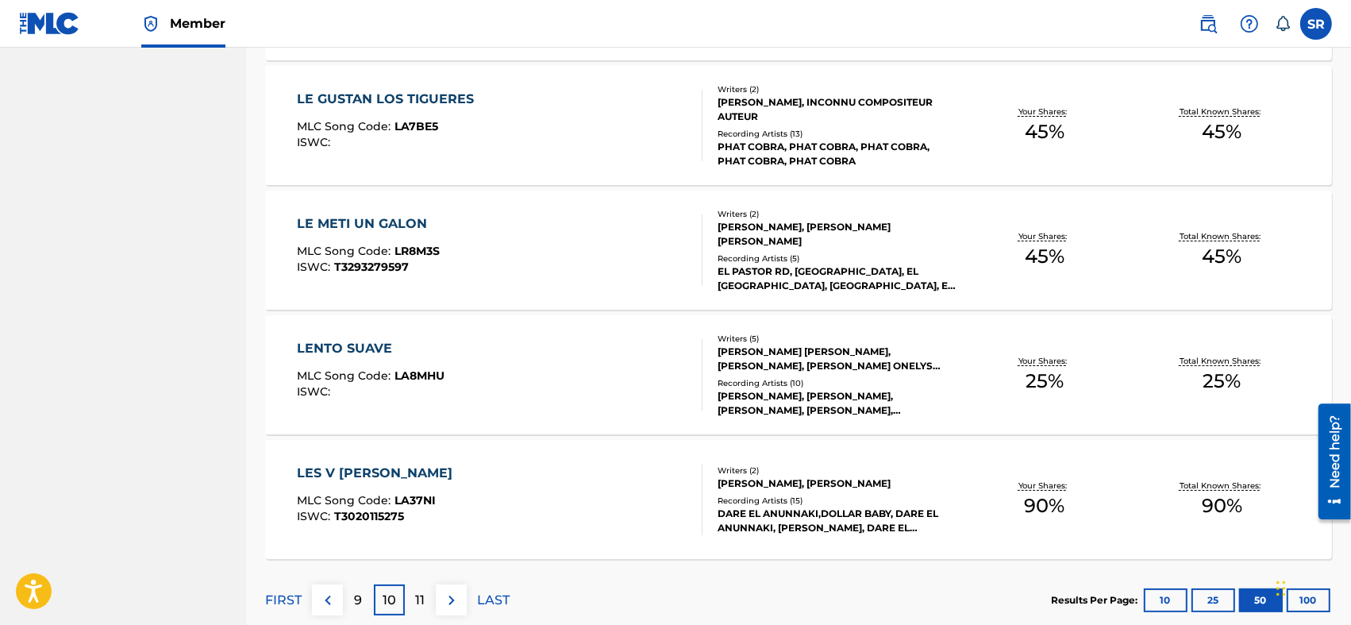
scroll to position [6176, 0]
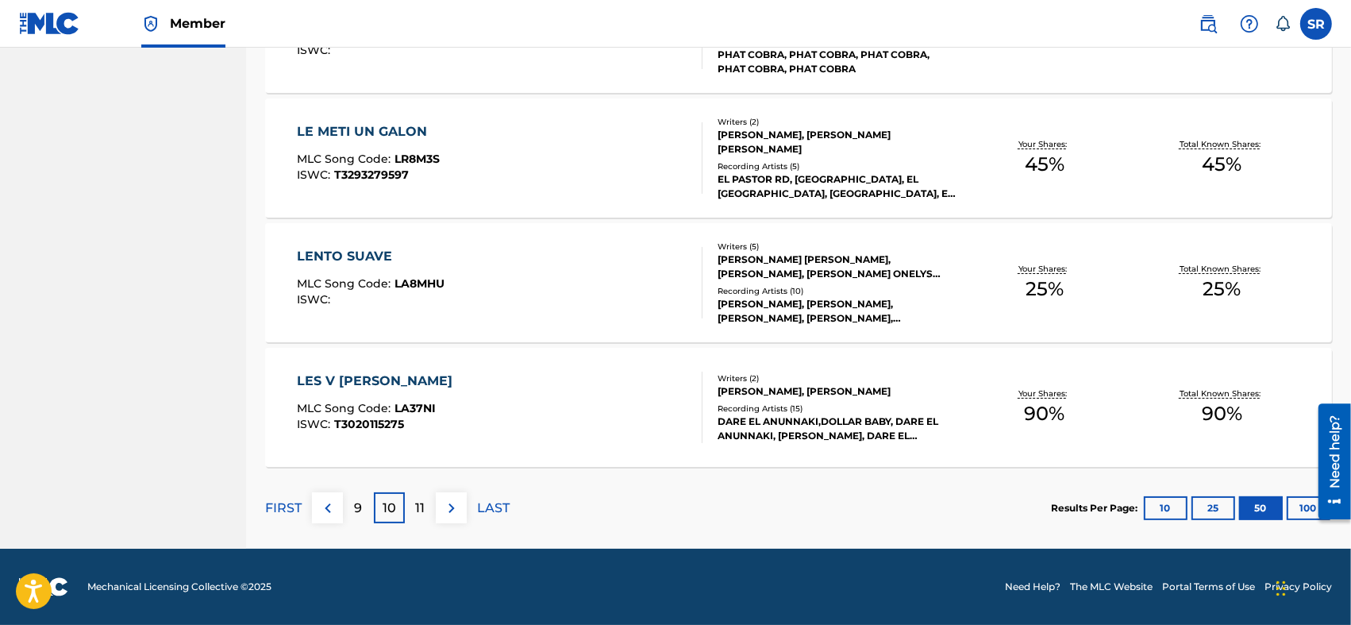
click at [416, 502] on p "11" at bounding box center [421, 507] width 10 height 19
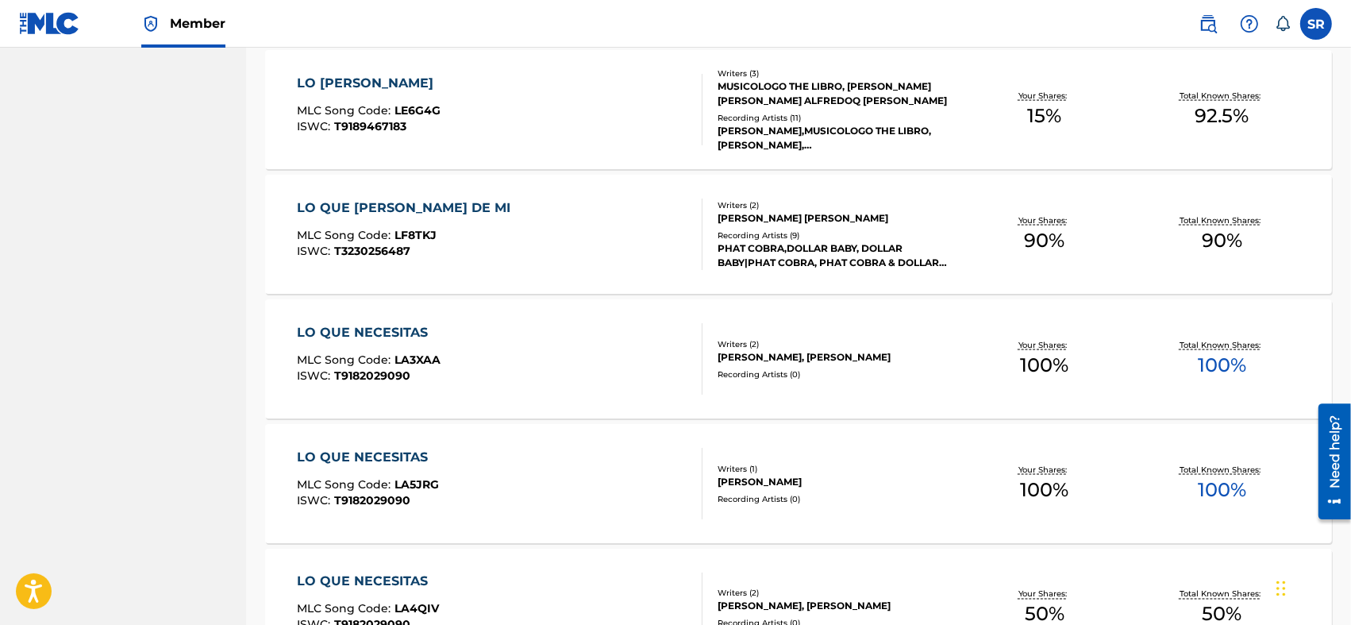
scroll to position [2592, 0]
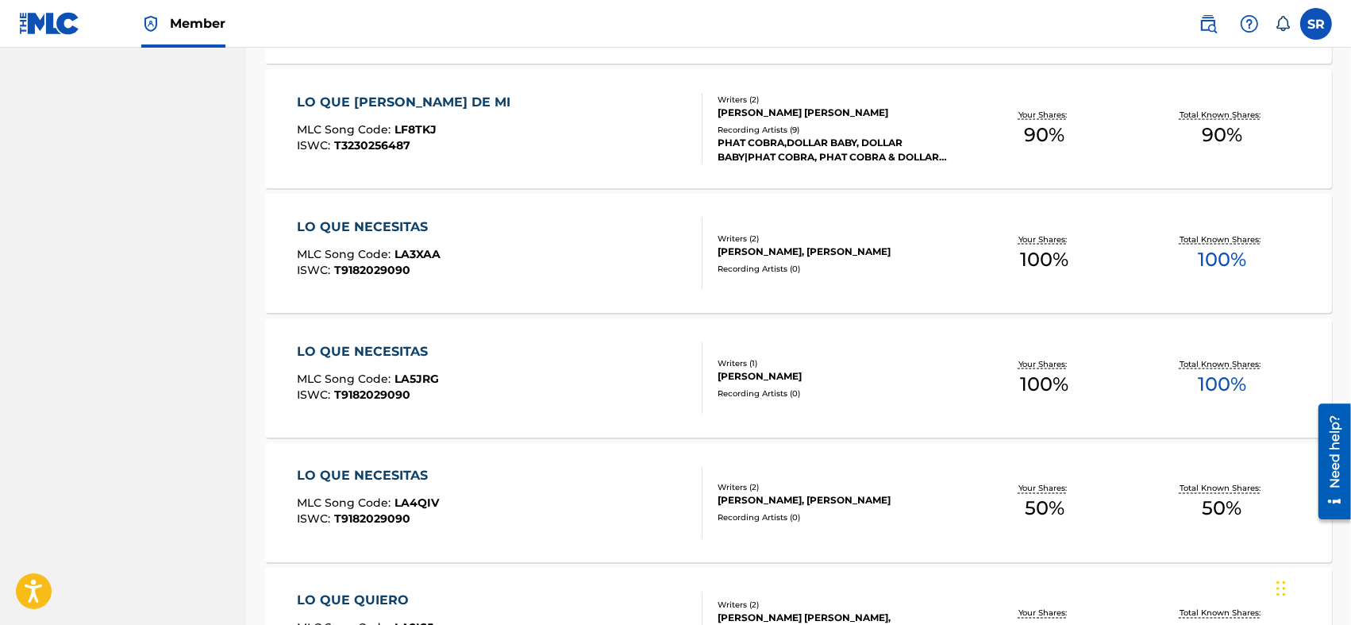
click at [475, 250] on div "LO QUE NECESITAS MLC Song Code : LA3XAA ISWC : T9182029090" at bounding box center [500, 252] width 406 height 71
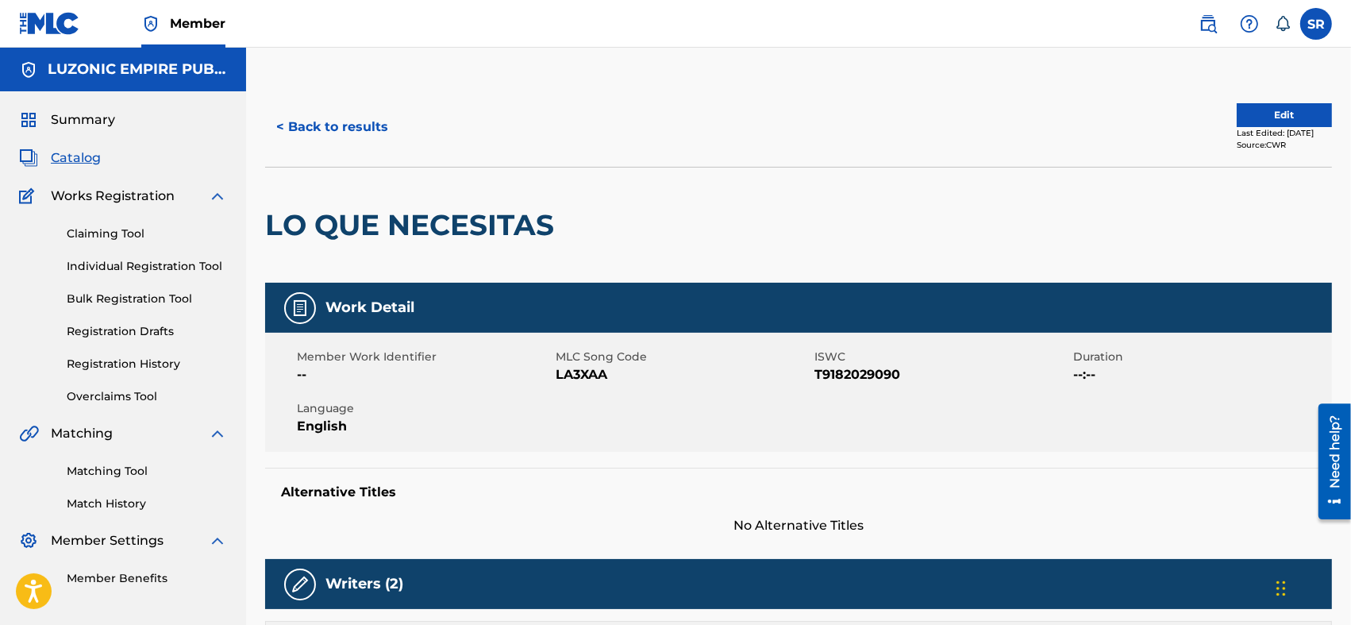
scroll to position [106, 0]
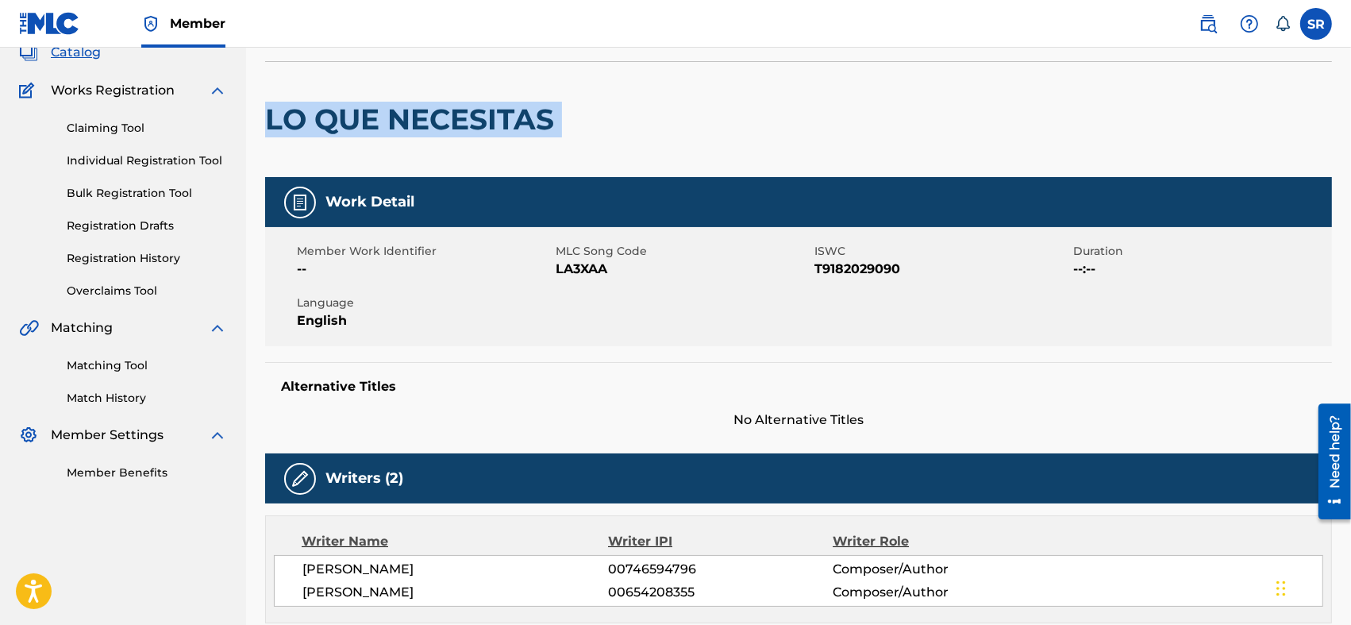
drag, startPoint x: 571, startPoint y: 131, endPoint x: 271, endPoint y: 138, distance: 300.1
click at [271, 138] on div "LO QUE NECESITAS" at bounding box center [798, 119] width 1067 height 116
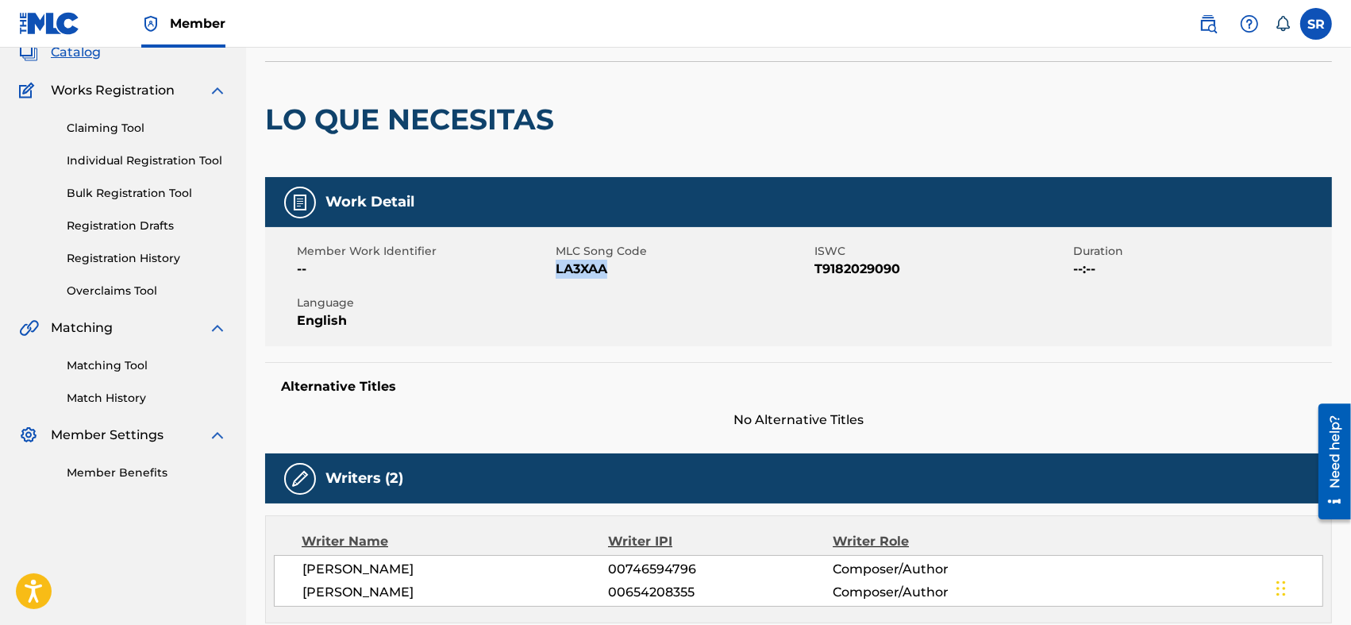
drag, startPoint x: 610, startPoint y: 270, endPoint x: 556, endPoint y: 282, distance: 55.3
click at [556, 282] on div "Member Work Identifier -- MLC Song Code LA3XAA ISWC T9182029090 Duration --:-- …" at bounding box center [798, 286] width 1067 height 119
drag, startPoint x: 913, startPoint y: 266, endPoint x: 817, endPoint y: 279, distance: 97.0
click at [817, 279] on div "Member Work Identifier -- MLC Song Code LA3XAA ISWC T9182029090 Duration --:-- …" at bounding box center [798, 286] width 1067 height 119
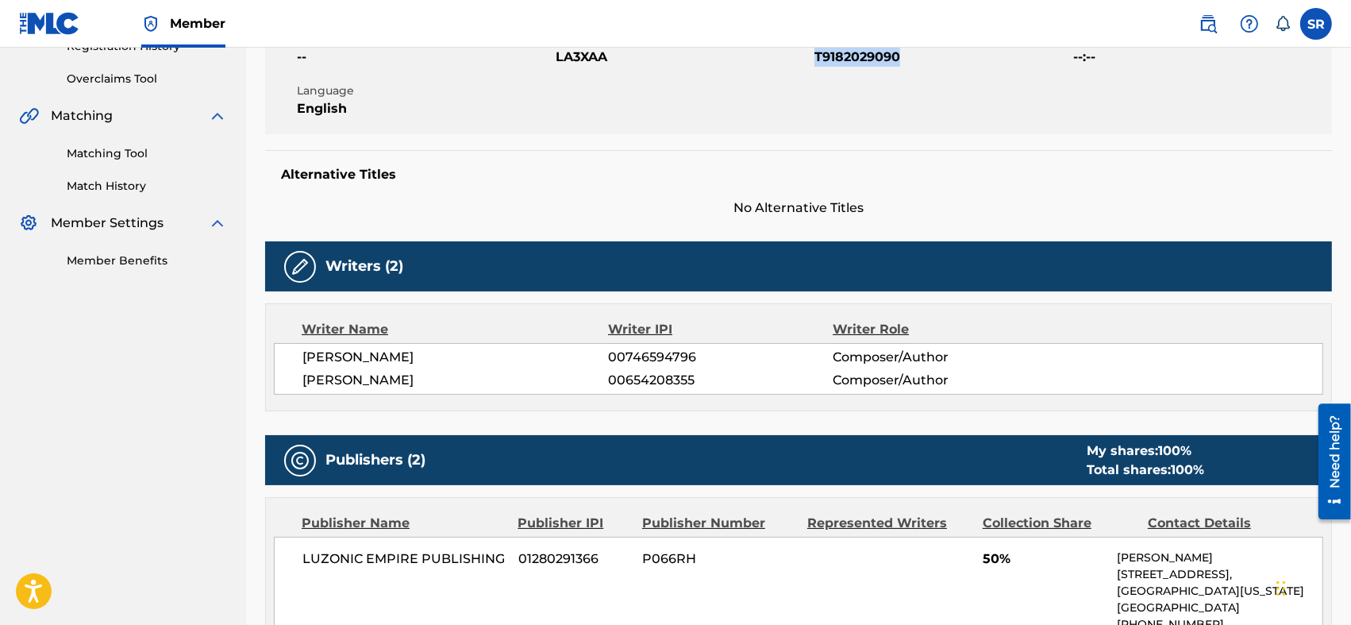
drag, startPoint x: 298, startPoint y: 349, endPoint x: 509, endPoint y: 388, distance: 213.9
click at [509, 388] on div "[PERSON_NAME] 00746594796 Composer/Author [PERSON_NAME] 00654208355 Composer/Au…" at bounding box center [798, 369] width 1049 height 52
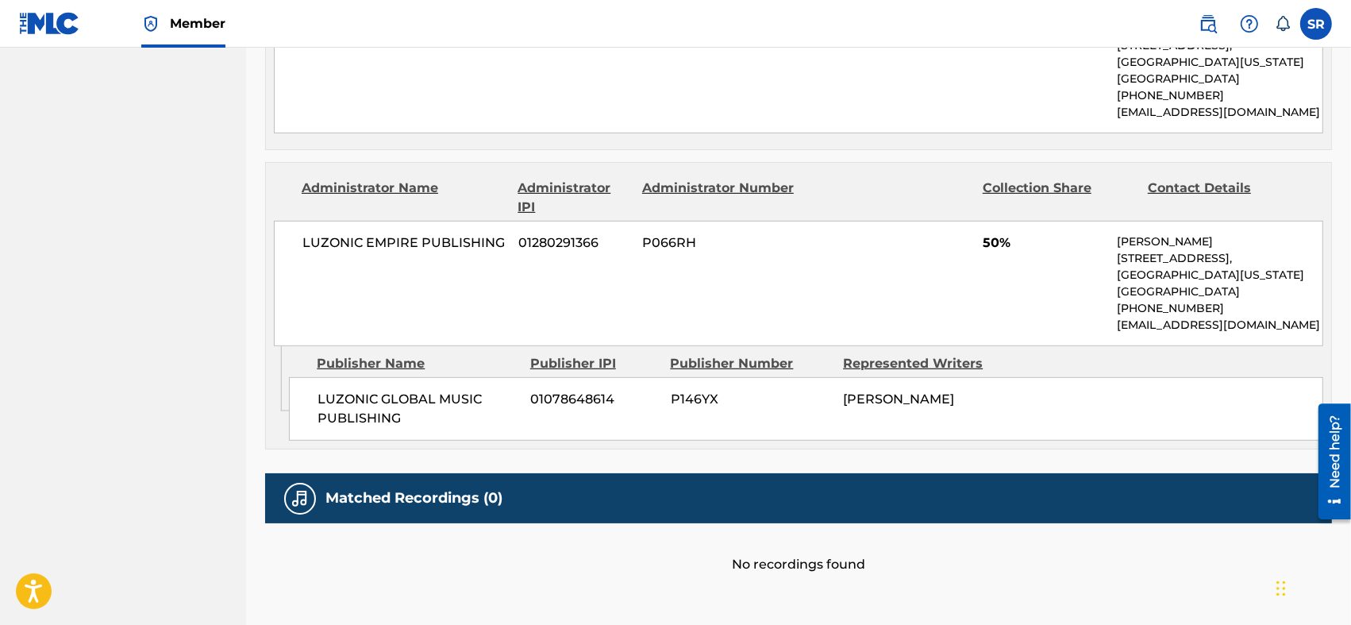
scroll to position [933, 0]
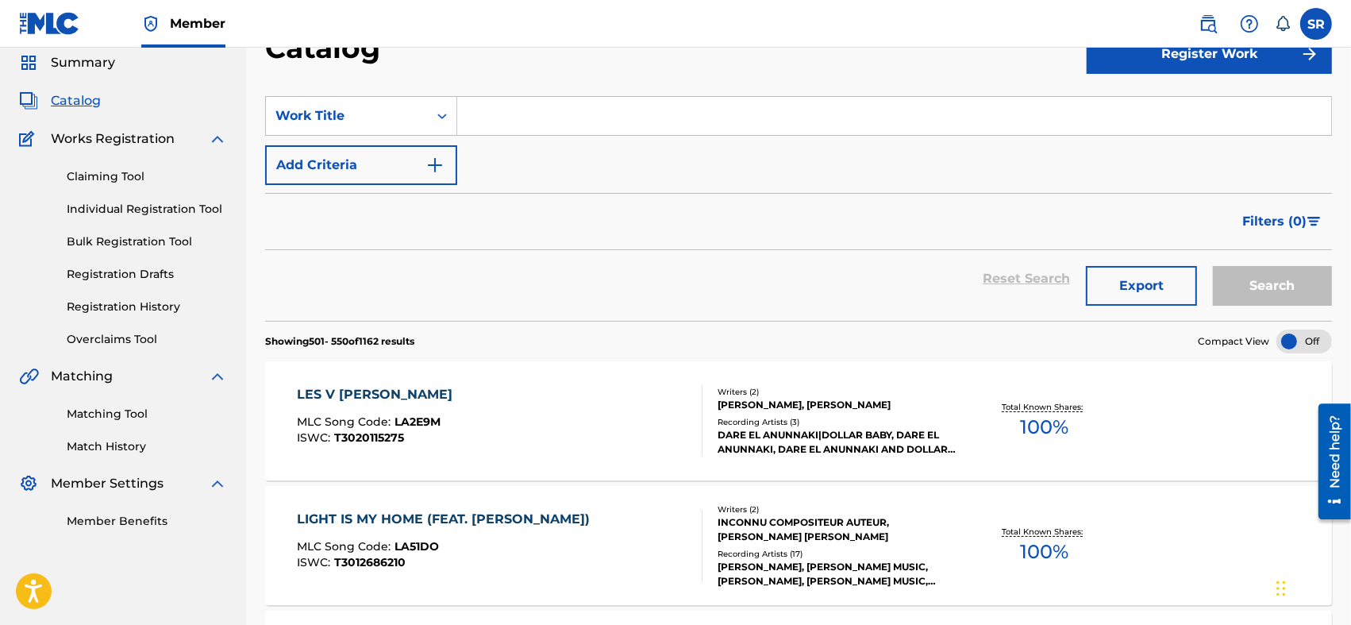
scroll to position [2592, 0]
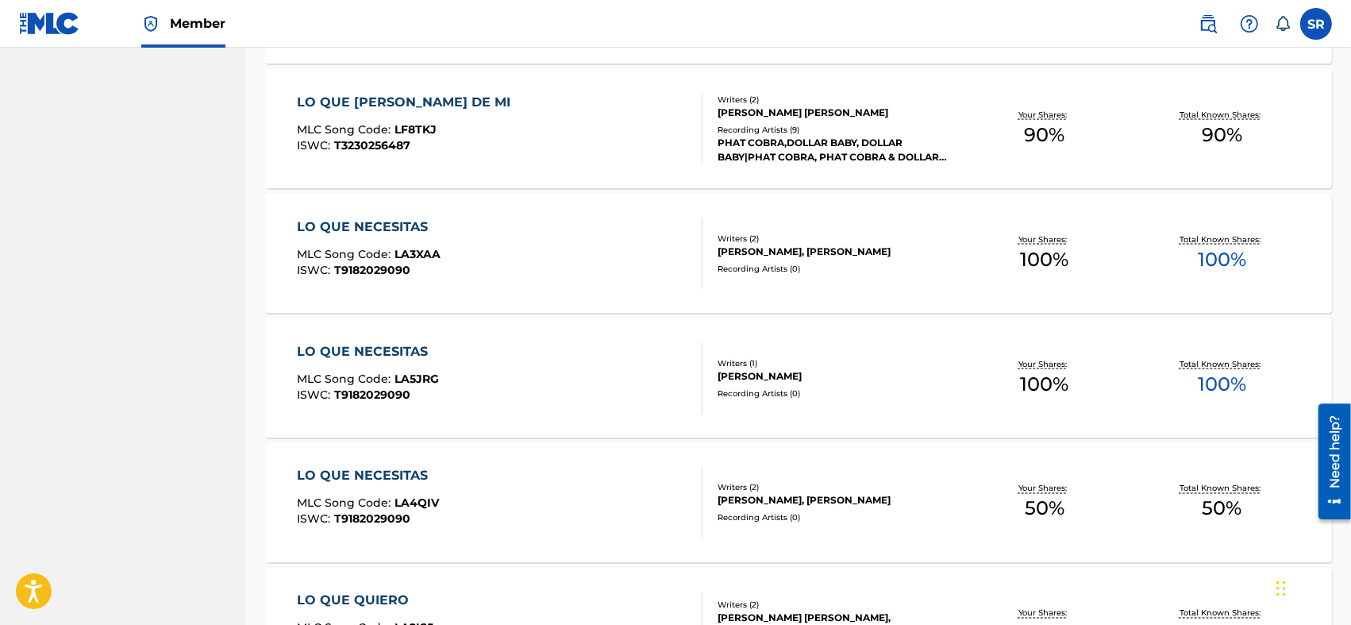
click at [629, 384] on div "LO QUE NECESITAS MLC Song Code : LA5JRG ISWC : T9182029090" at bounding box center [500, 377] width 406 height 71
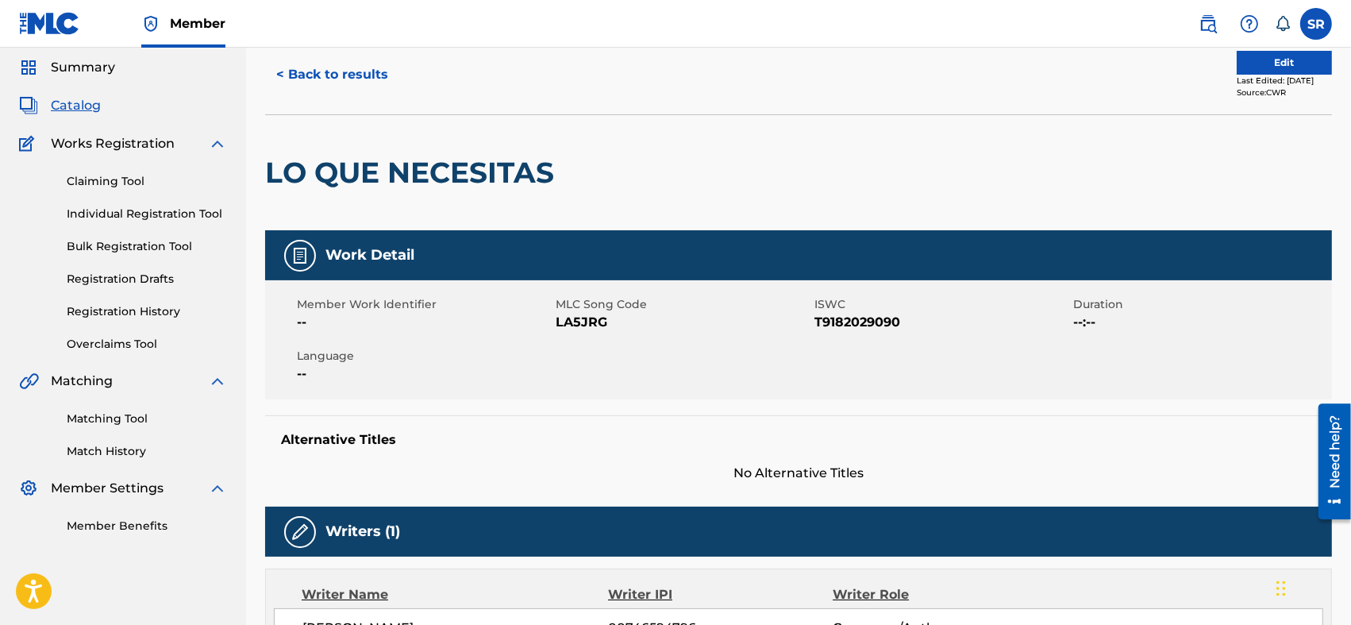
scroll to position [106, 0]
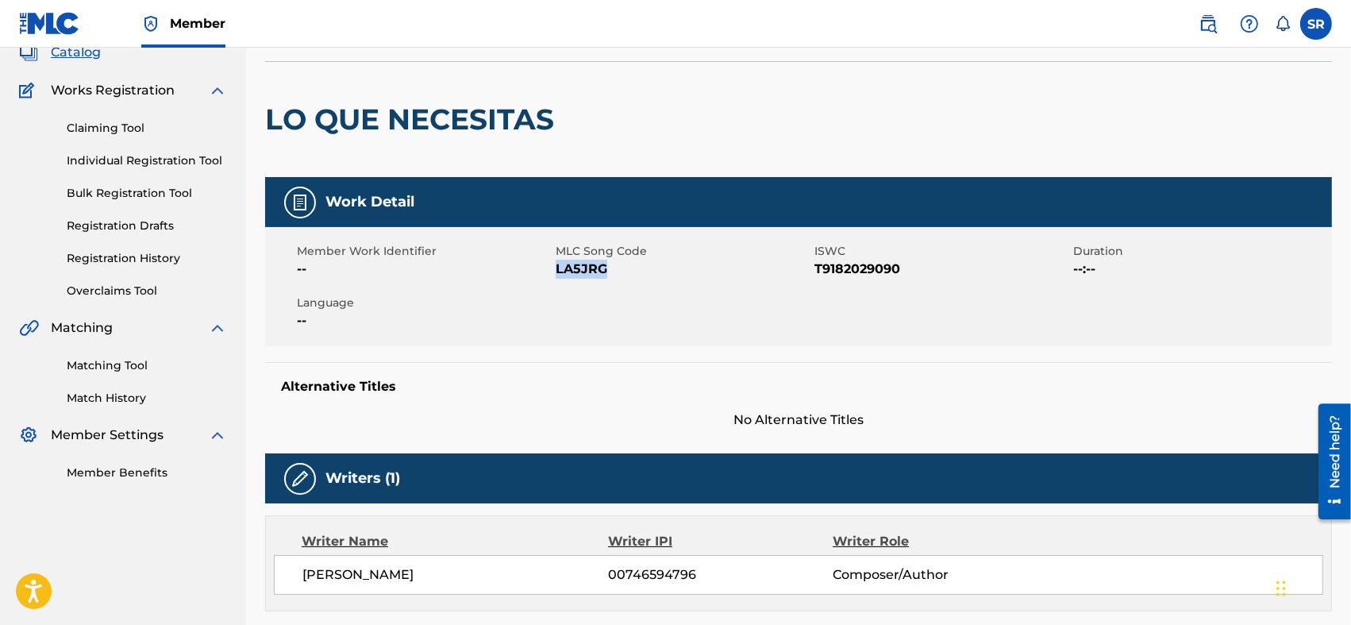
drag, startPoint x: 610, startPoint y: 262, endPoint x: 555, endPoint y: 273, distance: 55.9
click at [556, 273] on span "LA5JRG" at bounding box center [683, 269] width 255 height 19
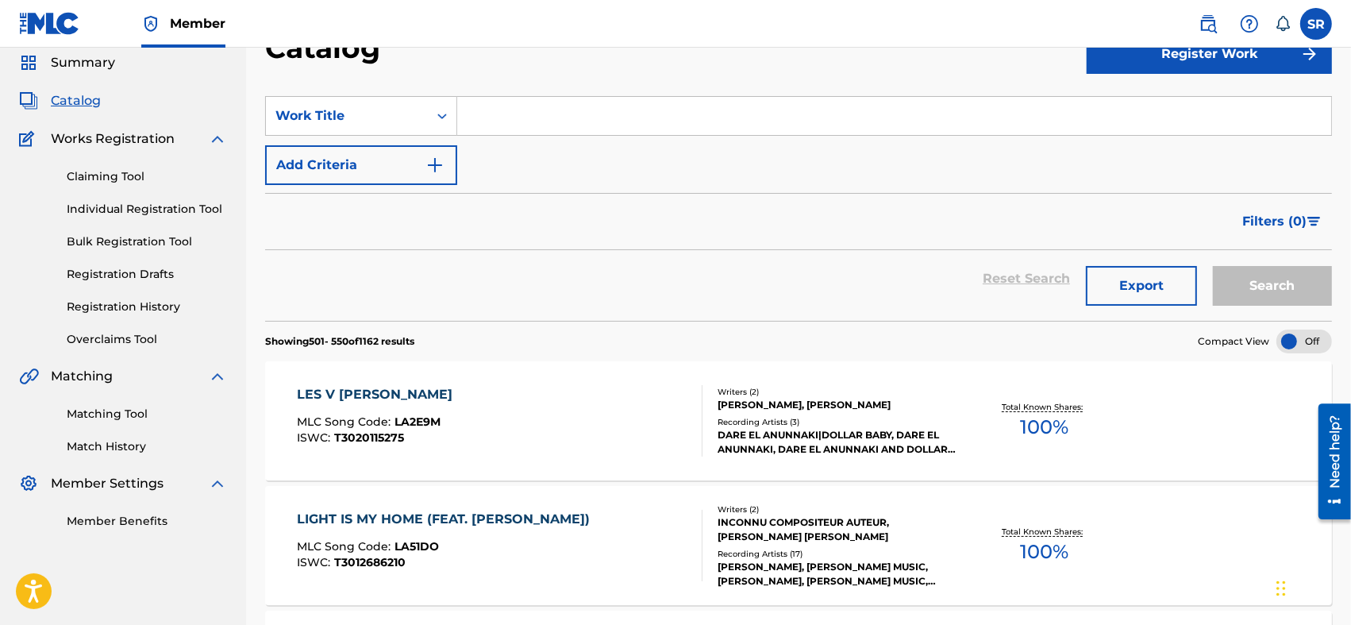
scroll to position [2592, 0]
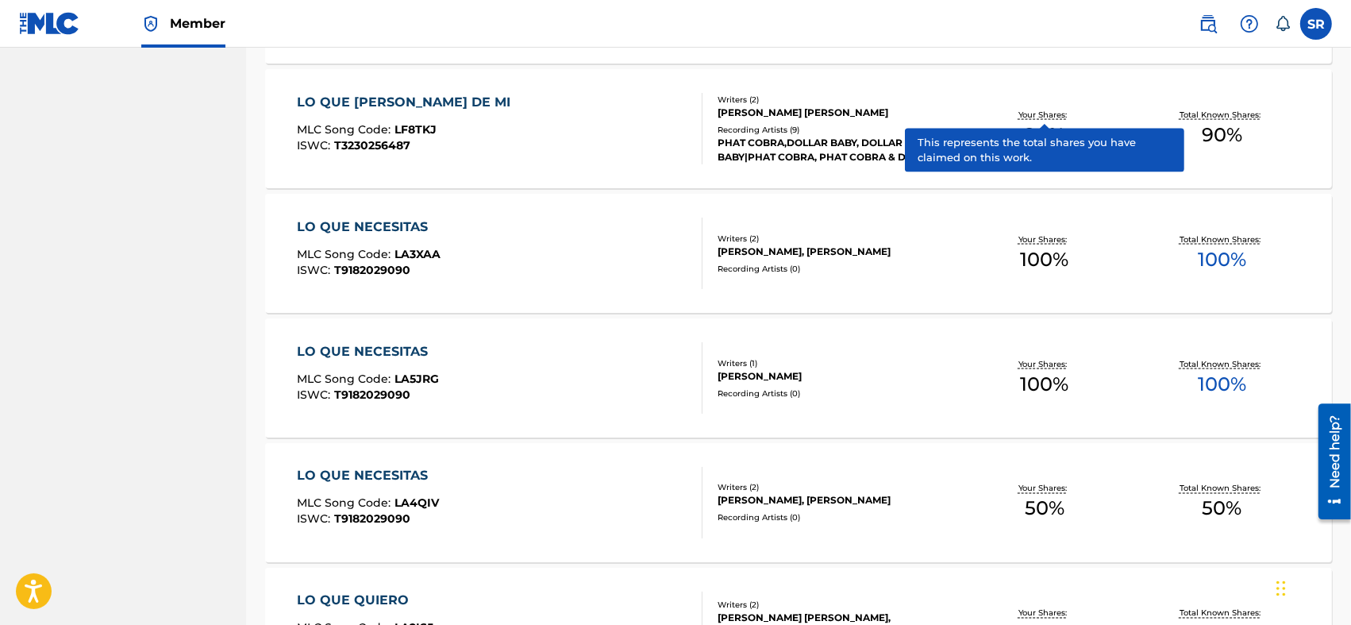
click at [639, 510] on div "LO QUE NECESITAS MLC Song Code : LA4QIV ISWC : T9182029090" at bounding box center [500, 502] width 406 height 71
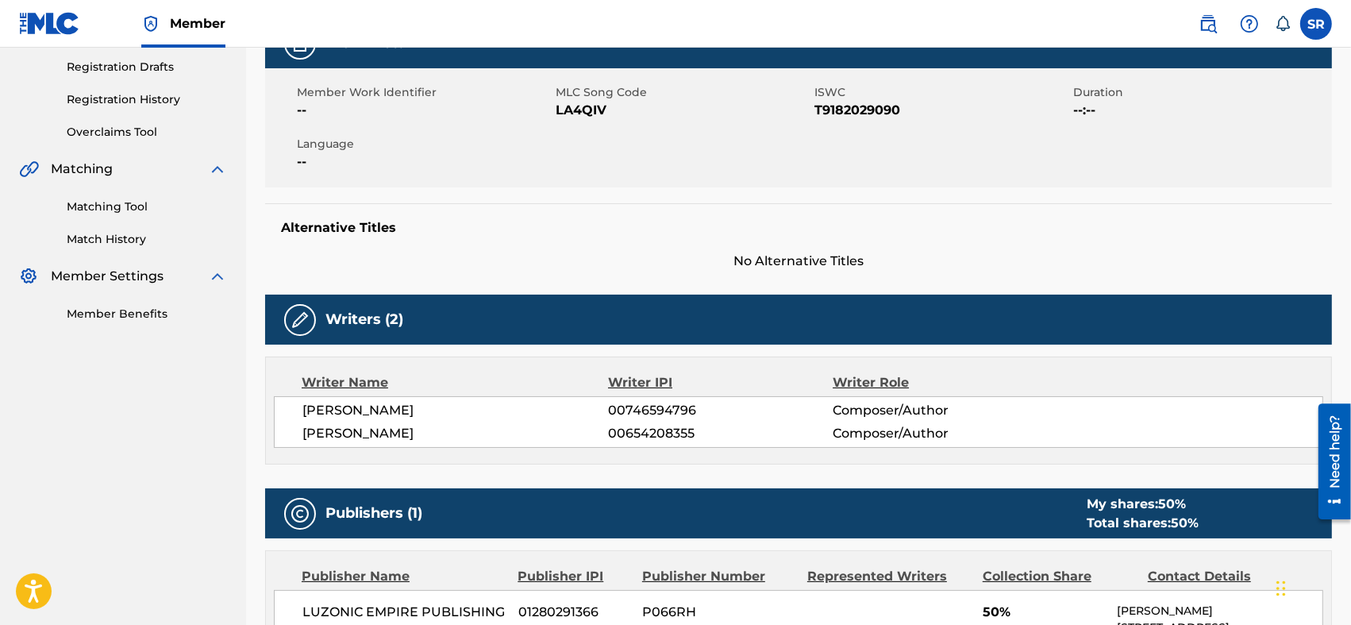
scroll to position [159, 0]
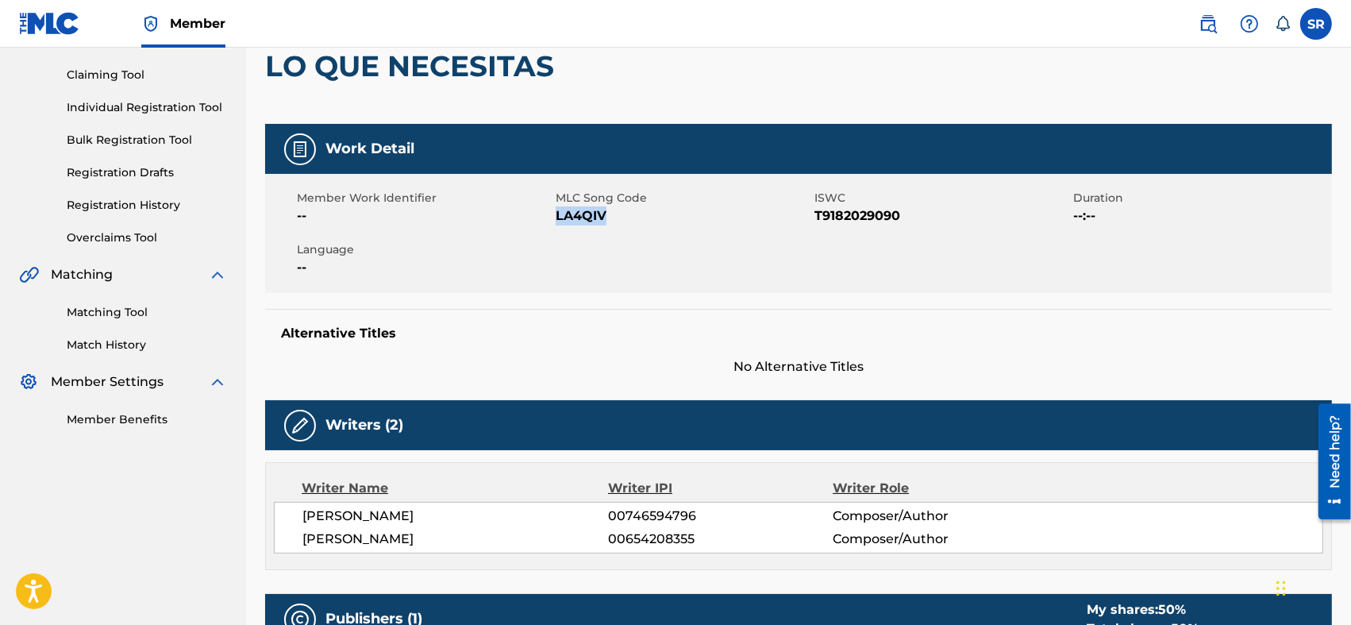
drag, startPoint x: 609, startPoint y: 217, endPoint x: 556, endPoint y: 230, distance: 54.9
click at [556, 230] on div "Member Work Identifier -- MLC Song Code LA4QIV ISWC T9182029090 Duration --:-- …" at bounding box center [798, 233] width 1067 height 119
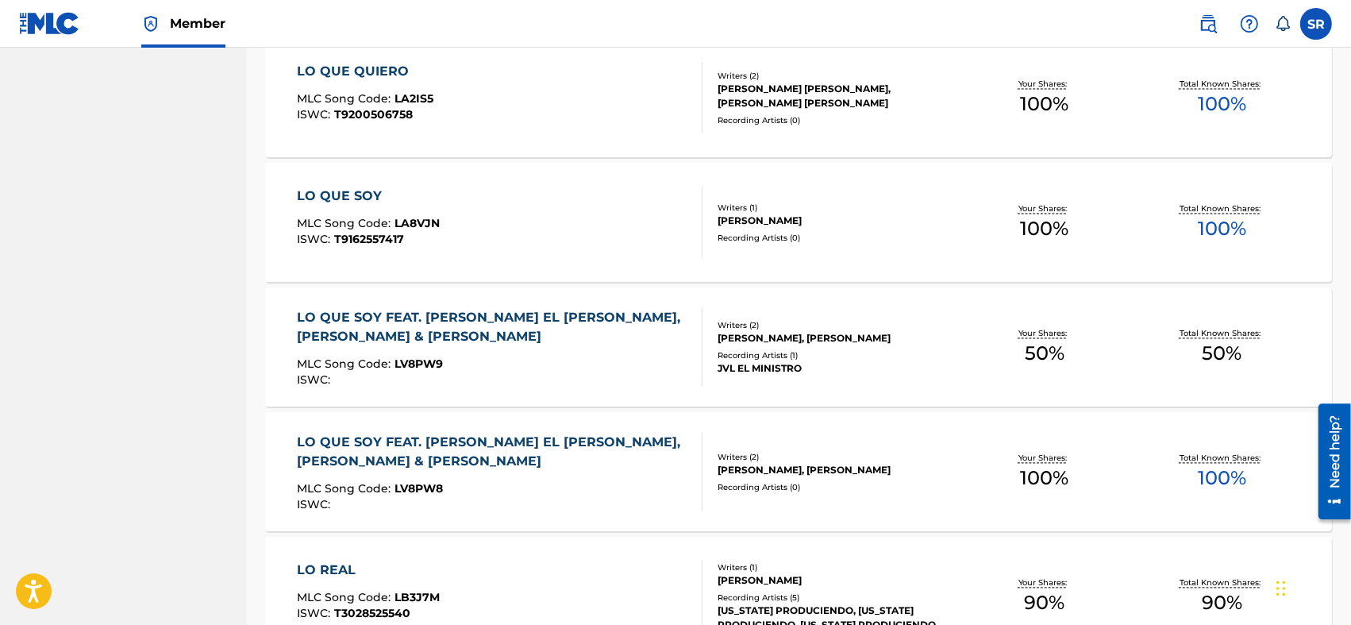
scroll to position [3068, 0]
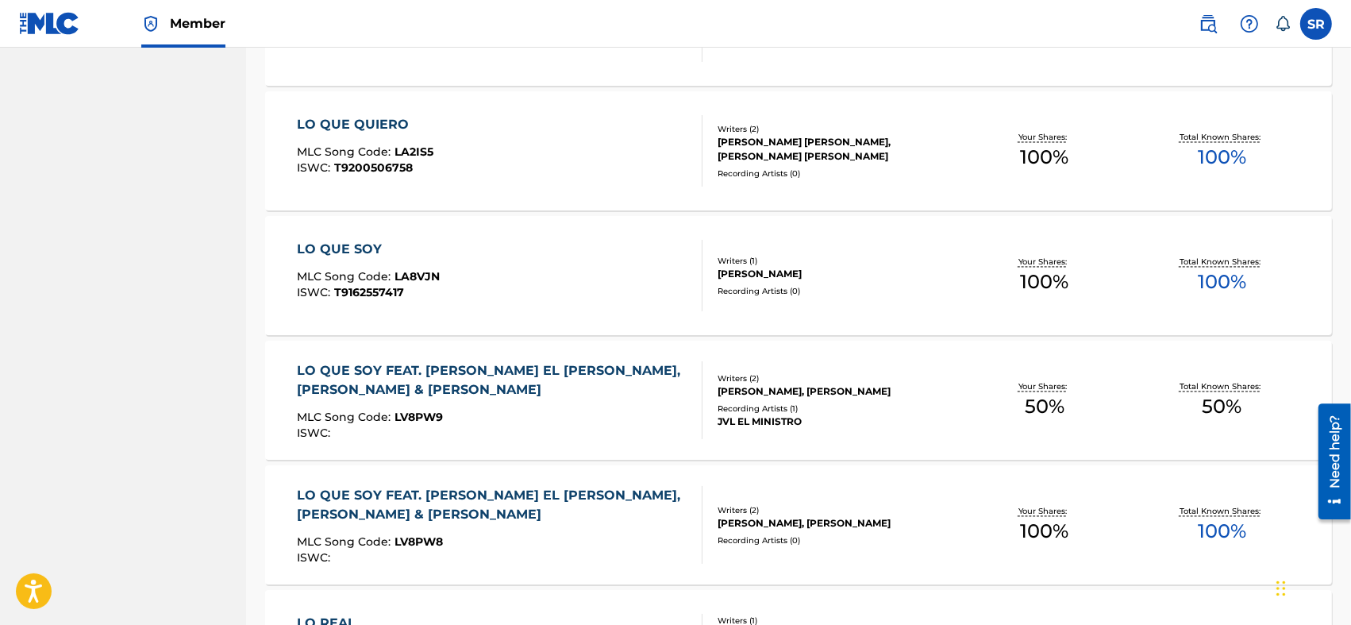
click at [560, 263] on div "LO QUE SOY MLC Song Code : LA8VJN ISWC : T9162557417" at bounding box center [500, 275] width 406 height 71
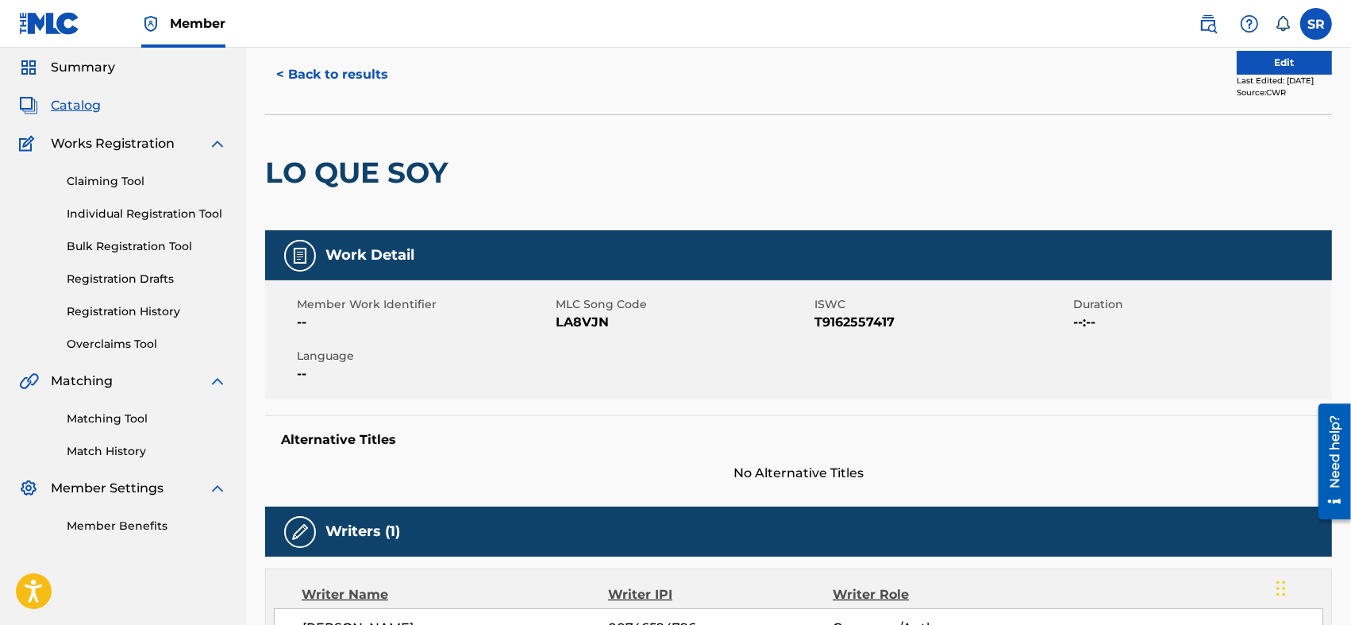
scroll to position [106, 0]
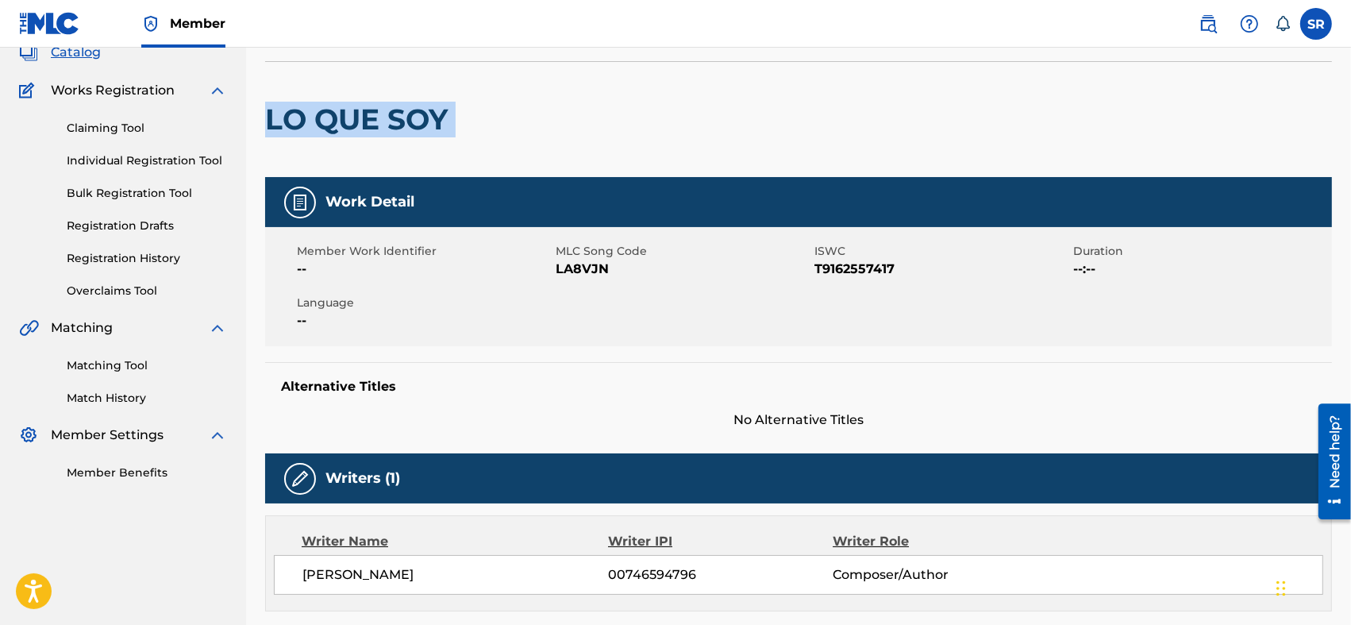
drag, startPoint x: 267, startPoint y: 119, endPoint x: 504, endPoint y: 135, distance: 237.8
click at [504, 135] on div "LO QUE SOY" at bounding box center [798, 119] width 1067 height 116
drag, startPoint x: 628, startPoint y: 271, endPoint x: 557, endPoint y: 277, distance: 70.9
click at [557, 277] on span "LA8VJN" at bounding box center [683, 269] width 255 height 19
drag, startPoint x: 911, startPoint y: 272, endPoint x: 814, endPoint y: 277, distance: 96.9
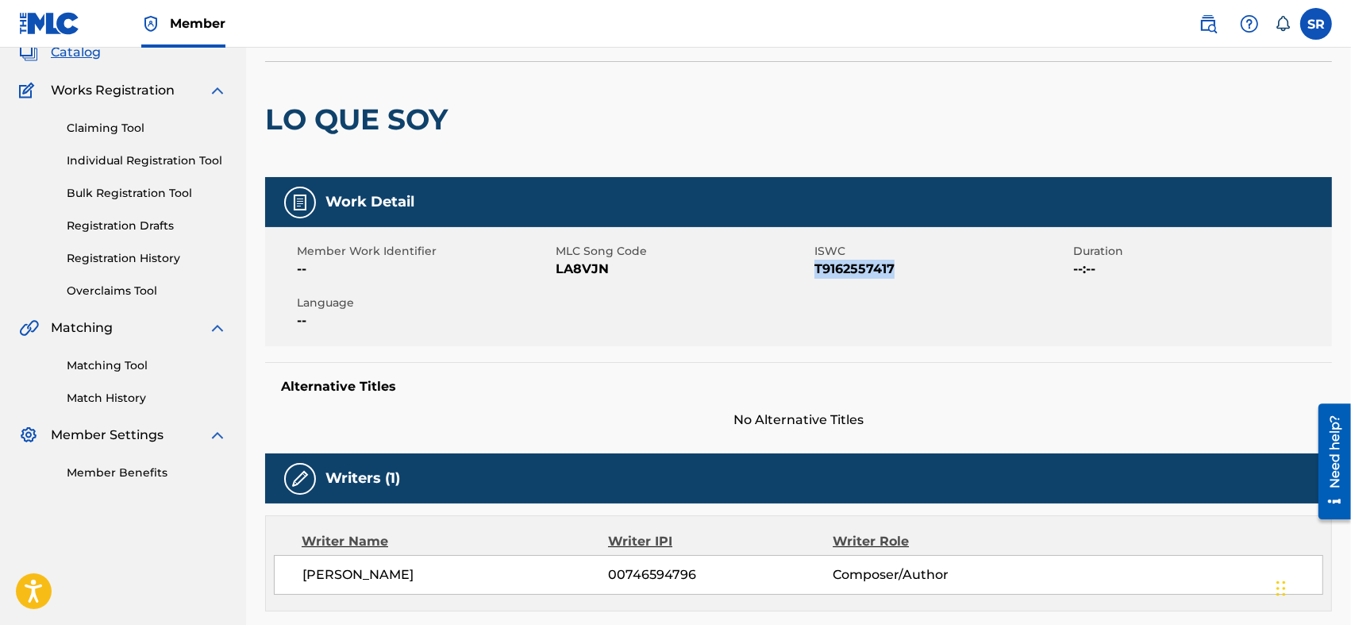
click at [814, 277] on span "T9162557417" at bounding box center [941, 269] width 255 height 19
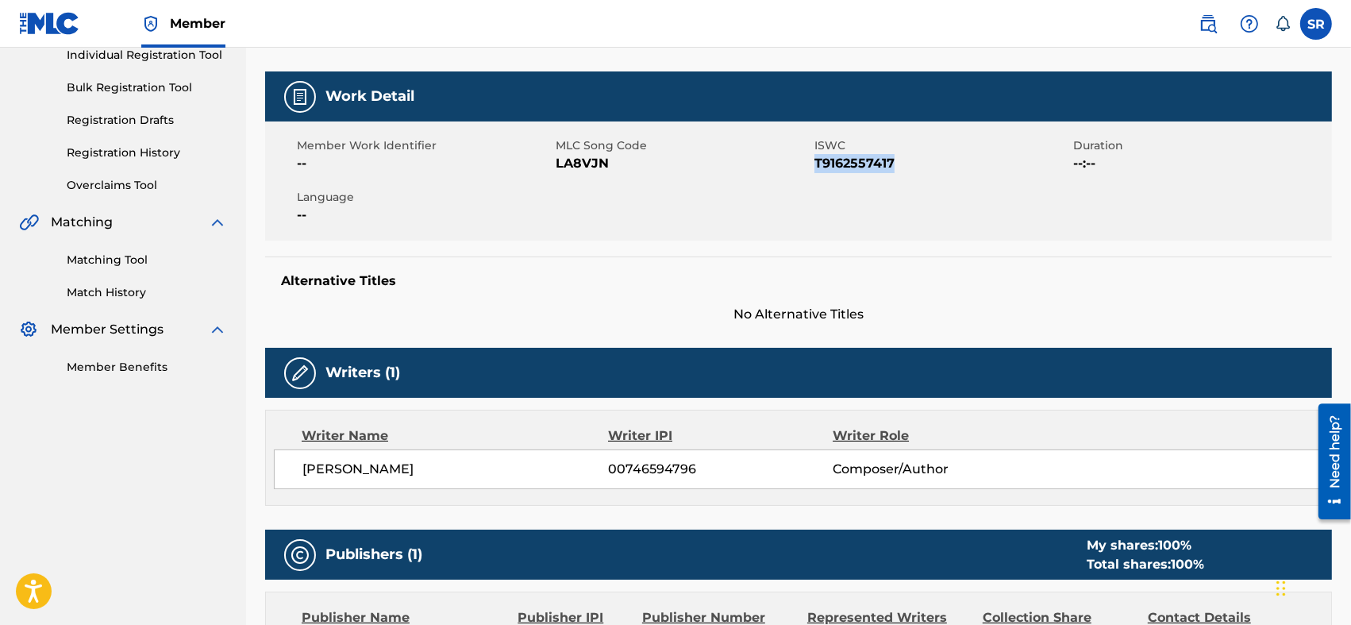
drag, startPoint x: 513, startPoint y: 467, endPoint x: 299, endPoint y: 486, distance: 215.1
click at [299, 486] on div "[PERSON_NAME] [PERSON_NAME] 00746594796 Composer/Author" at bounding box center [798, 469] width 1049 height 40
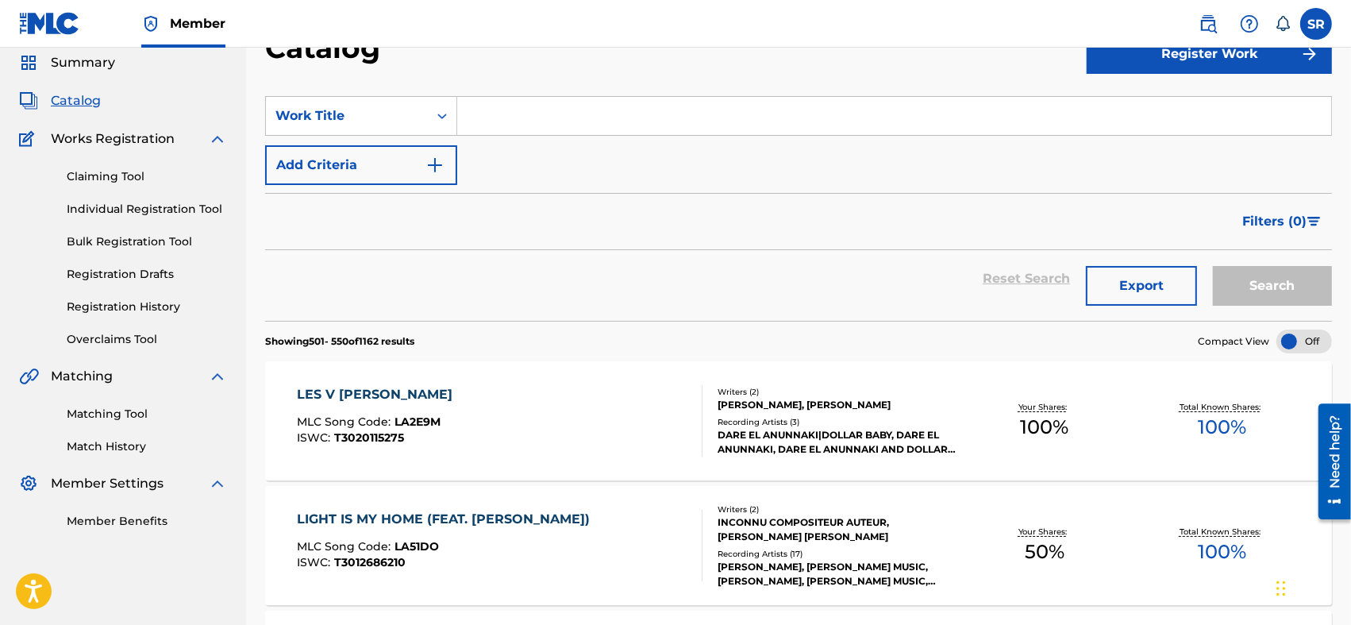
scroll to position [3068, 0]
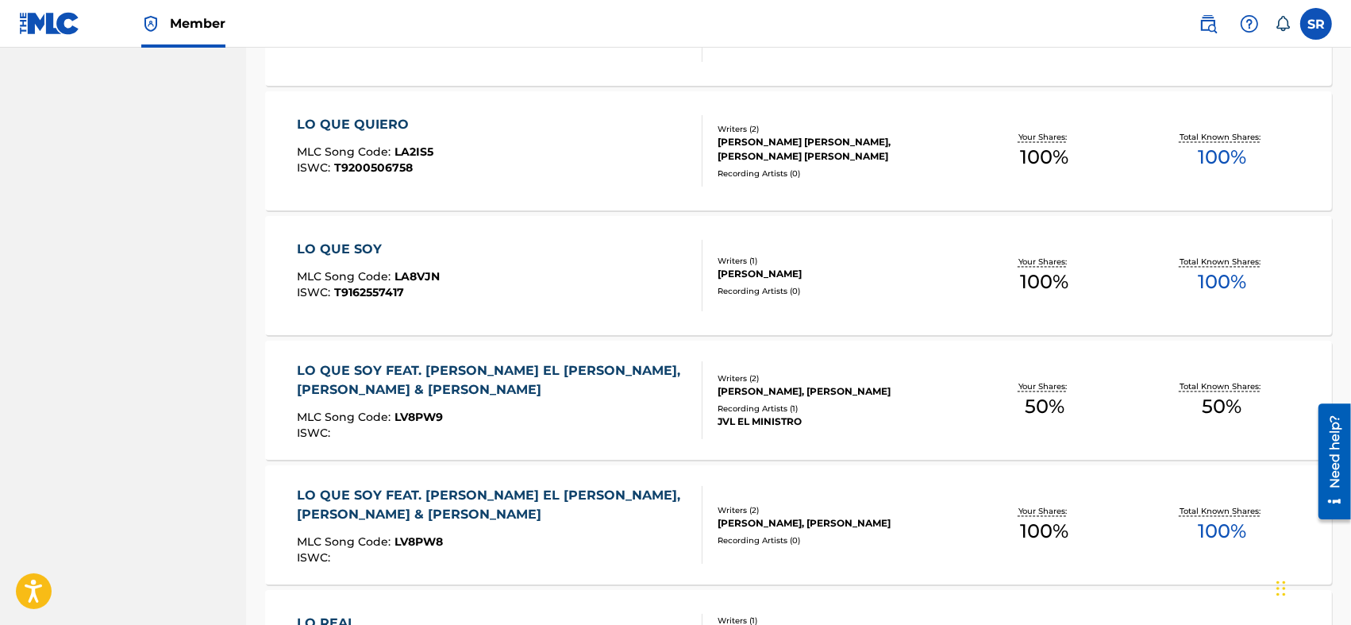
click at [560, 377] on div "LO QUE SOY FEAT. [PERSON_NAME] EL [PERSON_NAME], [PERSON_NAME] & [PERSON_NAME]" at bounding box center [493, 380] width 392 height 38
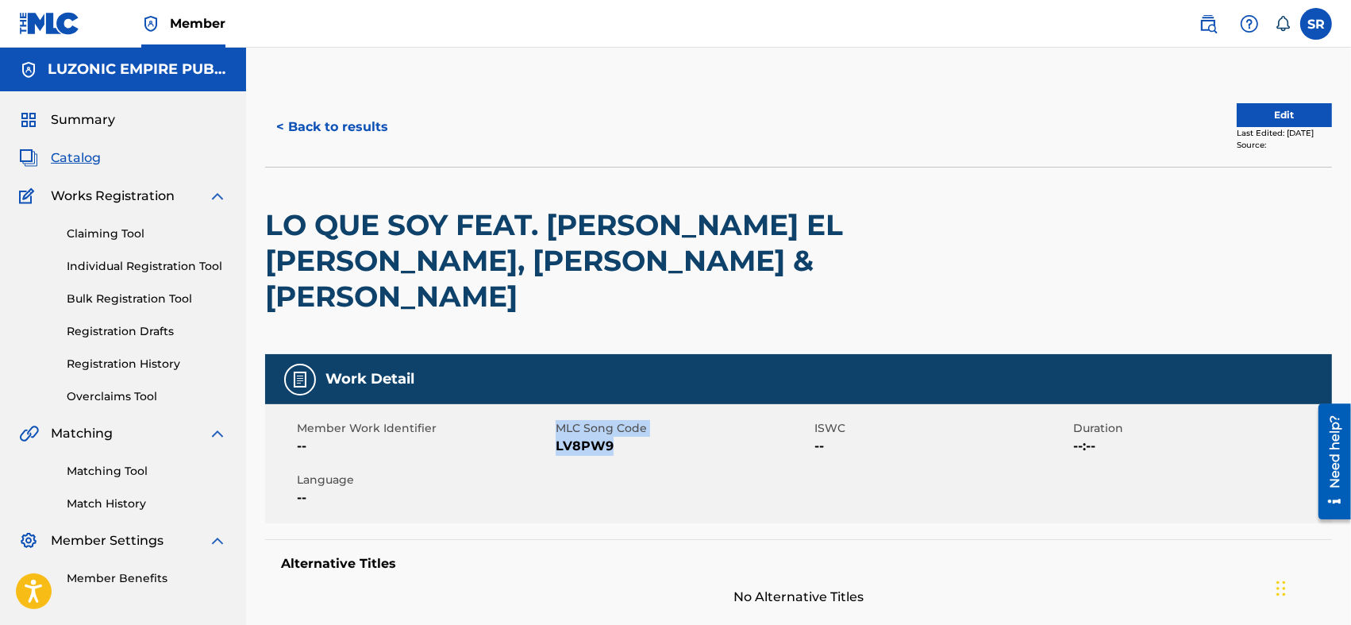
drag, startPoint x: 617, startPoint y: 409, endPoint x: 552, endPoint y: 414, distance: 65.3
click at [552, 414] on div "Member Work Identifier -- MLC Song Code LV8PW9 ISWC -- Duration --:-- Language …" at bounding box center [798, 463] width 1067 height 119
click at [559, 437] on span "LV8PW9" at bounding box center [683, 446] width 255 height 19
drag, startPoint x: 552, startPoint y: 413, endPoint x: 608, endPoint y: 417, distance: 55.6
click at [606, 417] on div "Member Work Identifier -- MLC Song Code LV8PW9 ISWC -- Duration --:-- Language …" at bounding box center [798, 463] width 1067 height 119
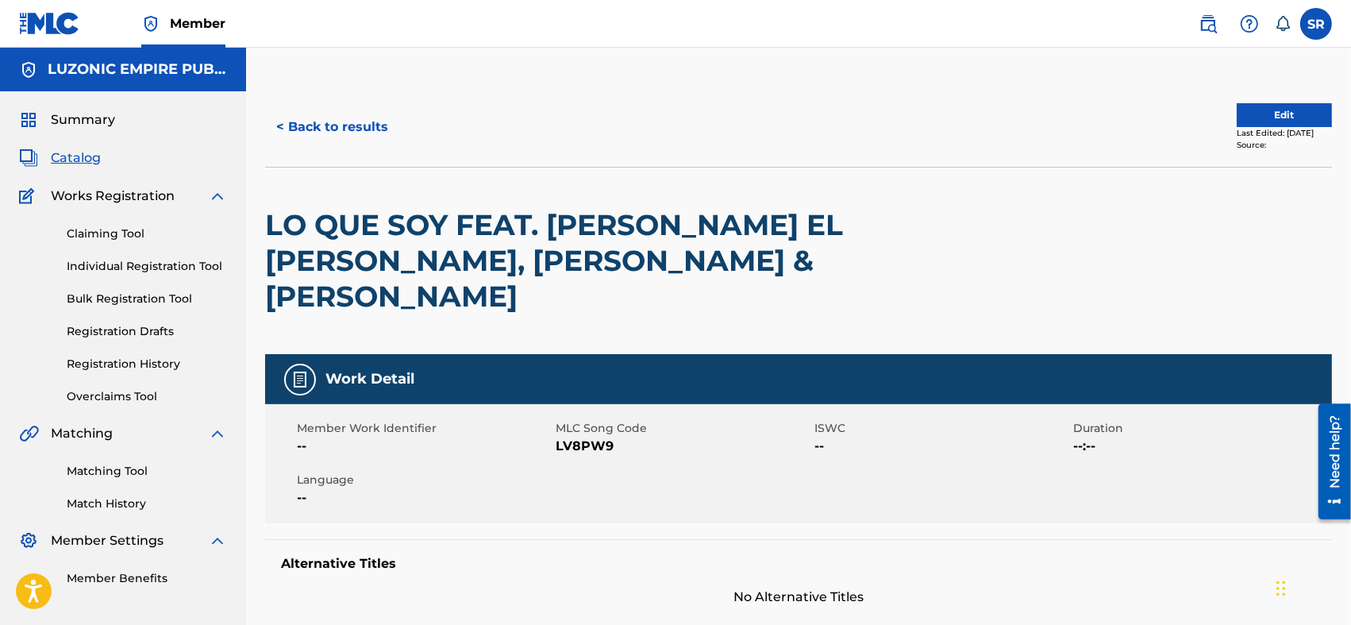
click at [618, 437] on span "LV8PW9" at bounding box center [683, 446] width 255 height 19
drag, startPoint x: 615, startPoint y: 414, endPoint x: 560, endPoint y: 415, distance: 55.6
click at [560, 437] on span "LV8PW9" at bounding box center [683, 446] width 255 height 19
drag, startPoint x: 616, startPoint y: 413, endPoint x: 556, endPoint y: 414, distance: 60.3
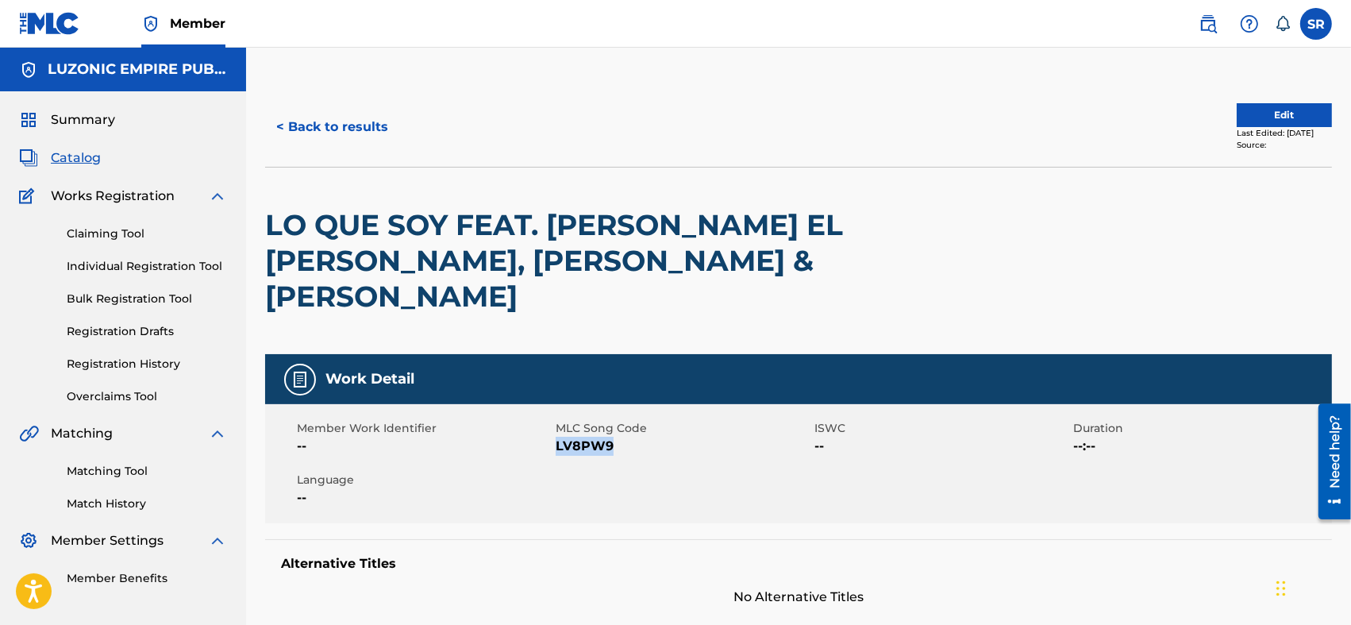
click at [556, 437] on span "LV8PW9" at bounding box center [683, 446] width 255 height 19
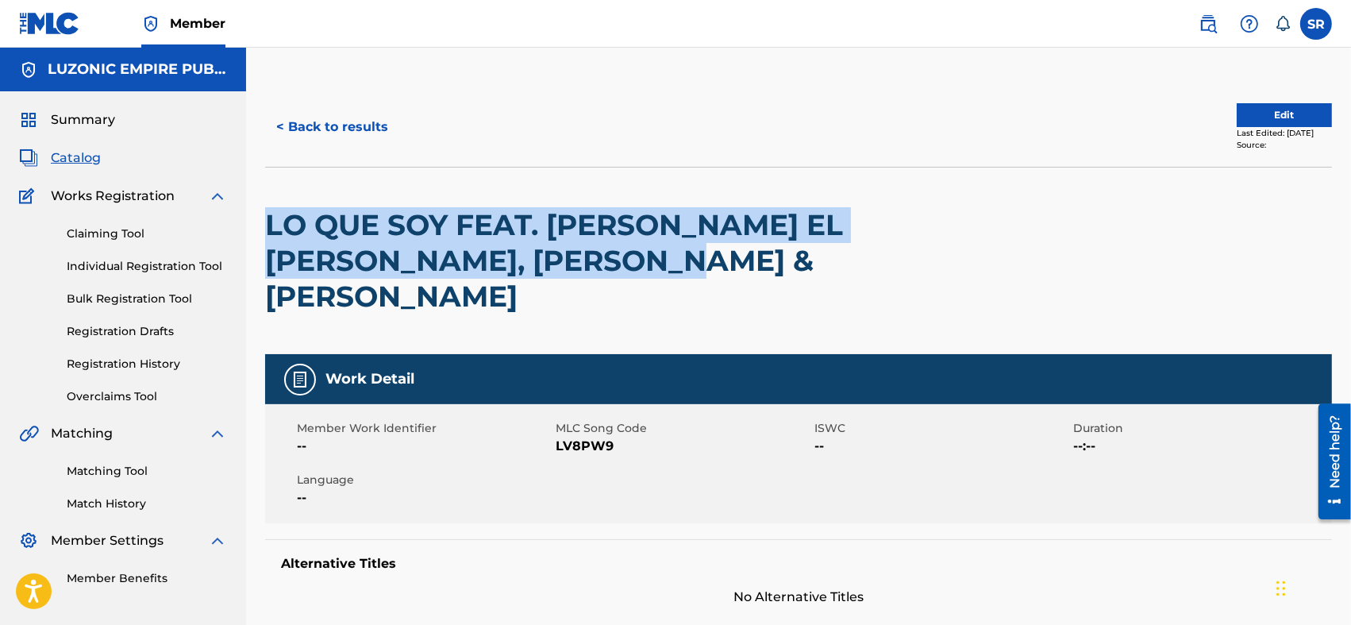
drag, startPoint x: 692, startPoint y: 265, endPoint x: 266, endPoint y: 231, distance: 427.6
click at [266, 231] on h2 "LO QUE SOY FEAT. [PERSON_NAME] EL [PERSON_NAME], [PERSON_NAME] & [PERSON_NAME]" at bounding box center [585, 260] width 640 height 107
